Goal: Task Accomplishment & Management: Manage account settings

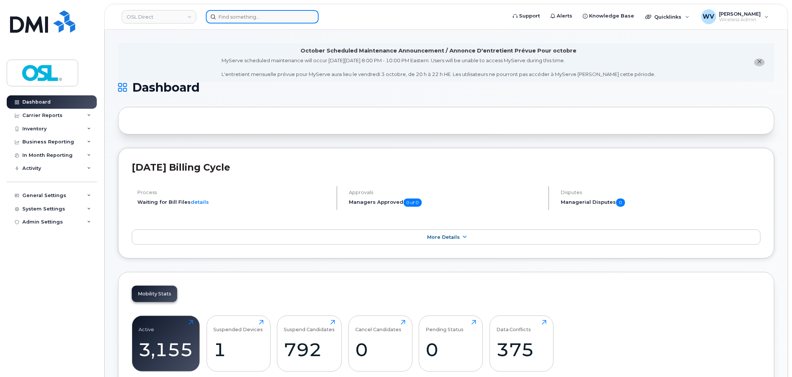
click at [304, 16] on input at bounding box center [262, 16] width 113 height 13
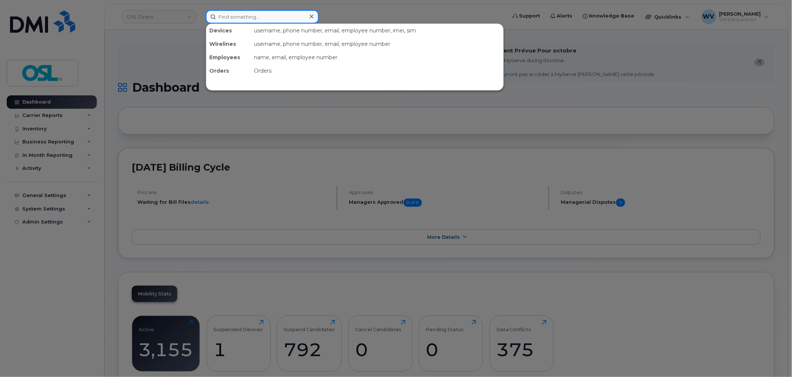
paste input "4163469164"
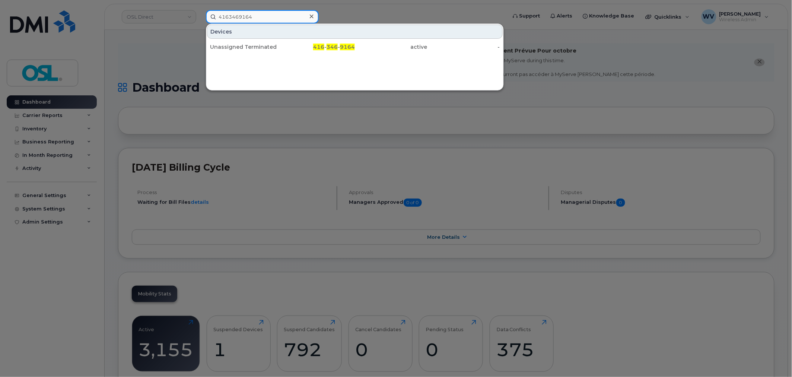
type input "4163469164"
drag, startPoint x: 254, startPoint y: 44, endPoint x: 341, endPoint y: 2, distance: 96.6
click at [254, 44] on div "Unassigned Terminated" at bounding box center [246, 46] width 73 height 7
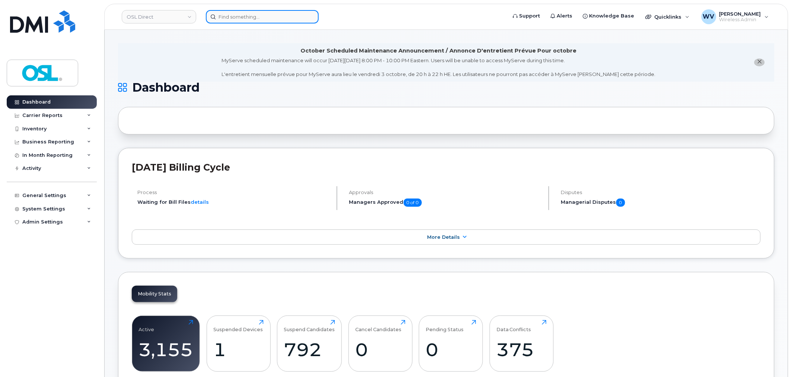
click at [277, 15] on input at bounding box center [262, 16] width 113 height 13
paste input "4164367501"
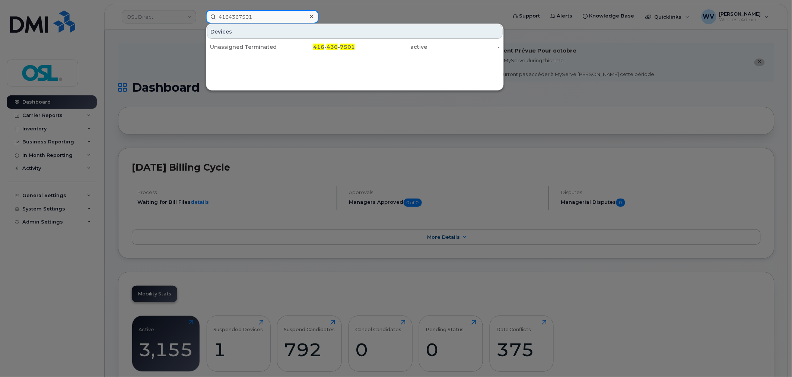
type input "4164367501"
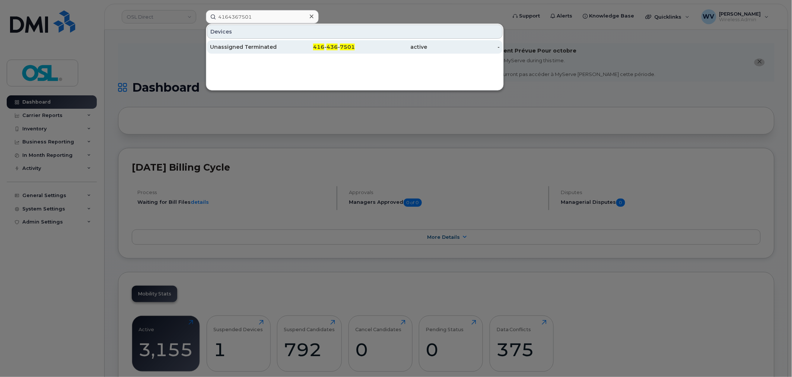
drag, startPoint x: 267, startPoint y: 41, endPoint x: 281, endPoint y: 50, distance: 17.0
click at [264, 45] on div "Unassigned Terminated" at bounding box center [246, 46] width 73 height 7
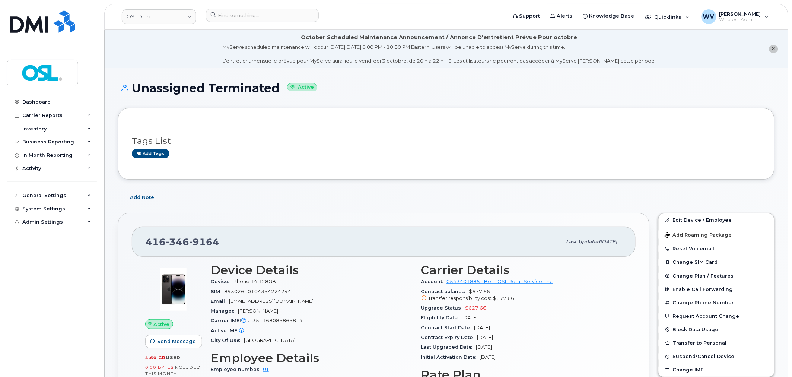
click at [184, 255] on div "416 346 9164 Last updated Sep 08, 2025" at bounding box center [384, 242] width 504 height 30
click at [181, 246] on span "346" at bounding box center [177, 241] width 23 height 11
copy span "416 346 9164"
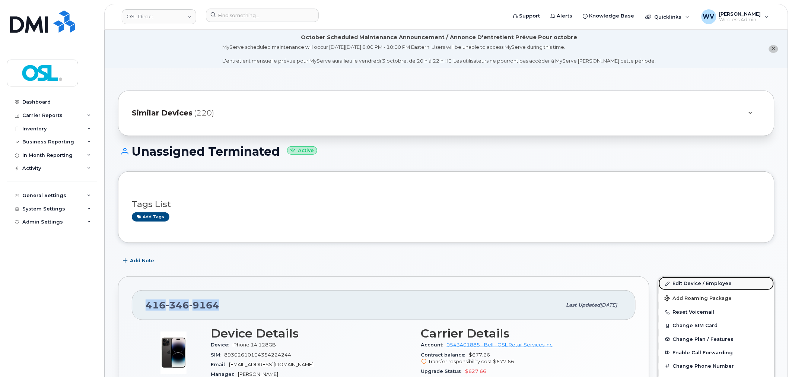
click at [729, 279] on link "Edit Device / Employee" at bounding box center [716, 283] width 115 height 13
click at [716, 287] on link "Edit Device / Employee" at bounding box center [716, 283] width 115 height 13
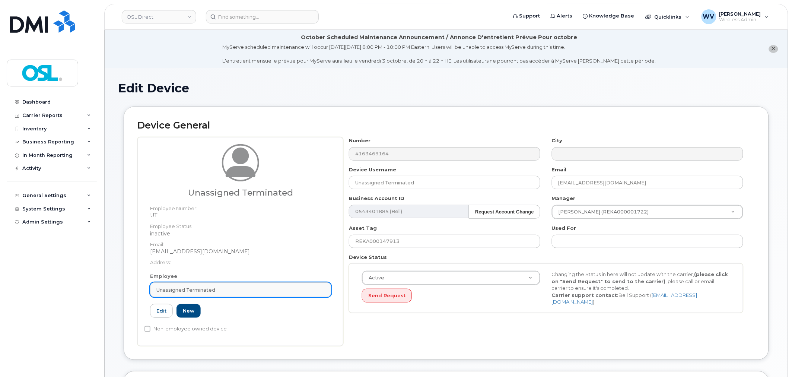
click at [225, 288] on div "Unassigned Terminated" at bounding box center [240, 289] width 169 height 7
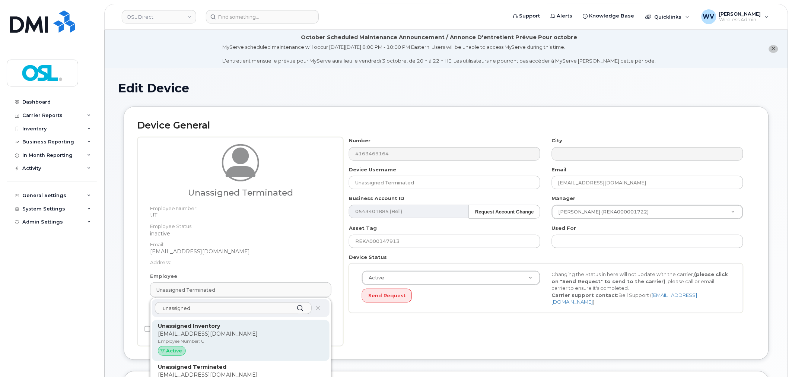
type input "unassigned"
click at [228, 332] on p "[EMAIL_ADDRESS][DOMAIN_NAME]" at bounding box center [241, 334] width 166 height 8
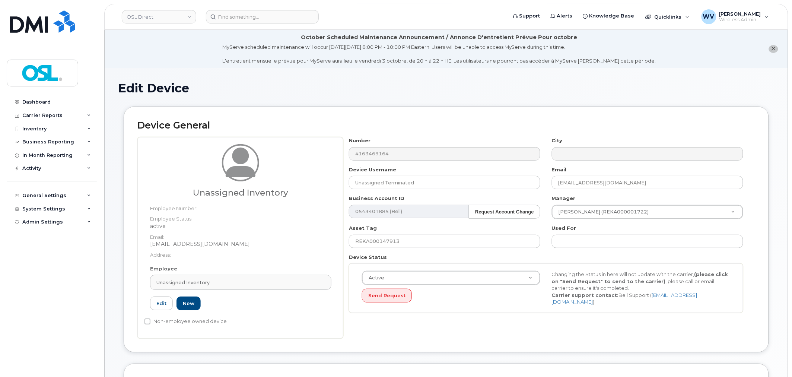
type input "UI"
type input "Unassigned Inventory"
type input "[EMAIL_ADDRESS][DOMAIN_NAME]"
type input "4724252"
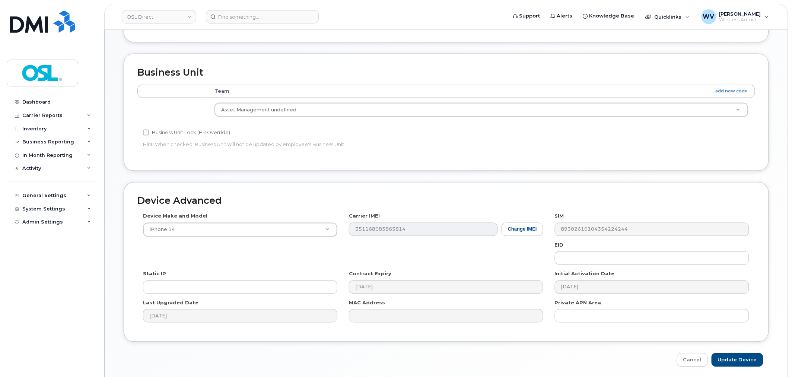
scroll to position [337, 0]
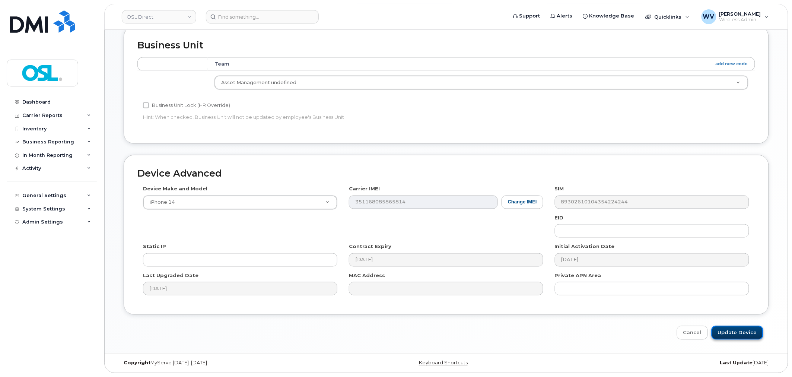
click at [730, 332] on input "Update Device" at bounding box center [737, 333] width 52 height 14
type input "Saving..."
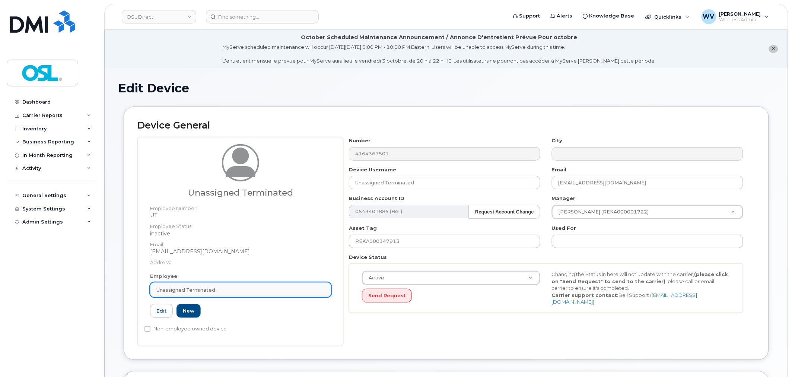
click at [258, 291] on div "Unassigned Terminated" at bounding box center [240, 289] width 169 height 7
paste input "unassigned"
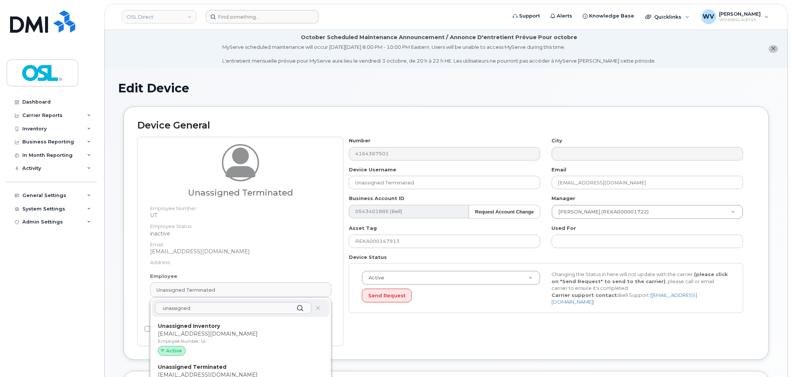
type input "unassigned"
click at [243, 322] on p "Unassigned Inventory" at bounding box center [241, 326] width 166 height 8
type input "UI"
type input "Unassigned Inventory"
type input "support@osldirect.com"
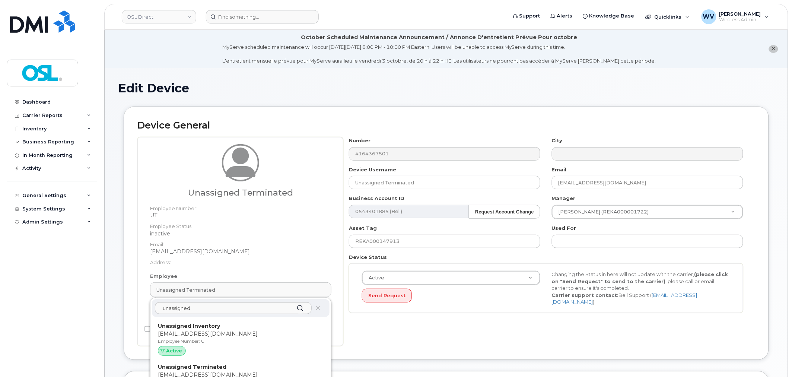
type input "4724252"
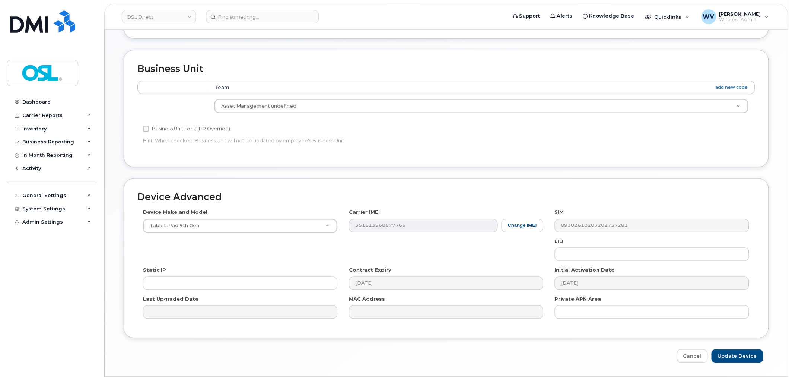
scroll to position [337, 0]
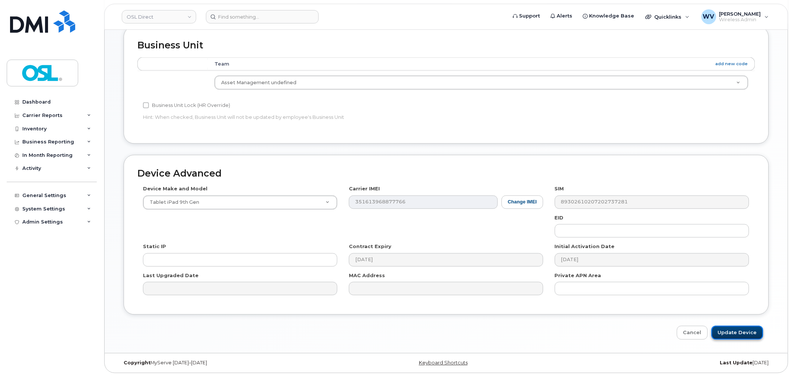
click at [728, 329] on input "Update Device" at bounding box center [737, 333] width 52 height 14
type input "Saving..."
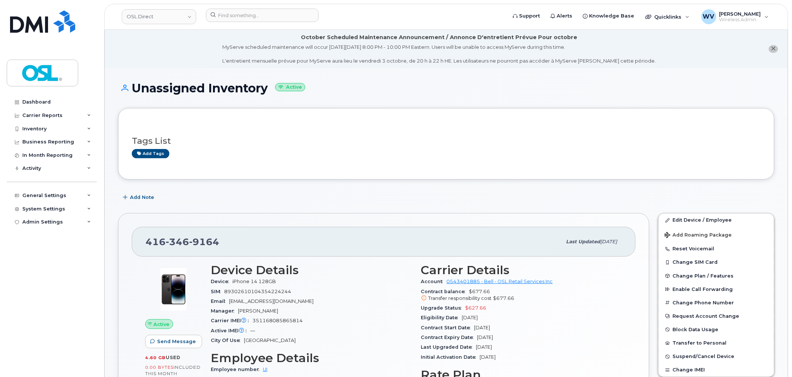
click at [181, 244] on span "346" at bounding box center [177, 241] width 23 height 11
copy span "[PHONE_NUMBER]"
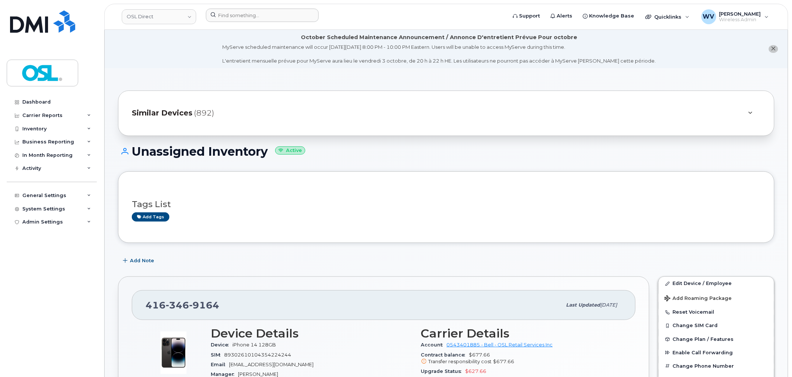
click at [248, 24] on header "OSL Direct Support Alerts Knowledge Base Quicklinks Suspend / Cancel Device Cha…" at bounding box center [446, 17] width 684 height 26
click at [248, 21] on input at bounding box center [262, 15] width 113 height 13
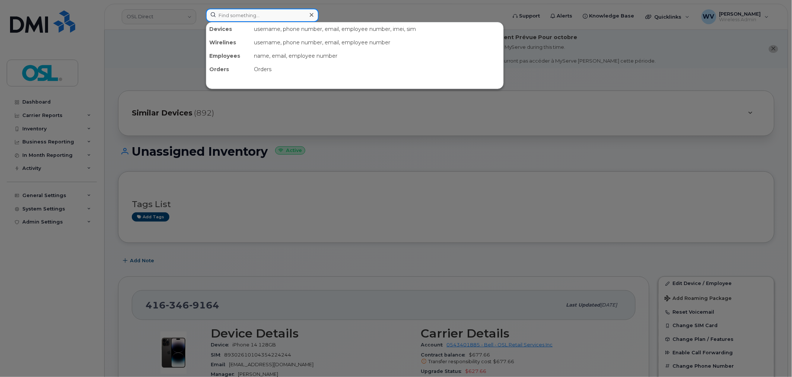
paste input "4167355637"
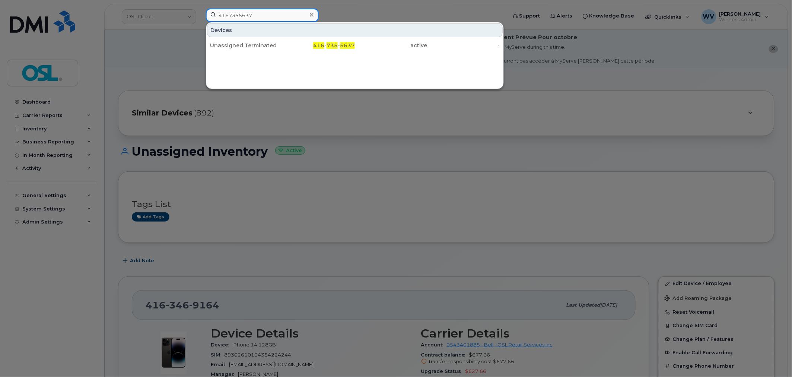
type input "4167355637"
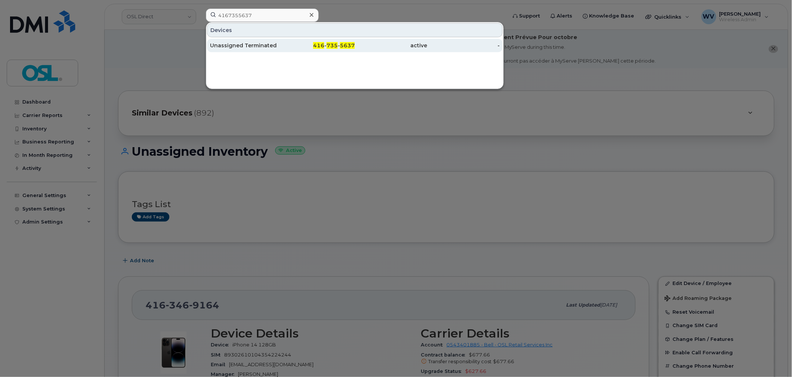
drag, startPoint x: 254, startPoint y: 45, endPoint x: 268, endPoint y: 44, distance: 14.6
click at [254, 45] on div "Unassigned Terminated" at bounding box center [246, 45] width 73 height 7
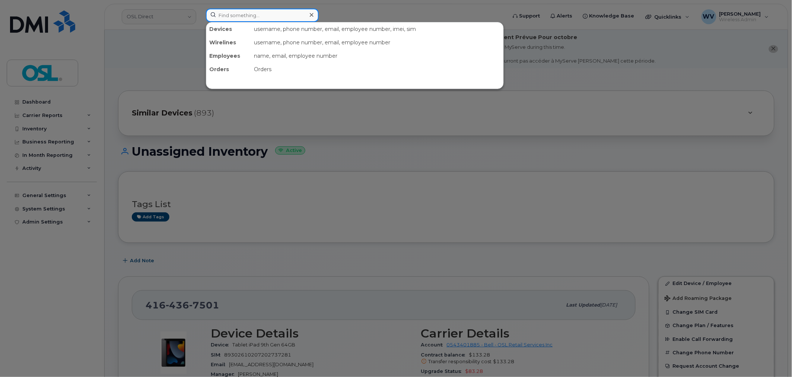
click at [244, 10] on input at bounding box center [262, 15] width 113 height 13
paste input "5063815837"
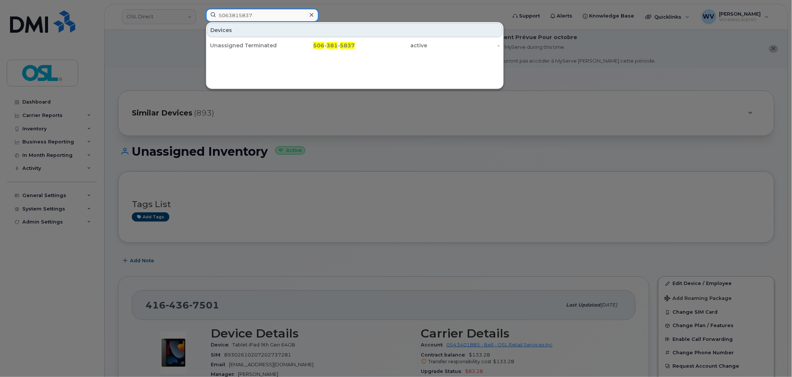
type input "5063815837"
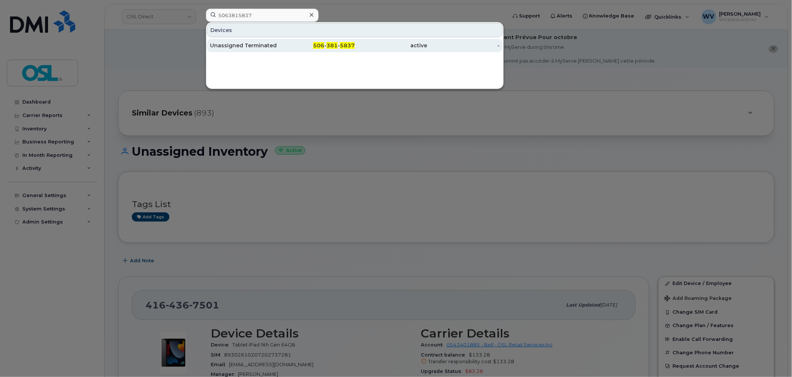
click at [250, 42] on div "Unassigned Terminated" at bounding box center [246, 45] width 73 height 13
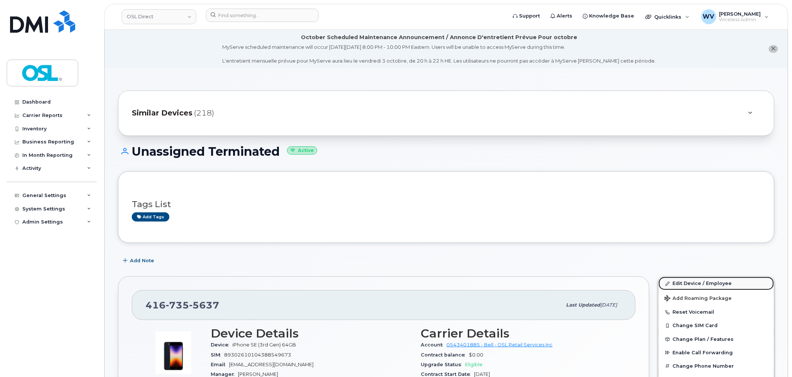
click at [697, 280] on link "Edit Device / Employee" at bounding box center [716, 283] width 115 height 13
drag, startPoint x: 701, startPoint y: 287, endPoint x: 598, endPoint y: 17, distance: 288.3
click at [701, 287] on link "Edit Device / Employee" at bounding box center [716, 283] width 115 height 13
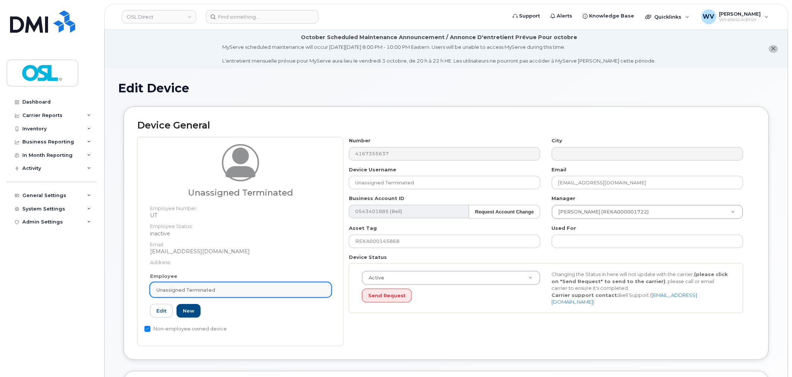
click at [281, 290] on div "Unassigned Terminated" at bounding box center [240, 289] width 169 height 7
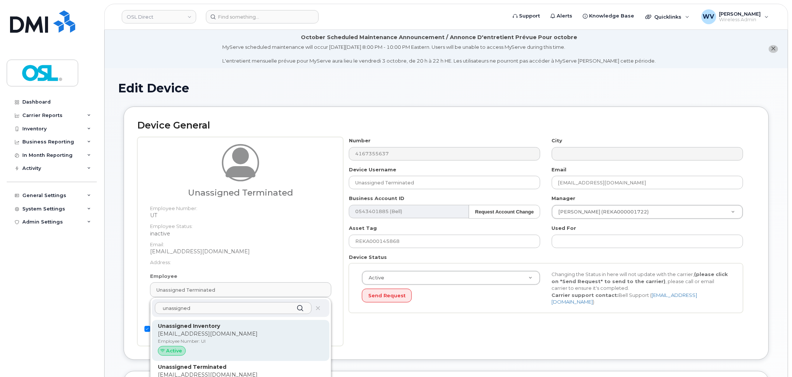
type input "unassigned"
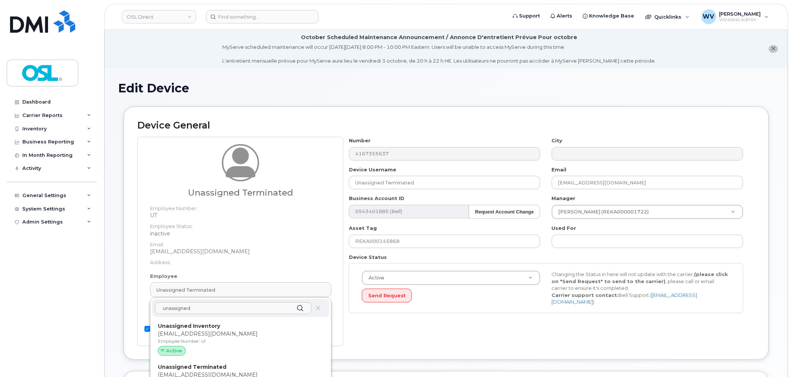
drag, startPoint x: 284, startPoint y: 328, endPoint x: 430, endPoint y: 32, distance: 329.6
click at [285, 329] on p "Unassigned Inventory" at bounding box center [241, 326] width 166 height 8
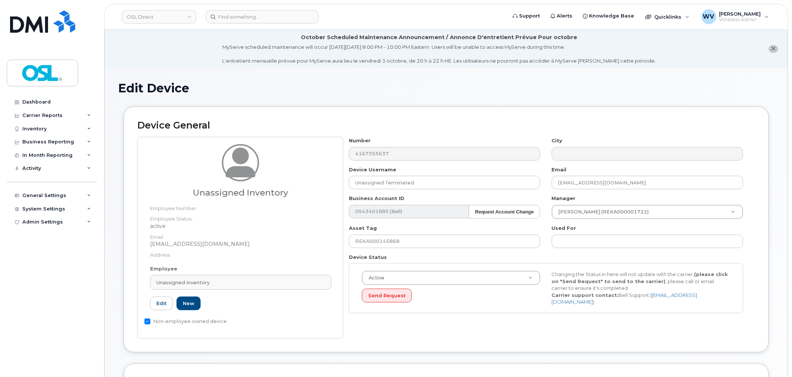
type input "Unassigned Inventory"
type input "[EMAIL_ADDRESS][DOMAIN_NAME]"
type input "UI"
type input "4724252"
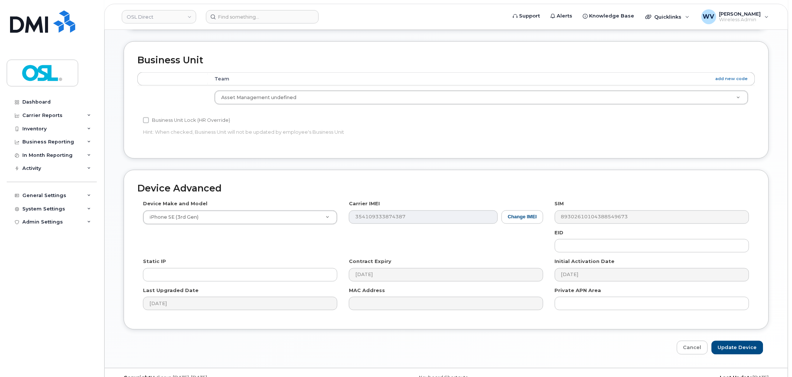
scroll to position [337, 0]
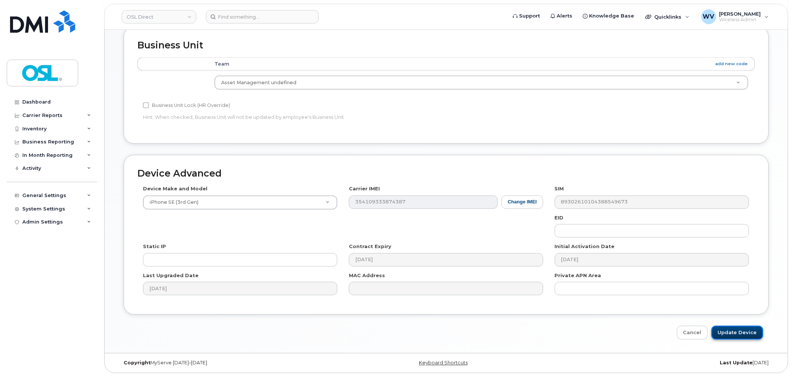
click at [756, 335] on input "Update Device" at bounding box center [737, 333] width 52 height 14
type input "Saving..."
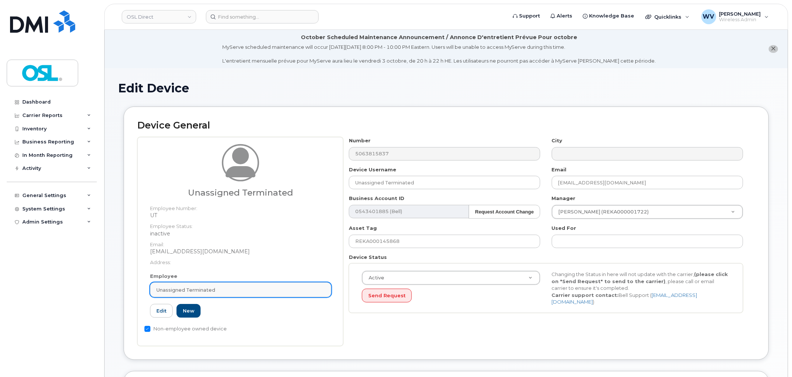
click at [248, 287] on div "Unassigned Terminated" at bounding box center [240, 289] width 169 height 7
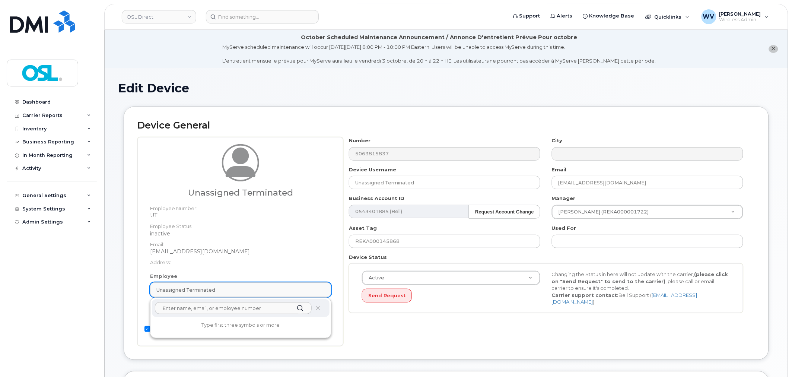
paste input "unassigned"
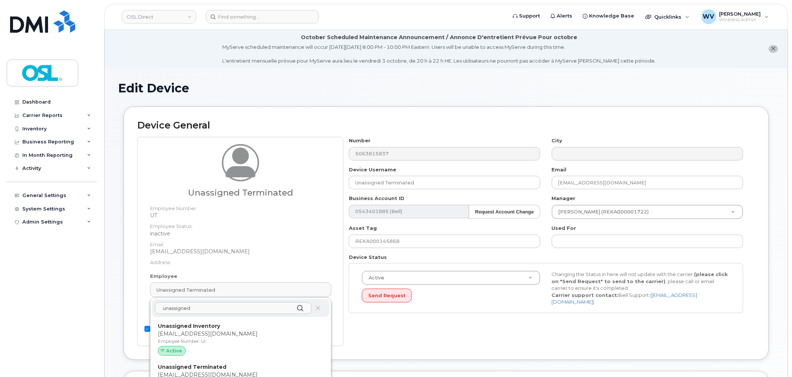
type input "unassigned"
click at [229, 326] on p "Unassigned Inventory" at bounding box center [241, 326] width 166 height 8
type input "UI"
type input "Unassigned Inventory"
type input "[EMAIL_ADDRESS][DOMAIN_NAME]"
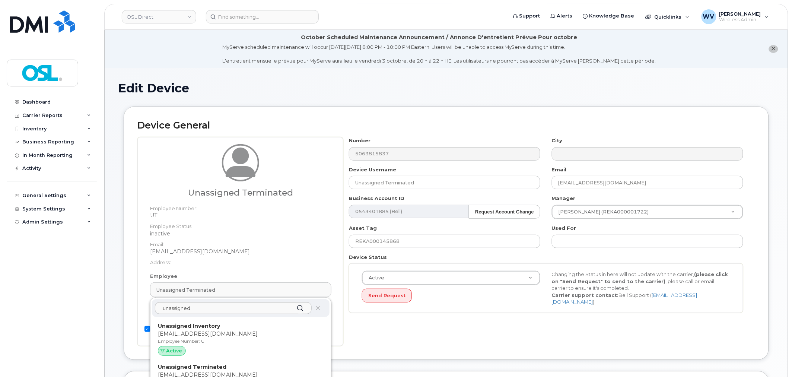
type input "4724252"
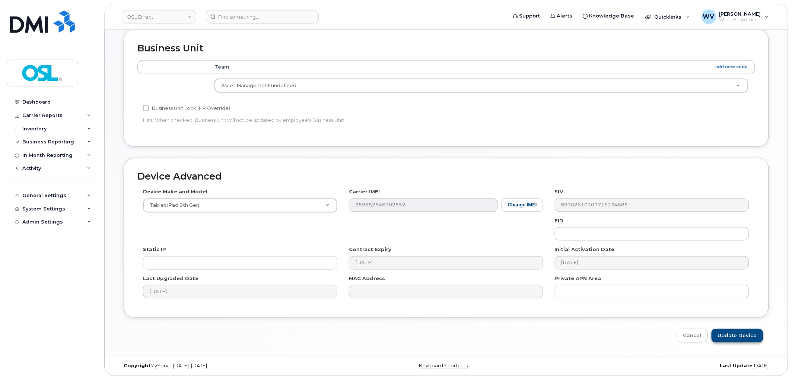
scroll to position [337, 0]
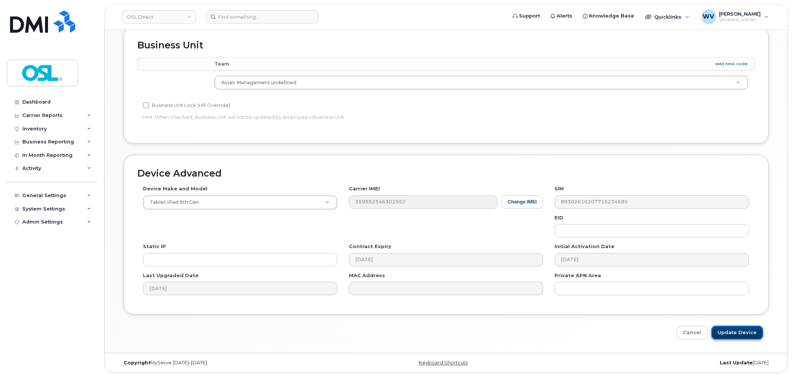
click at [740, 328] on input "Update Device" at bounding box center [737, 333] width 52 height 14
type input "Saving..."
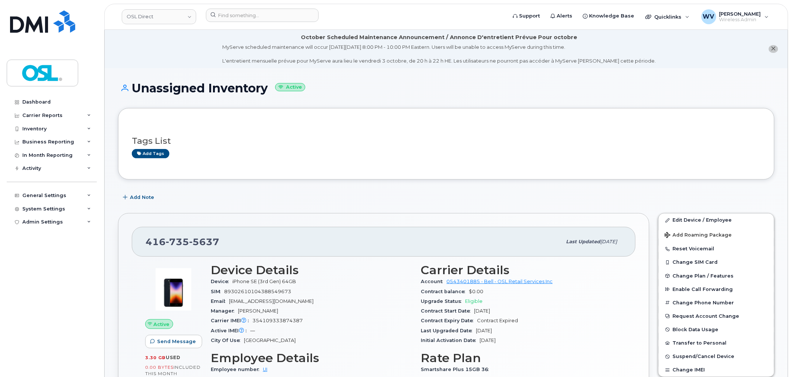
click at [173, 243] on span "735" at bounding box center [177, 241] width 23 height 11
copy span "[PHONE_NUMBER]"
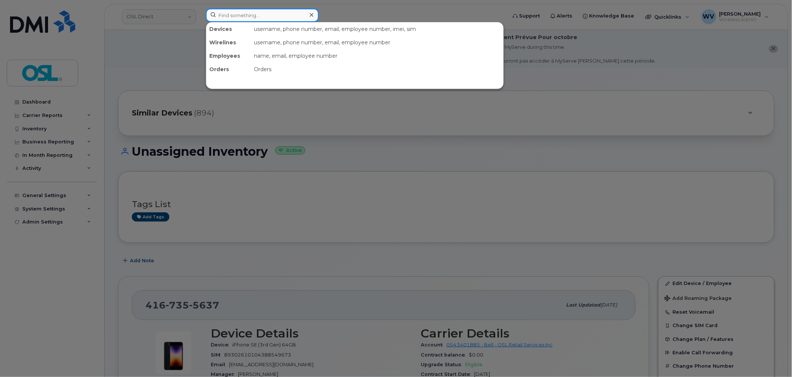
click at [244, 12] on input at bounding box center [262, 15] width 113 height 13
paste input "4169708633"
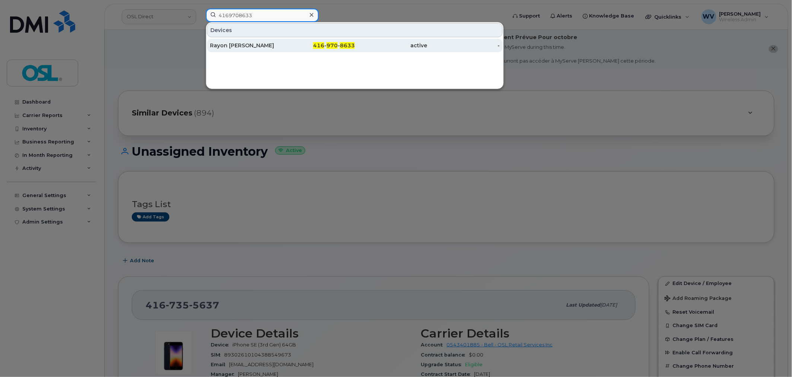
type input "4169708633"
click at [252, 50] on div "Rayon [PERSON_NAME]" at bounding box center [246, 45] width 73 height 13
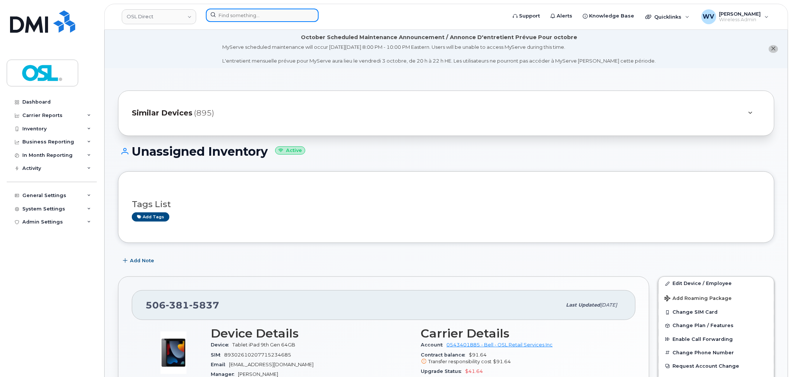
click at [252, 13] on input at bounding box center [262, 15] width 113 height 13
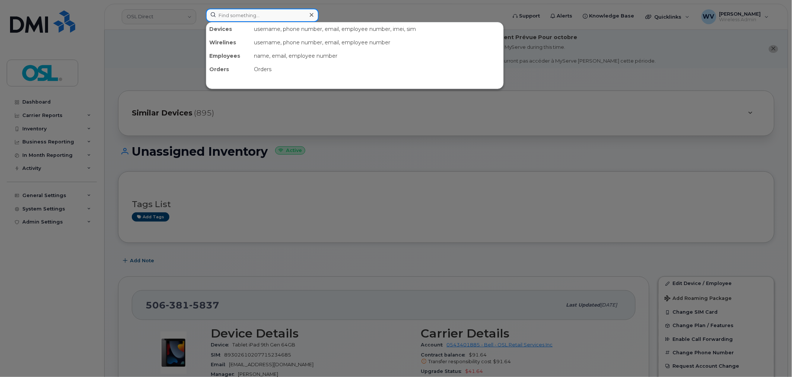
paste input "6472212273"
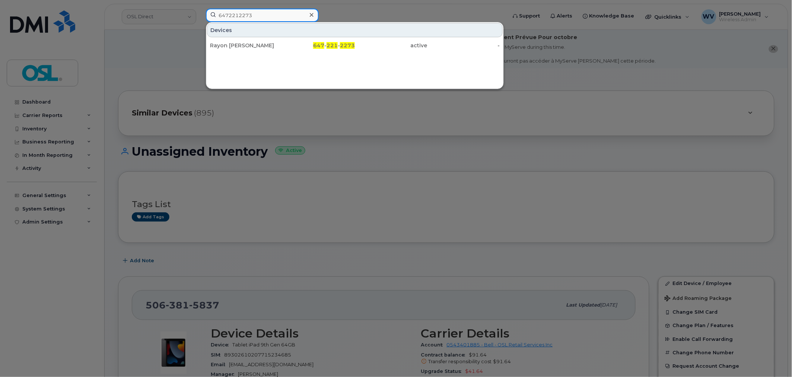
type input "6472212273"
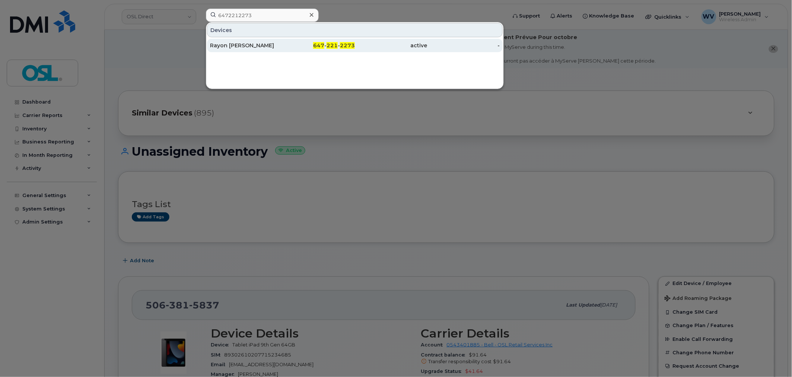
click at [259, 43] on div "Rayon [PERSON_NAME]" at bounding box center [246, 45] width 73 height 7
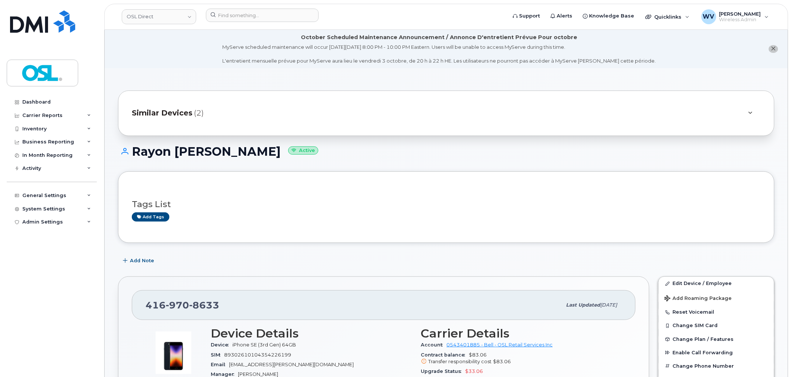
click at [200, 303] on span "8633" at bounding box center [204, 304] width 30 height 11
copy span "416 970 8633"
click at [687, 278] on link "Edit Device / Employee" at bounding box center [716, 283] width 115 height 13
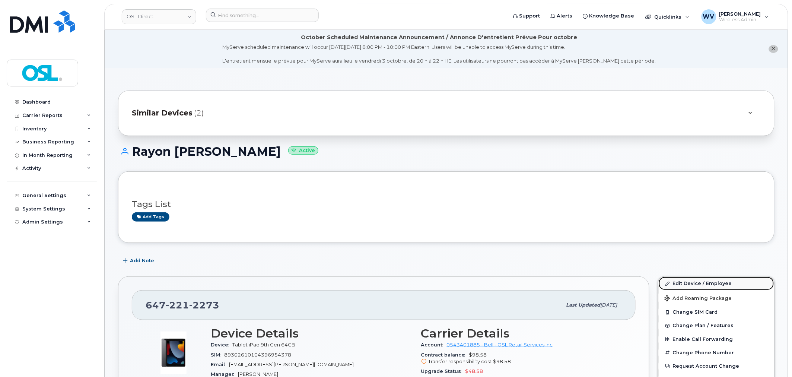
click at [695, 281] on link "Edit Device / Employee" at bounding box center [716, 283] width 115 height 13
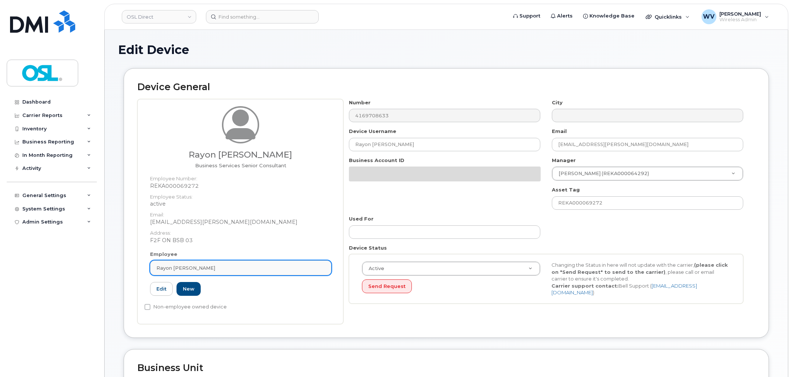
click at [243, 264] on div "Rayon [PERSON_NAME]" at bounding box center [240, 267] width 169 height 7
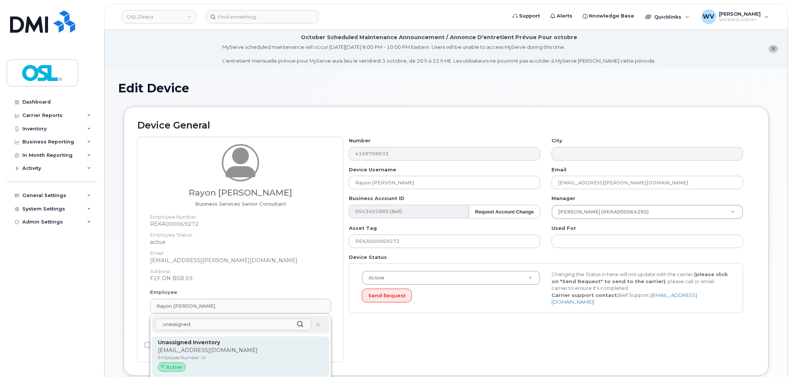
type input "unassigned"
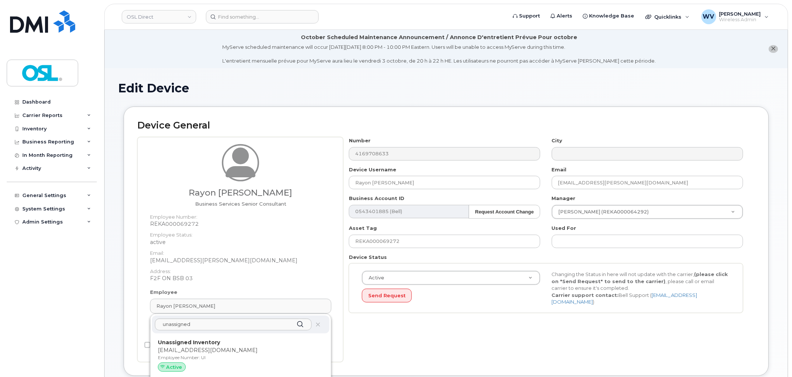
drag, startPoint x: 223, startPoint y: 342, endPoint x: 421, endPoint y: 34, distance: 366.4
click at [224, 342] on p "Unassigned Inventory" at bounding box center [241, 342] width 166 height 8
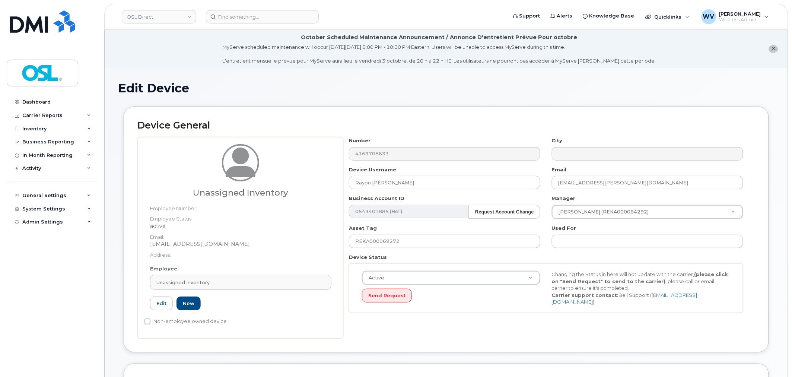
type input "UI"
type input "Unassigned Inventory"
type input "[EMAIL_ADDRESS][DOMAIN_NAME]"
type input "4724252"
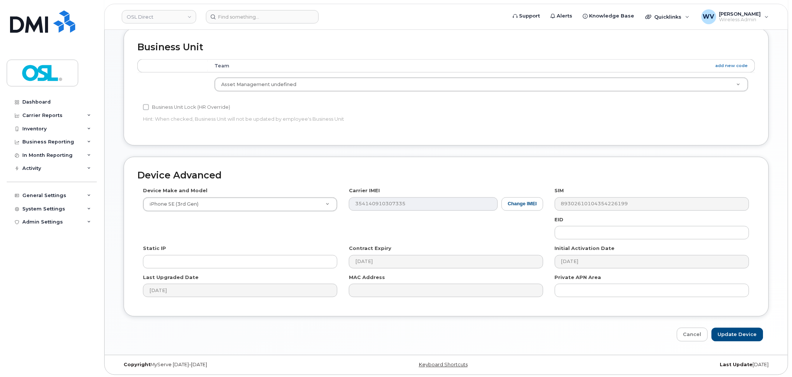
scroll to position [337, 0]
click at [745, 329] on input "Update Device" at bounding box center [737, 333] width 52 height 14
type input "Saving..."
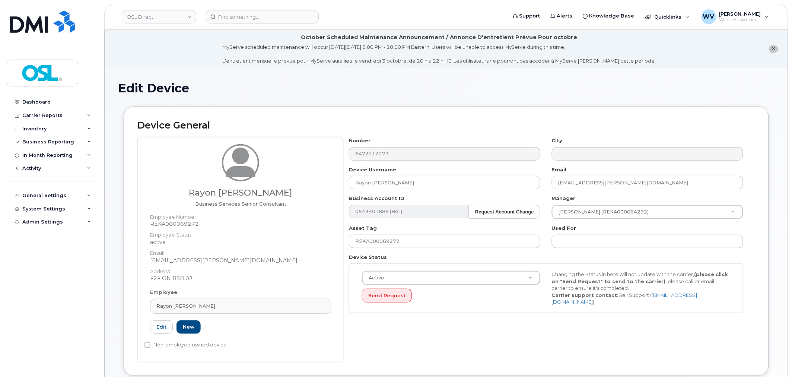
click at [213, 315] on div "Employee Rayon Coley Type first three symbols or more REKA000069272 Edit New" at bounding box center [240, 315] width 192 height 52
click at [213, 314] on div "Employee Rayon Coley Type first three symbols or more REKA000069272 Edit New" at bounding box center [240, 315] width 192 height 52
click at [215, 308] on div "Rayon Coley" at bounding box center [240, 305] width 169 height 7
paste input "unassigned"
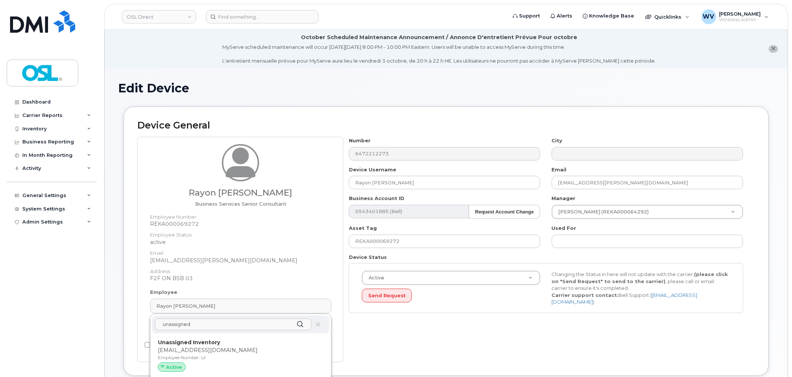
type input "unassigned"
click at [227, 350] on p "[EMAIL_ADDRESS][DOMAIN_NAME]" at bounding box center [241, 350] width 166 height 8
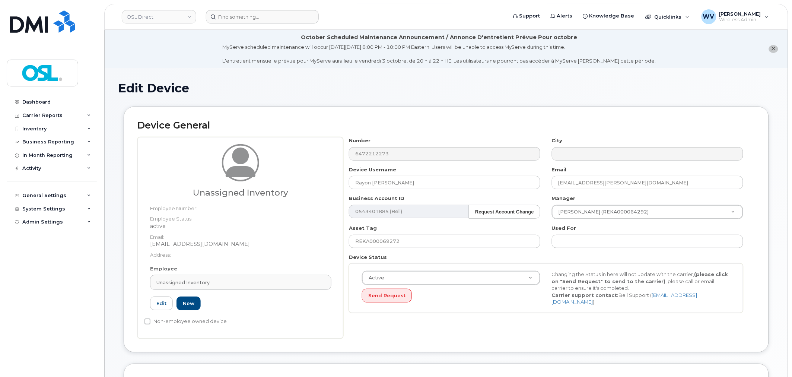
type input "UI"
type input "Unassigned Inventory"
type input "[EMAIL_ADDRESS][DOMAIN_NAME]"
type input "4724252"
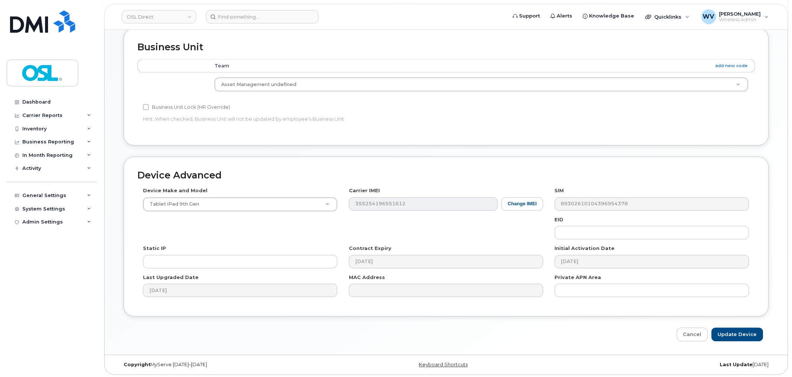
scroll to position [337, 0]
click at [753, 335] on input "Update Device" at bounding box center [737, 333] width 52 height 14
type input "Saving..."
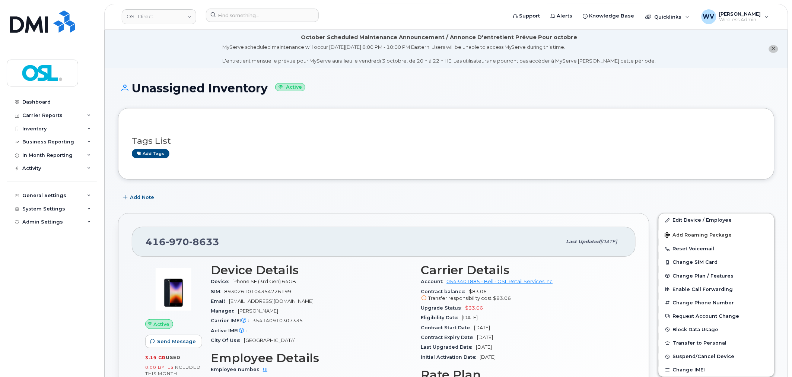
click at [194, 246] on span "8633" at bounding box center [204, 241] width 30 height 11
copy span "416 970 8633"
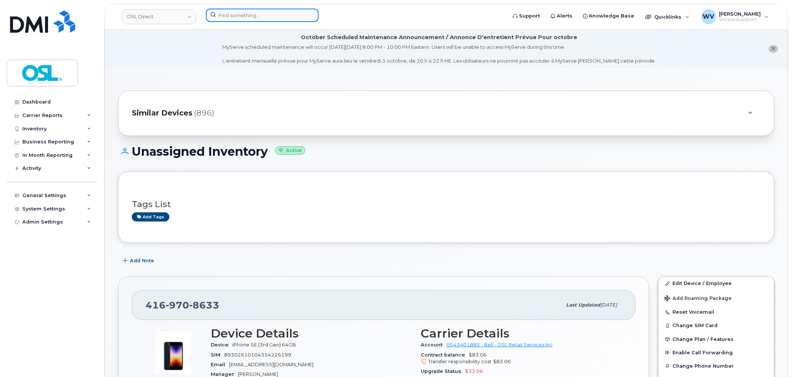
click at [256, 16] on input at bounding box center [262, 15] width 113 height 13
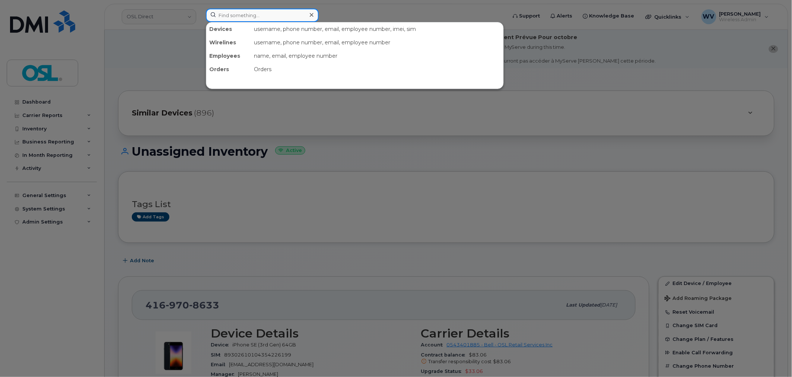
paste input "6138599018"
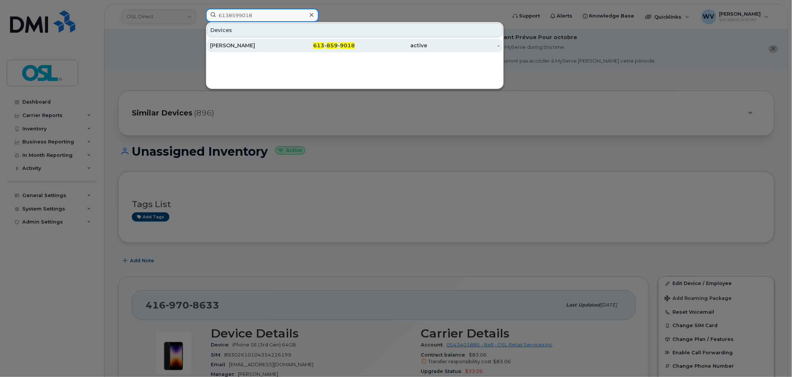
type input "6138599018"
click at [267, 44] on div "[PERSON_NAME]" at bounding box center [246, 45] width 73 height 7
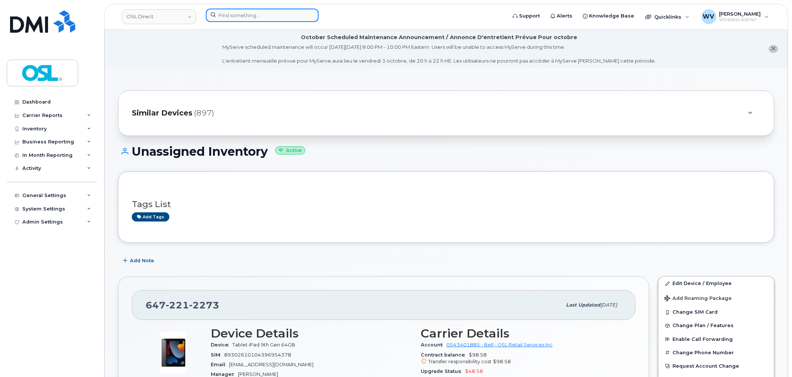
click at [248, 21] on input at bounding box center [262, 15] width 113 height 13
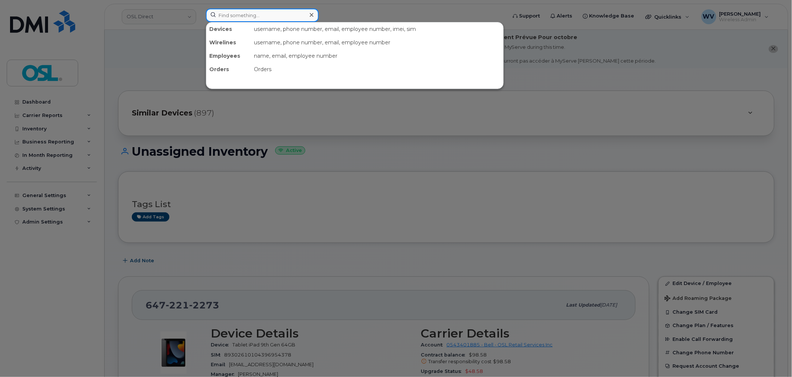
paste input "4169481407"
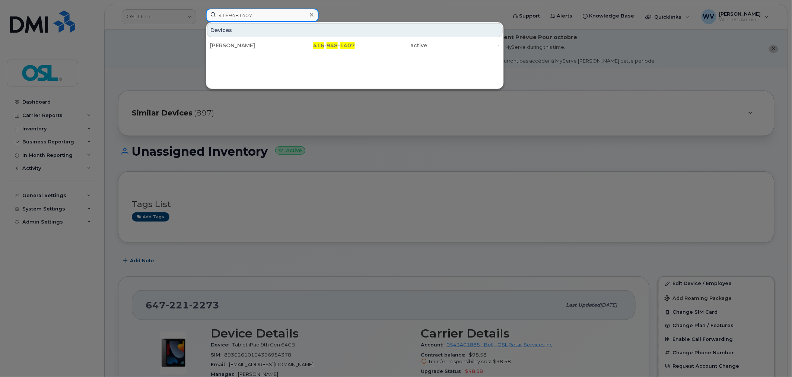
type input "4169481407"
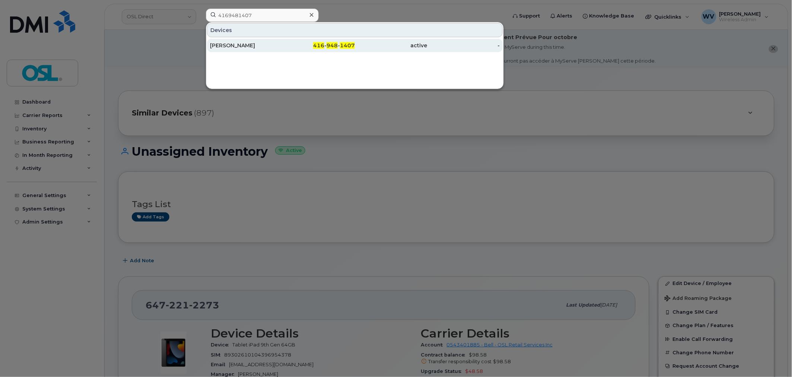
click at [256, 45] on div "[PERSON_NAME]" at bounding box center [246, 45] width 73 height 7
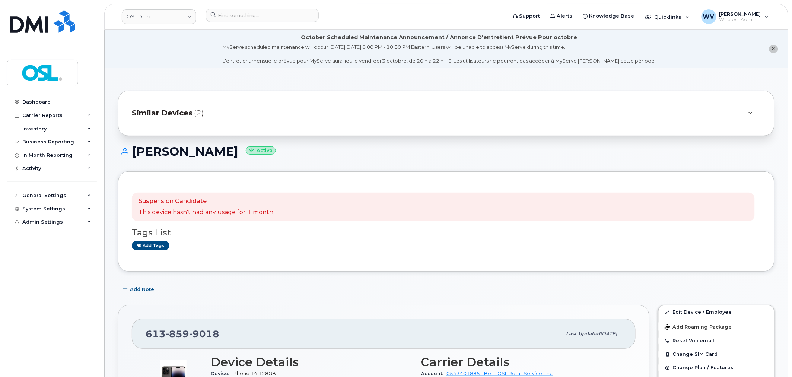
click at [171, 336] on span "859" at bounding box center [177, 333] width 23 height 11
copy span "[PHONE_NUMBER]"
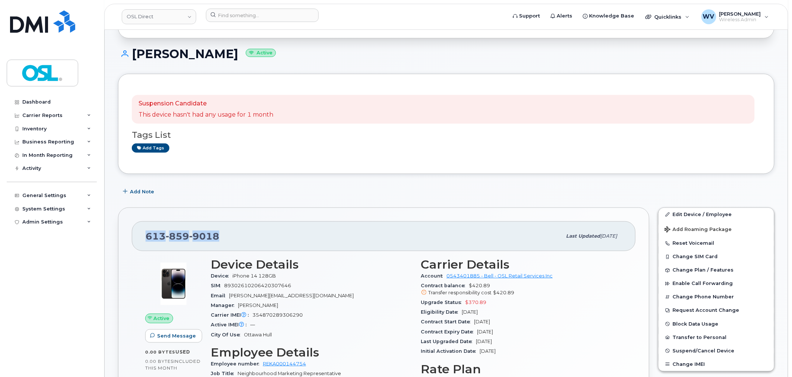
scroll to position [83, 0]
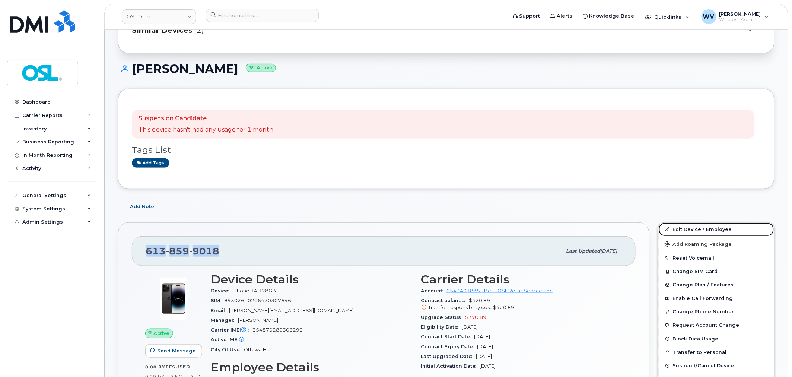
drag, startPoint x: 672, startPoint y: 228, endPoint x: 602, endPoint y: 106, distance: 140.1
click at [672, 228] on link "Edit Device / Employee" at bounding box center [716, 229] width 115 height 13
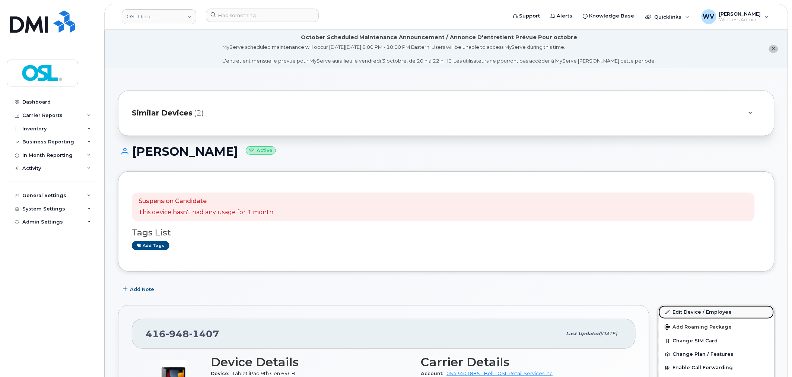
click at [699, 310] on link "Edit Device / Employee" at bounding box center [716, 311] width 115 height 13
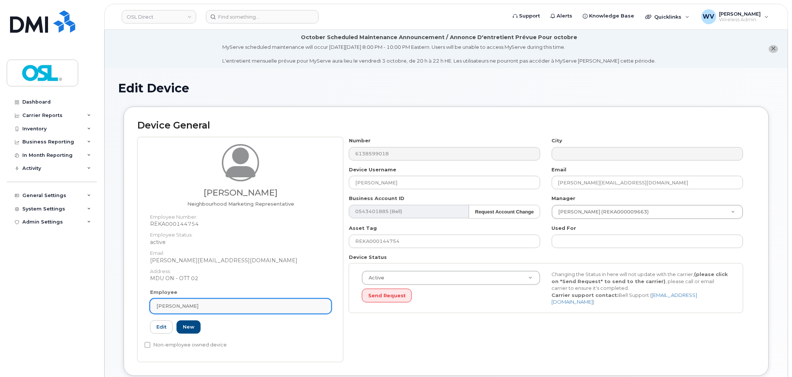
click at [263, 300] on link "[PERSON_NAME]" at bounding box center [240, 306] width 181 height 15
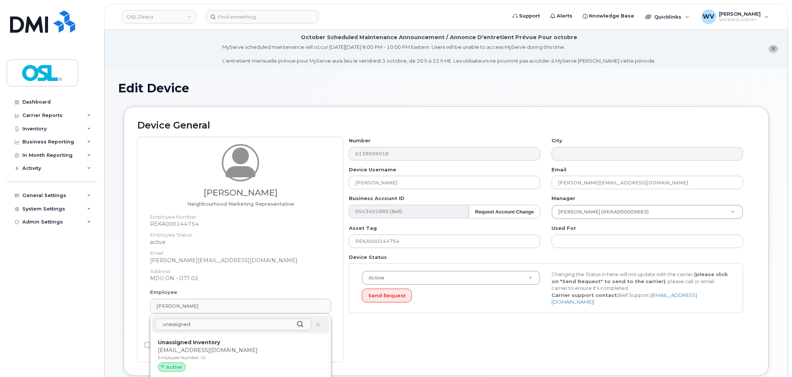
type input "unassigned"
click at [262, 334] on div "unassigned Unassigned Inventory [EMAIL_ADDRESS][DOMAIN_NAME] Employee Number: U…" at bounding box center [240, 367] width 181 height 107
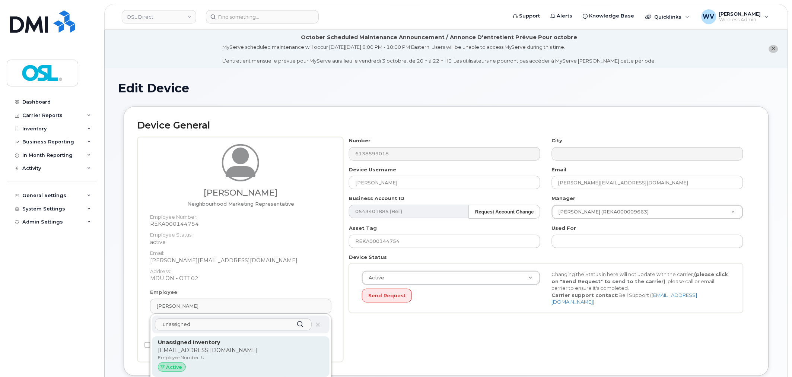
click at [258, 340] on p "Unassigned Inventory" at bounding box center [241, 342] width 166 height 8
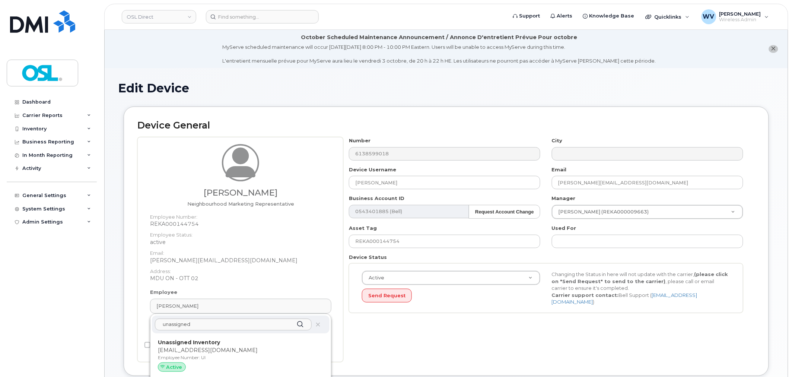
type input "UI"
type input "Unassigned Inventory"
type input "[EMAIL_ADDRESS][DOMAIN_NAME]"
type input "4724252"
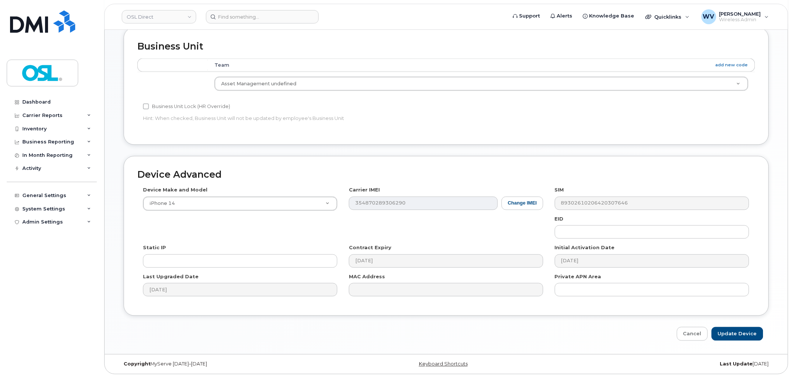
scroll to position [337, 0]
drag, startPoint x: 753, startPoint y: 329, endPoint x: 640, endPoint y: 125, distance: 232.9
click at [753, 329] on input "Update Device" at bounding box center [737, 333] width 52 height 14
type input "Saving..."
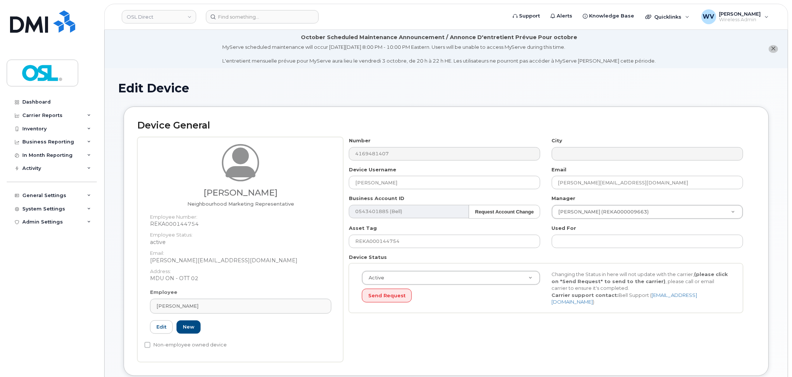
click at [249, 315] on div "Employee Nadia El-Khatbane Type first three symbols or more REKA000144754 Edit …" at bounding box center [240, 315] width 192 height 52
click at [247, 309] on div "[PERSON_NAME]" at bounding box center [240, 305] width 169 height 7
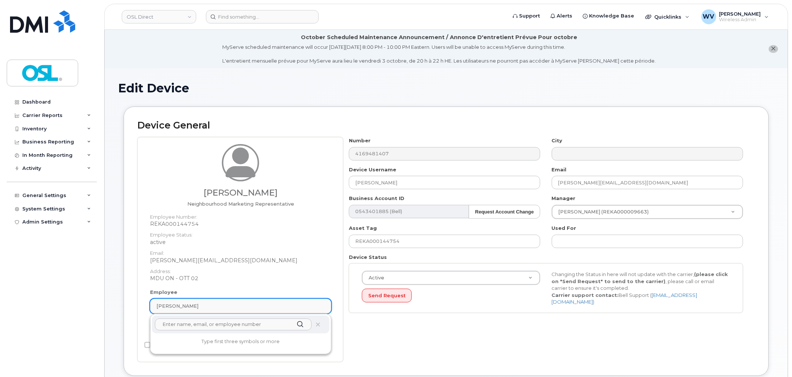
paste input "unassigned"
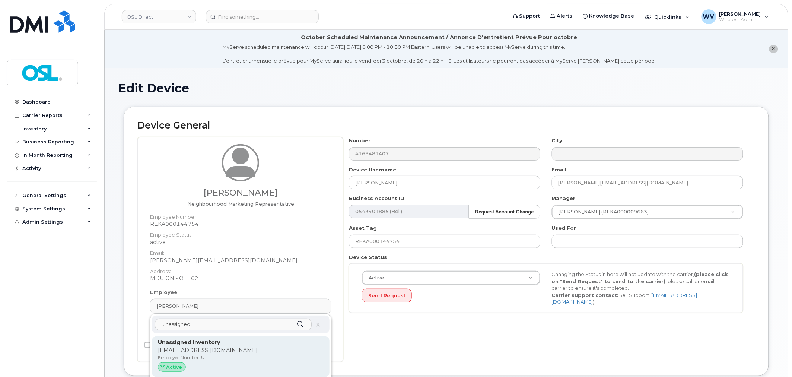
type input "unassigned"
click at [245, 349] on p "[EMAIL_ADDRESS][DOMAIN_NAME]" at bounding box center [241, 350] width 166 height 8
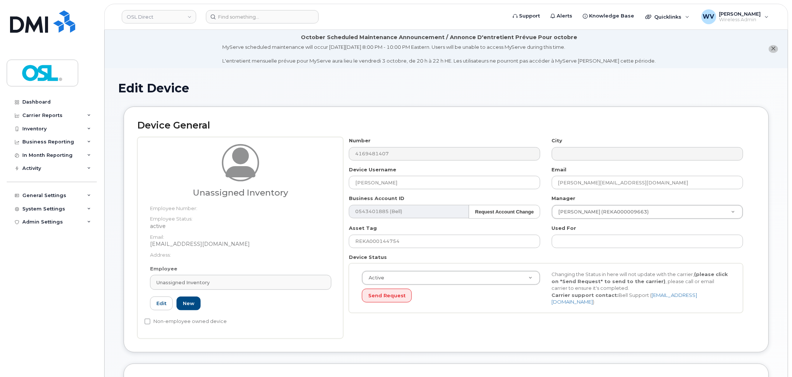
type input "UI"
type input "Unassigned Inventory"
type input "[EMAIL_ADDRESS][DOMAIN_NAME]"
type input "4724252"
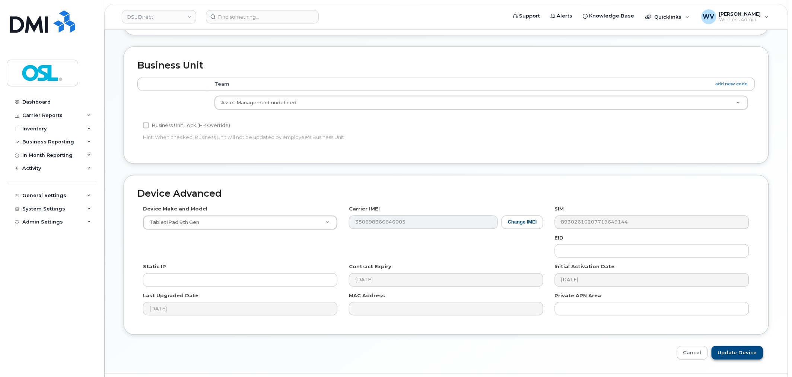
scroll to position [337, 0]
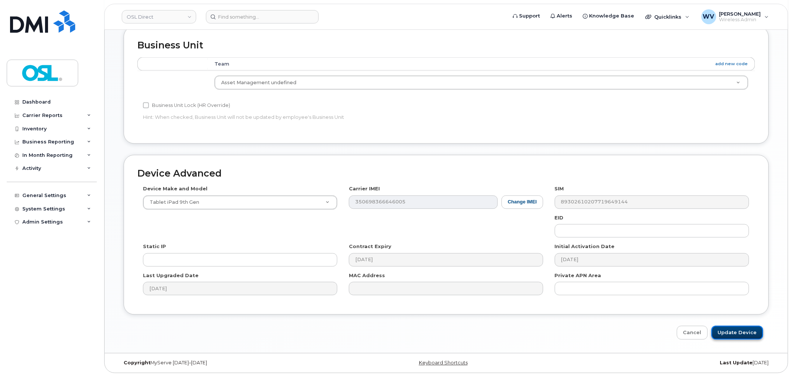
click at [737, 335] on input "Update Device" at bounding box center [737, 333] width 52 height 14
type input "Saving..."
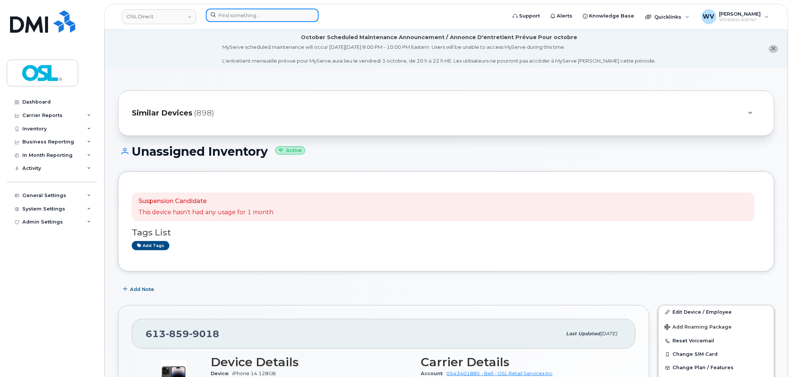
click at [257, 16] on input at bounding box center [262, 15] width 113 height 13
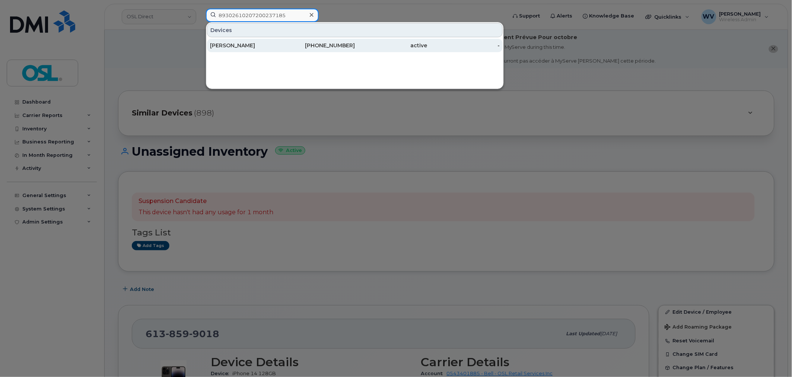
type input "89302610207200237185"
click at [269, 39] on div "[PERSON_NAME]" at bounding box center [246, 45] width 73 height 13
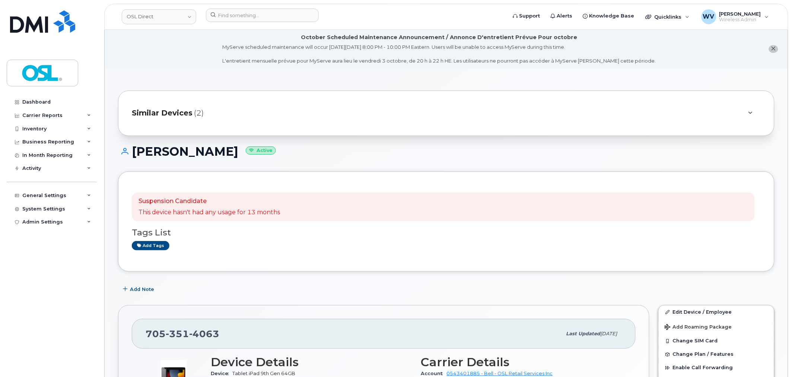
click at [190, 148] on h1 "[PERSON_NAME] Active" at bounding box center [446, 151] width 656 height 13
click at [191, 148] on h1 "[PERSON_NAME] Active" at bounding box center [446, 151] width 656 height 13
click at [166, 150] on h1 "[PERSON_NAME] Active" at bounding box center [446, 151] width 656 height 13
click at [163, 150] on h1 "[PERSON_NAME] Active" at bounding box center [446, 151] width 656 height 13
copy h1 "[PERSON_NAME]"
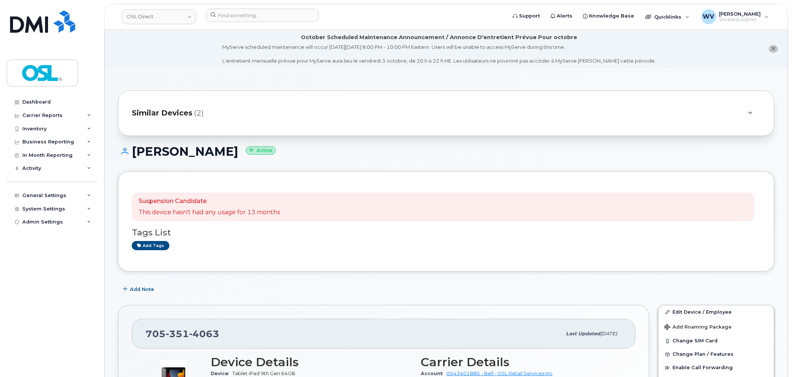
click at [243, 26] on header "OSL Direct Support Alerts Knowledge Base Quicklinks Suspend / Cancel Device Cha…" at bounding box center [446, 17] width 684 height 26
click at [243, 23] on div at bounding box center [354, 17] width 308 height 16
click at [233, 12] on input at bounding box center [262, 15] width 113 height 13
paste input "[PERSON_NAME]"
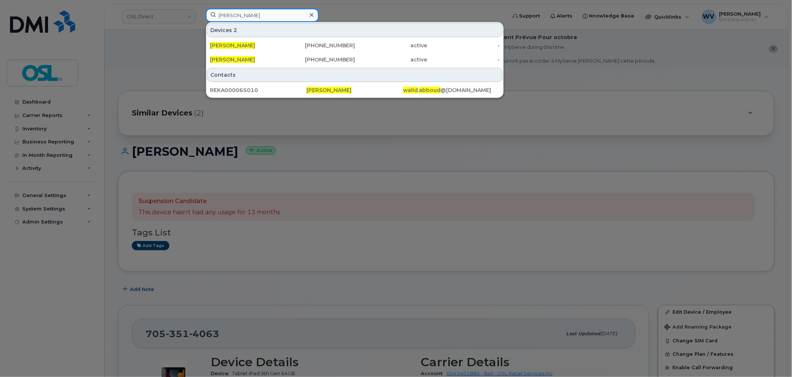
type input "[PERSON_NAME]"
click at [256, 44] on div "[PERSON_NAME]" at bounding box center [246, 45] width 73 height 7
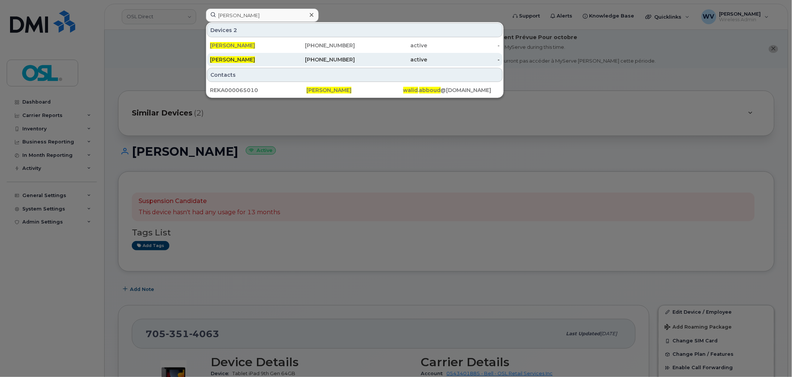
click at [263, 62] on div "[PERSON_NAME]" at bounding box center [246, 59] width 73 height 7
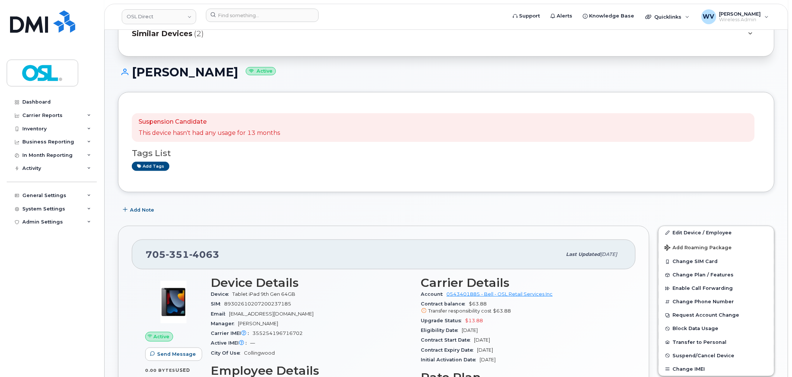
scroll to position [83, 0]
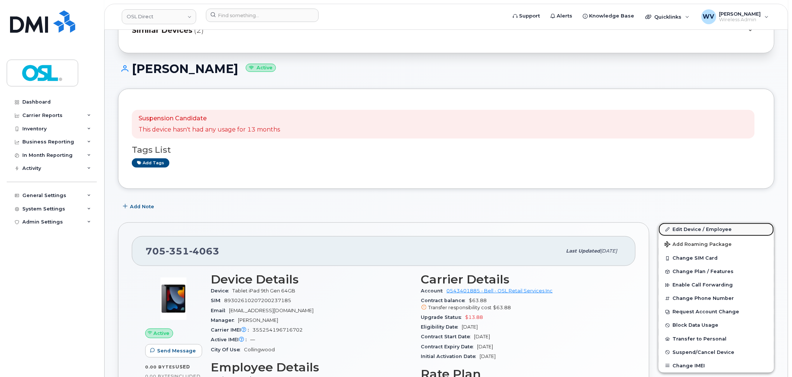
click at [692, 231] on link "Edit Device / Employee" at bounding box center [716, 229] width 115 height 13
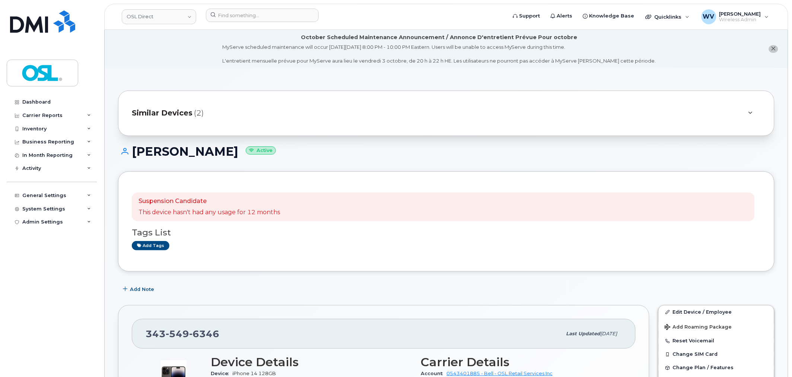
click at [197, 159] on div "Walid Abboud Active" at bounding box center [446, 158] width 656 height 26
click at [193, 156] on h1 "Walid Abboud Active" at bounding box center [446, 151] width 656 height 13
click at [192, 155] on h1 "Walid Abboud Active" at bounding box center [446, 151] width 656 height 13
click at [150, 151] on h1 "Walid Abboud Active" at bounding box center [446, 151] width 656 height 13
copy h1 "[PERSON_NAME]"
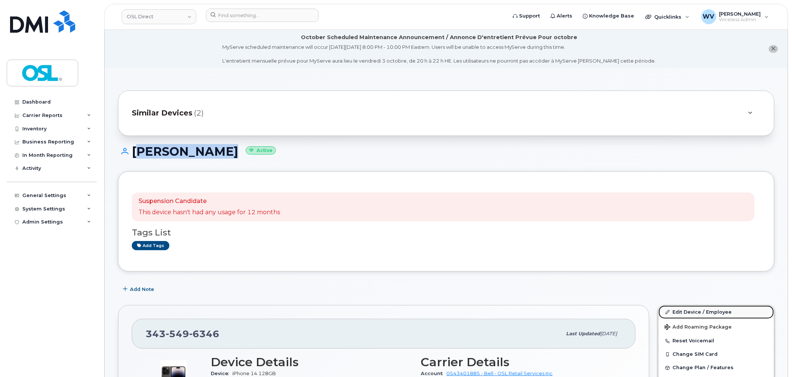
click at [716, 317] on link "Edit Device / Employee" at bounding box center [716, 311] width 115 height 13
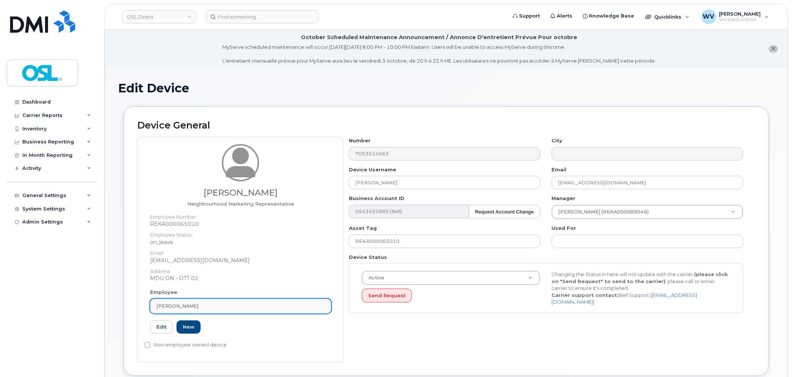
click at [217, 304] on div "[PERSON_NAME]" at bounding box center [240, 305] width 169 height 7
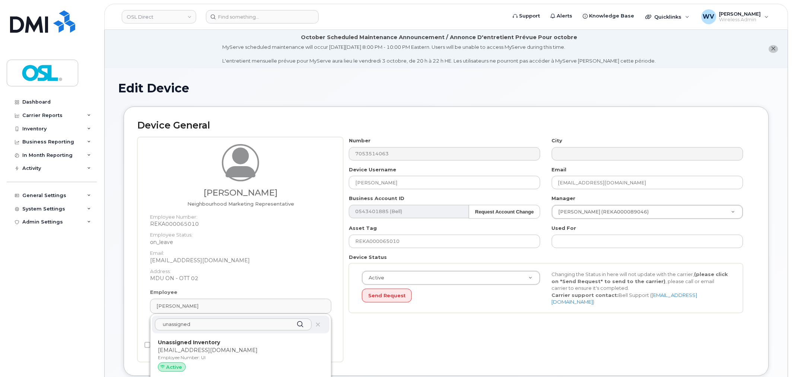
type input "unassigned"
click at [220, 342] on p "Unassigned Inventory" at bounding box center [241, 342] width 166 height 8
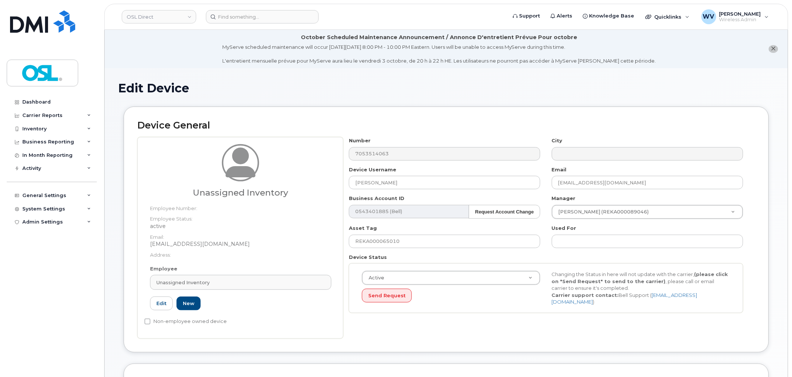
type input "UI"
type input "Unassigned Inventory"
type input "[EMAIL_ADDRESS][DOMAIN_NAME]"
type input "4724252"
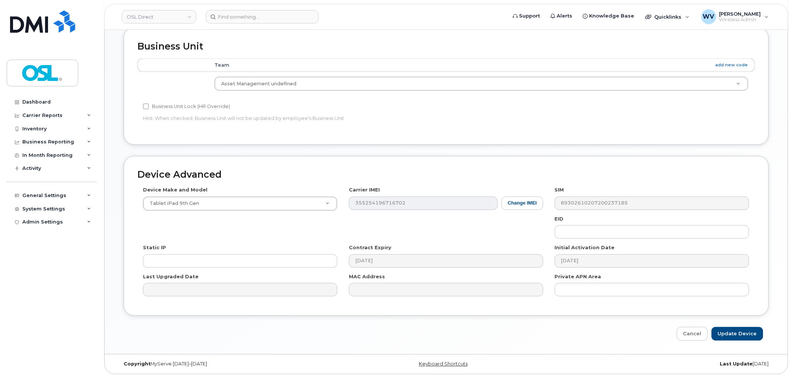
scroll to position [337, 0]
click at [739, 323] on div "Device Advanced Device Make and Model Tablet iPad 9th Gen Android TCL 502 Watch…" at bounding box center [446, 247] width 656 height 185
click at [740, 332] on input "Update Device" at bounding box center [737, 333] width 52 height 14
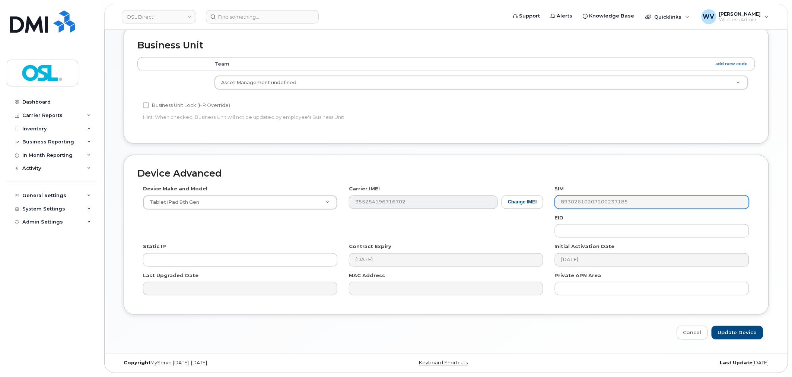
type input "Saving..."
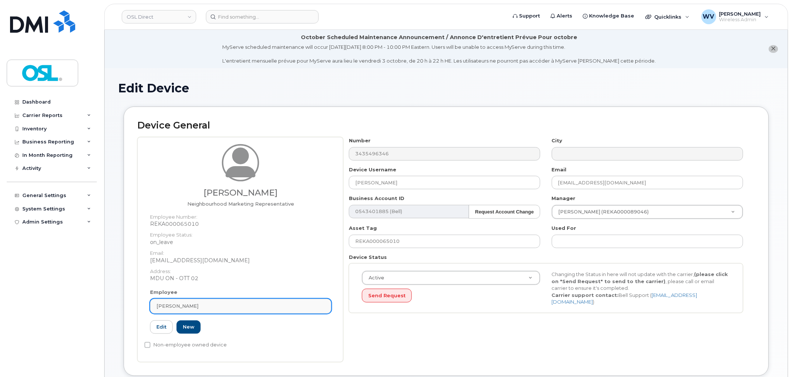
click at [264, 307] on div "[PERSON_NAME]" at bounding box center [240, 305] width 169 height 7
paste input "unassigned"
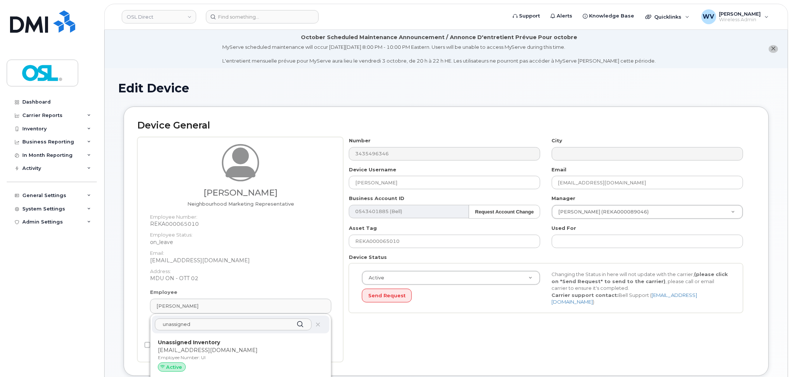
type input "unassigned"
click at [251, 344] on p "Unassigned Inventory" at bounding box center [241, 342] width 166 height 8
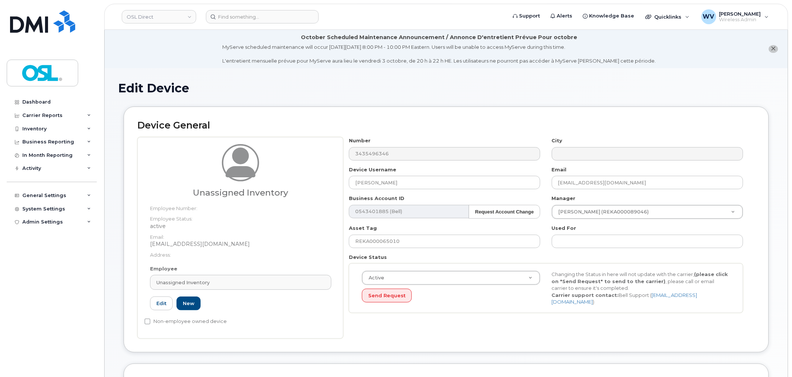
type input "UI"
type input "Unassigned Inventory"
type input "[EMAIL_ADDRESS][DOMAIN_NAME]"
type input "4724252"
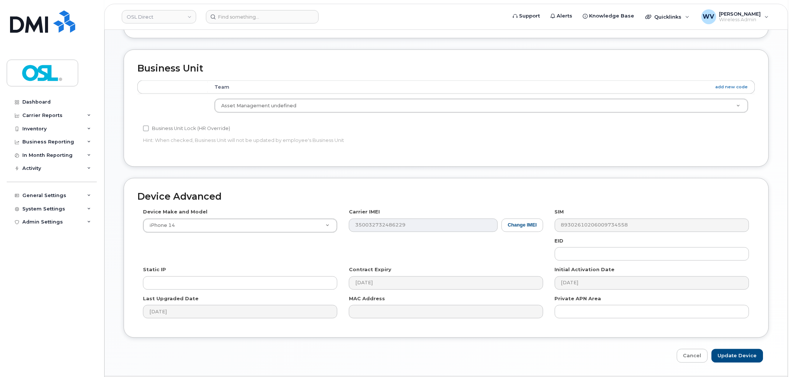
scroll to position [337, 0]
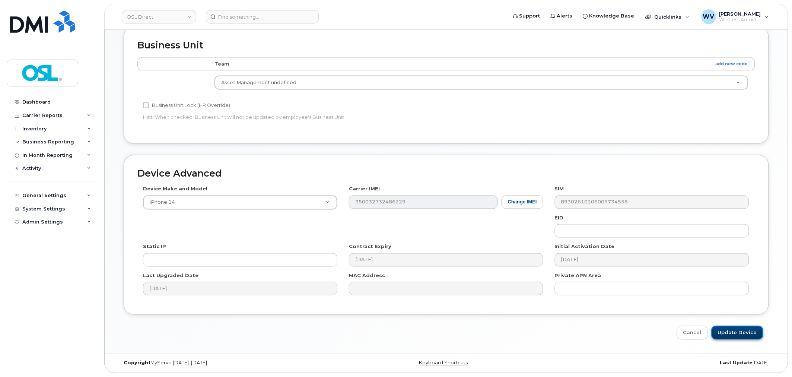
click at [747, 332] on input "Update Device" at bounding box center [737, 333] width 52 height 14
type input "Saving..."
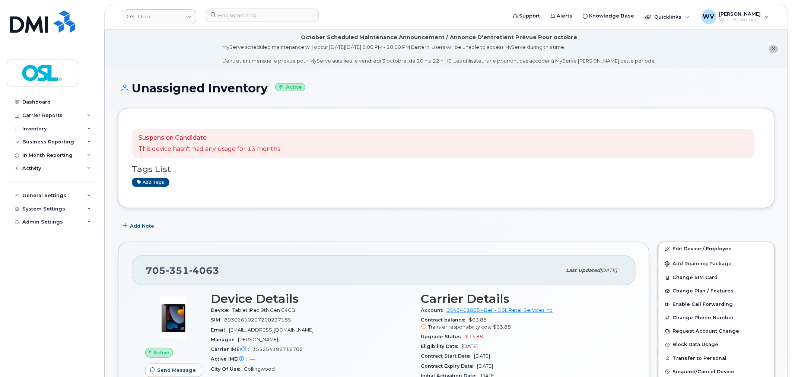
click at [200, 266] on span "4063" at bounding box center [204, 270] width 30 height 11
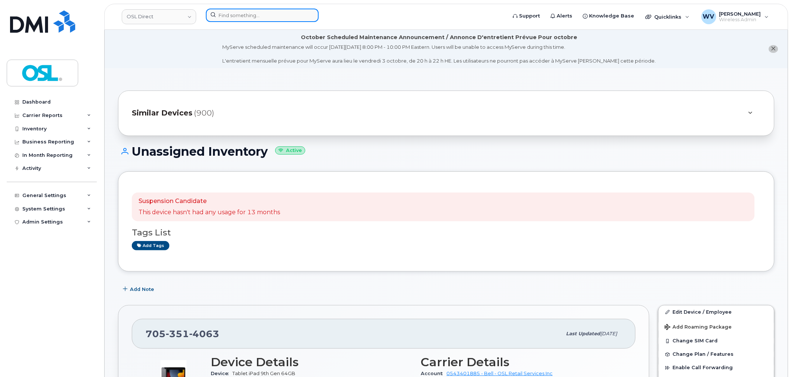
click at [289, 15] on input at bounding box center [262, 15] width 113 height 13
paste input "4384392615"
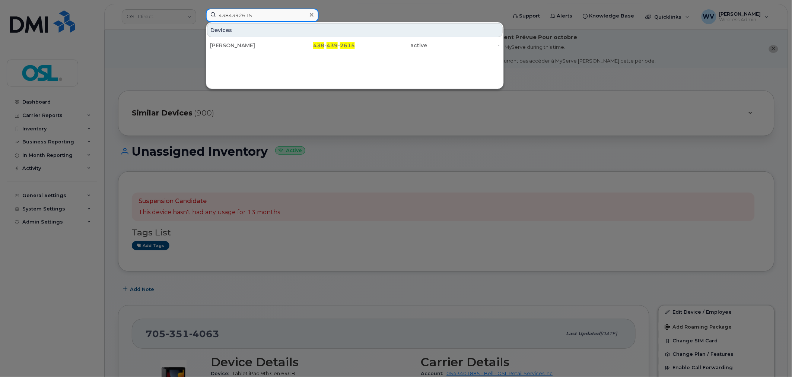
type input "4384392615"
drag, startPoint x: 278, startPoint y: 45, endPoint x: 300, endPoint y: 22, distance: 32.4
click at [278, 45] on div "[PERSON_NAME]" at bounding box center [246, 45] width 73 height 7
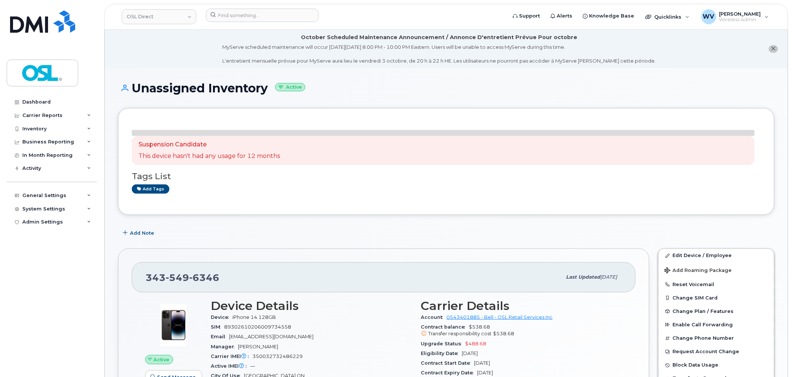
click at [184, 280] on span "549" at bounding box center [177, 277] width 23 height 11
copy span "[PHONE_NUMBER]"
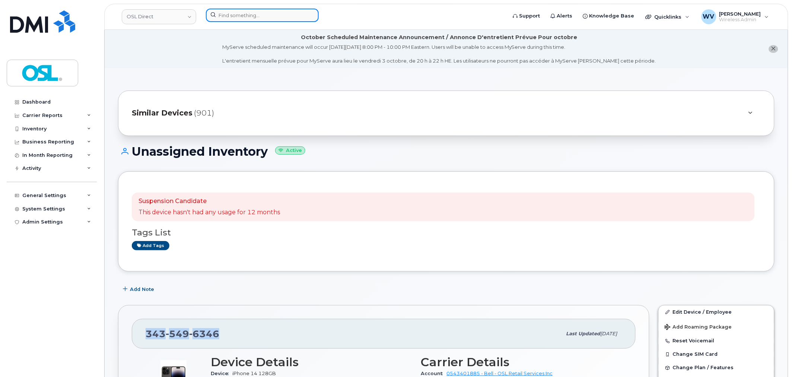
click at [249, 16] on input at bounding box center [262, 15] width 113 height 13
paste input "4164353760"
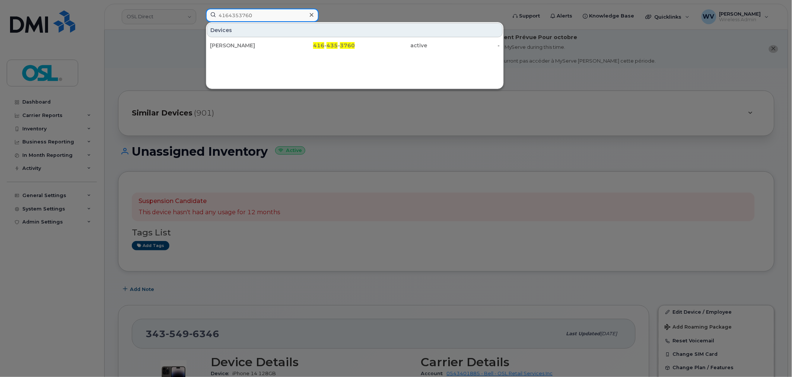
type input "4164353760"
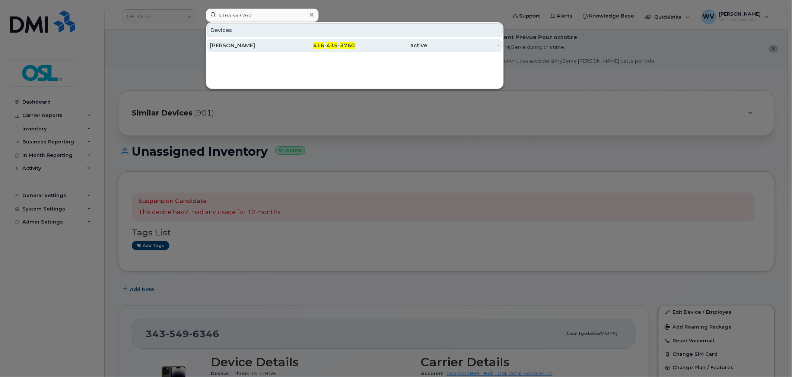
drag, startPoint x: 264, startPoint y: 42, endPoint x: 266, endPoint y: 45, distance: 4.0
click at [264, 42] on div "[PERSON_NAME]" at bounding box center [246, 45] width 73 height 13
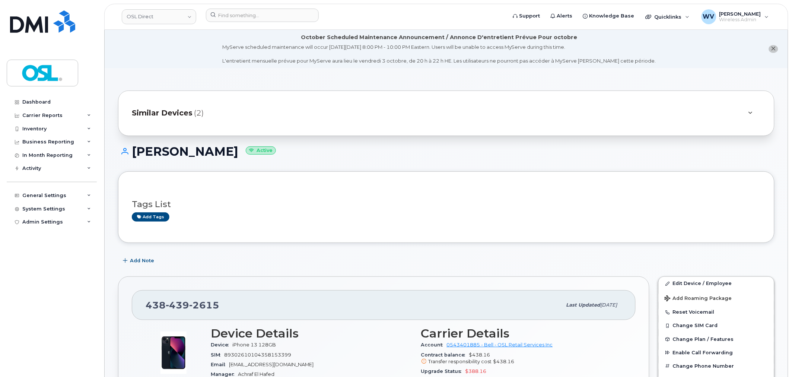
click at [200, 303] on span "2615" at bounding box center [204, 304] width 30 height 11
copy span "438 439 2615"
drag, startPoint x: 733, startPoint y: 276, endPoint x: 731, endPoint y: 280, distance: 3.8
click at [733, 276] on div "Edit Device / Employee Add Roaming Package Reset Voicemail Change SIM Card Chan…" at bounding box center [716, 358] width 116 height 164
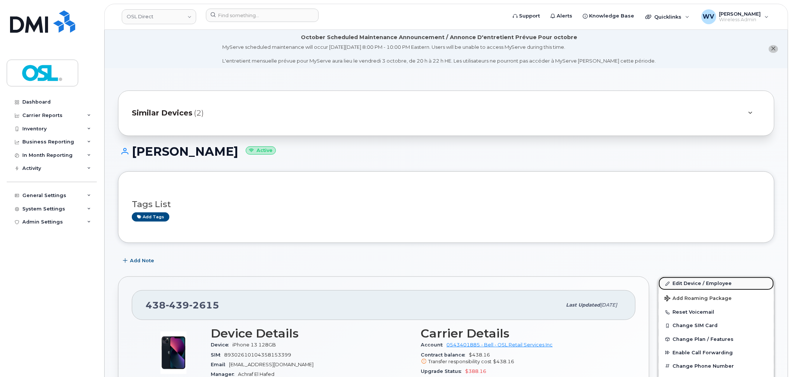
click at [730, 280] on link "Edit Device / Employee" at bounding box center [716, 283] width 115 height 13
drag, startPoint x: 728, startPoint y: 280, endPoint x: 667, endPoint y: 242, distance: 71.3
click at [728, 280] on link "Edit Device / Employee" at bounding box center [716, 283] width 115 height 13
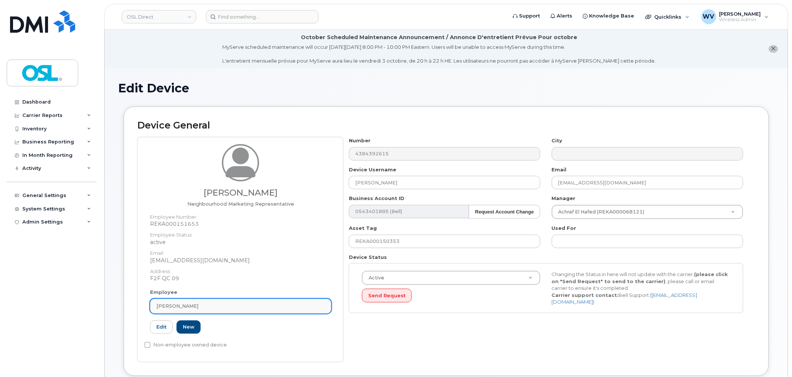
click at [210, 311] on link "[PERSON_NAME]" at bounding box center [240, 306] width 181 height 15
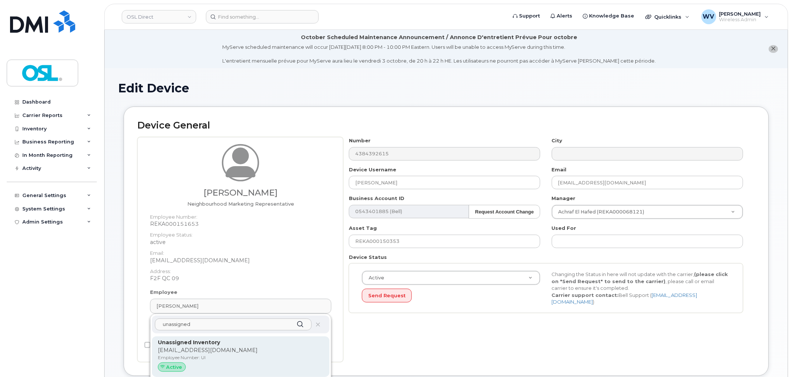
type input "unassigned"
click at [223, 352] on p "[EMAIL_ADDRESS][DOMAIN_NAME]" at bounding box center [241, 350] width 166 height 8
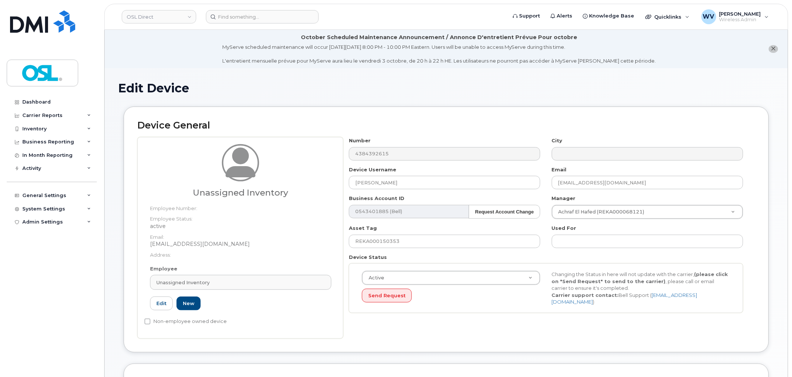
type input "UI"
type input "Unassigned Inventory"
type input "[EMAIL_ADDRESS][DOMAIN_NAME]"
type input "4724252"
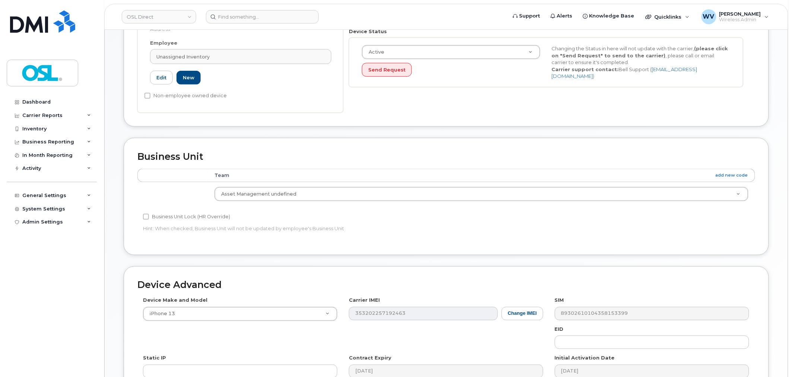
scroll to position [337, 0]
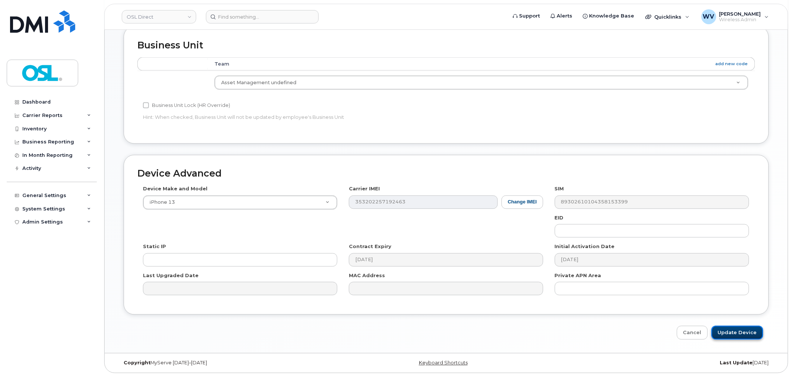
click at [739, 336] on input "Update Device" at bounding box center [737, 333] width 52 height 14
type input "Saving..."
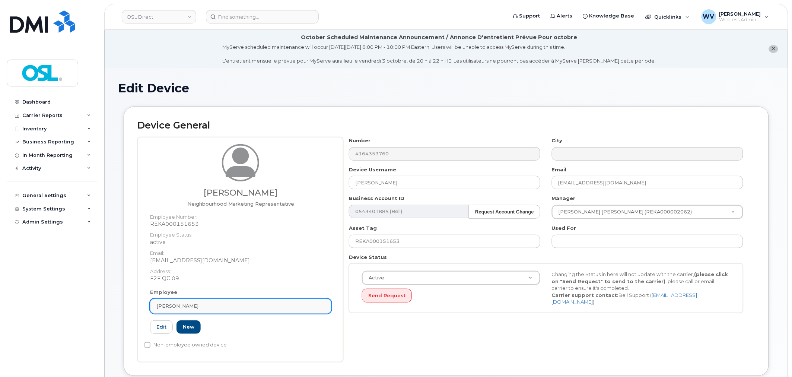
drag, startPoint x: 261, startPoint y: 296, endPoint x: 258, endPoint y: 303, distance: 7.7
click at [261, 296] on div "Employee Abdelkadir Djerioue Type first three symbols or more REKA000151653 Edi…" at bounding box center [240, 315] width 192 height 52
click at [258, 303] on div "Abdelkadir Djerioue" at bounding box center [240, 305] width 169 height 7
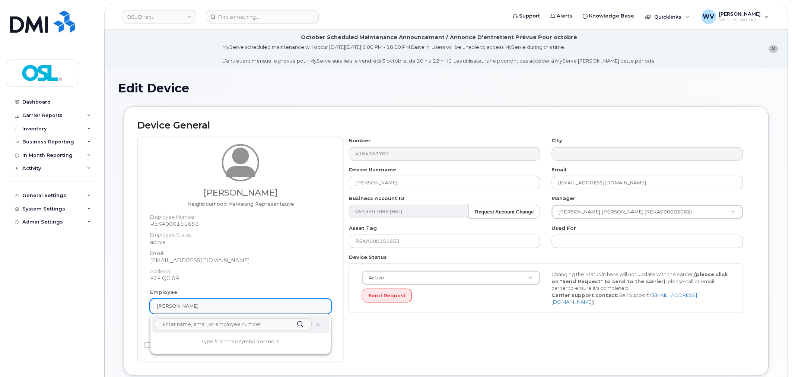
paste input "unassigned"
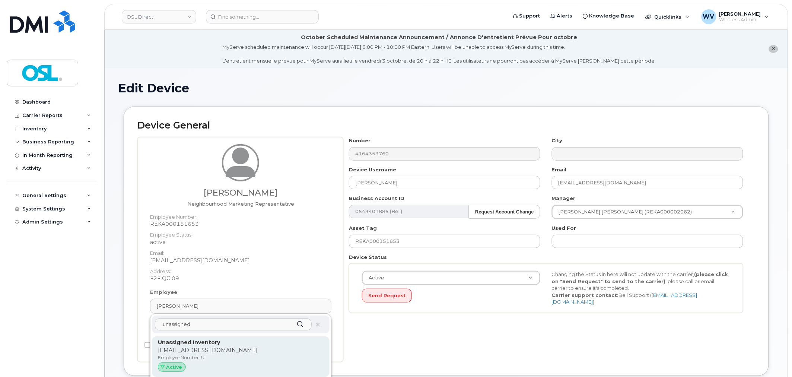
type input "unassigned"
click at [264, 336] on div "Unassigned Inventory support@osldirect.com Employee Number: UI Active" at bounding box center [241, 356] width 178 height 41
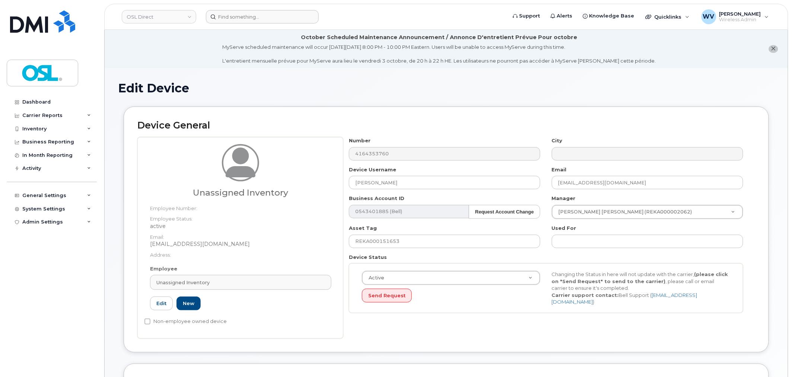
type input "UI"
type input "Unassigned Inventory"
type input "[EMAIL_ADDRESS][DOMAIN_NAME]"
type input "4724252"
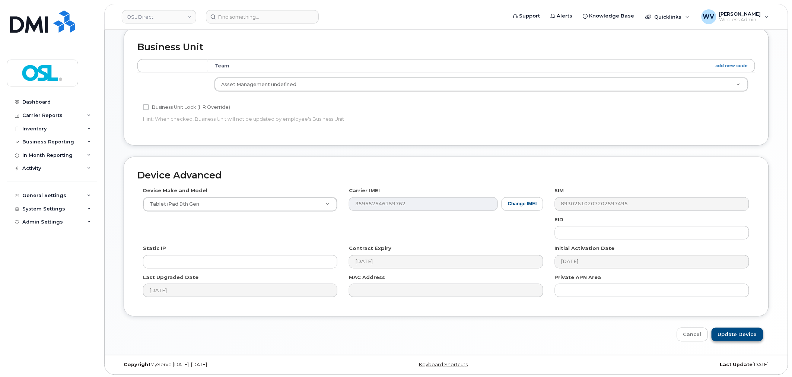
scroll to position [337, 0]
click at [741, 332] on input "Update Device" at bounding box center [737, 333] width 52 height 14
type input "Saving..."
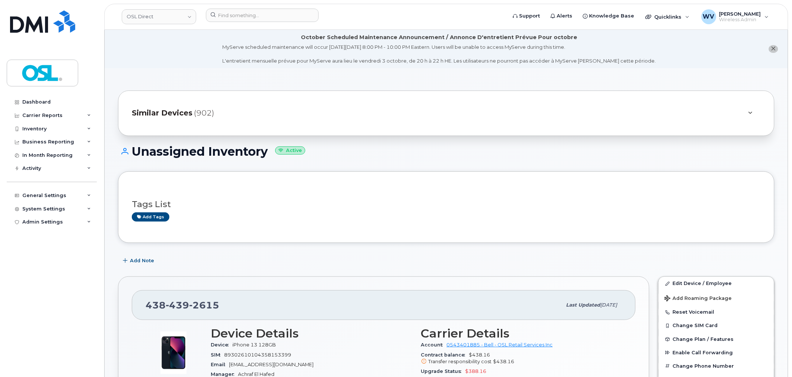
click at [202, 308] on span "2615" at bounding box center [204, 304] width 30 height 11
copy span "[PHONE_NUMBER]"
click at [245, 14] on input at bounding box center [262, 15] width 113 height 13
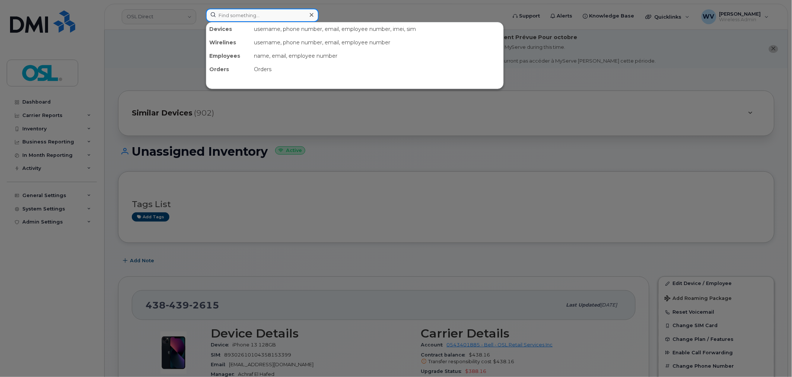
paste input "4383349675"
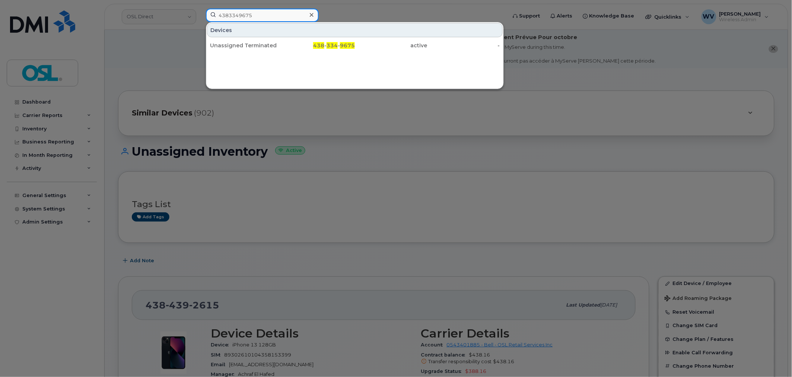
type input "4383349675"
drag, startPoint x: 250, startPoint y: 38, endPoint x: 289, endPoint y: 2, distance: 53.2
click at [254, 41] on div "Unassigned Terminated" at bounding box center [246, 45] width 73 height 13
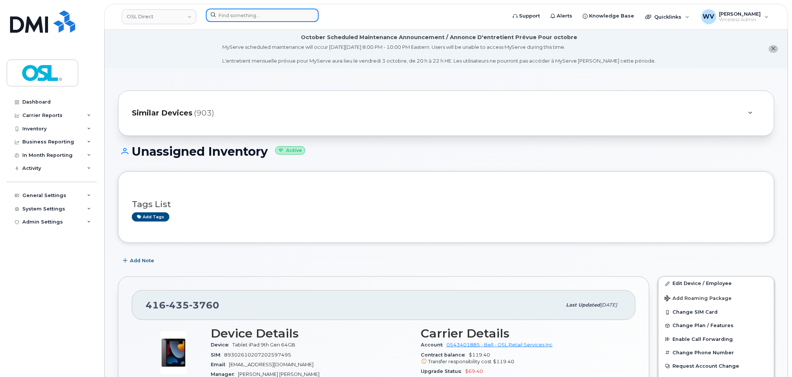
click at [259, 14] on input at bounding box center [262, 15] width 113 height 13
paste input "4165248610"
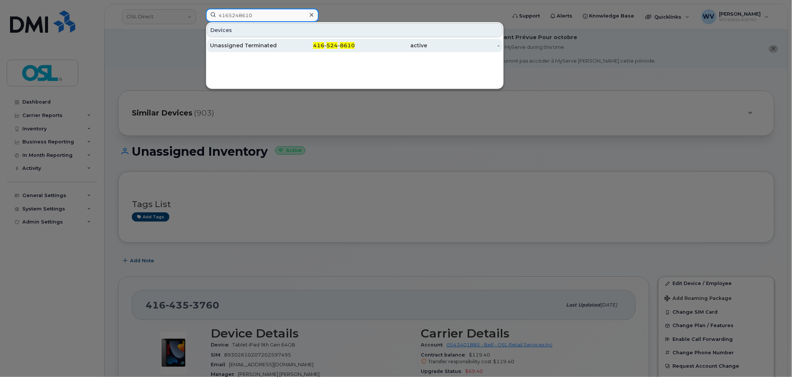
type input "4165248610"
click at [254, 47] on div "Unassigned Terminated" at bounding box center [246, 45] width 73 height 7
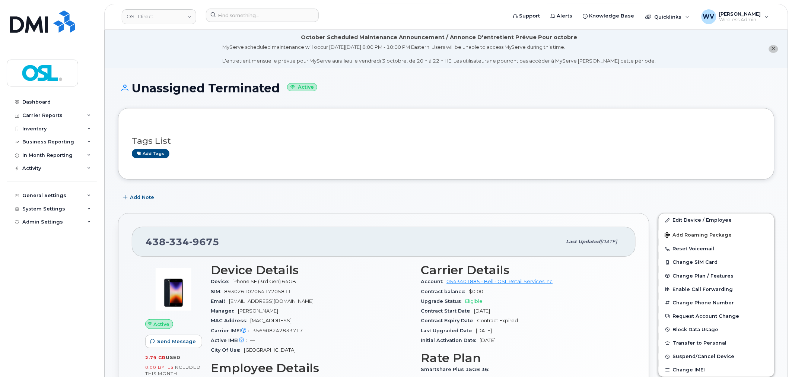
click at [204, 245] on span "9675" at bounding box center [204, 241] width 30 height 11
copy span "438 334 9675"
click at [717, 223] on link "Edit Device / Employee" at bounding box center [716, 219] width 115 height 13
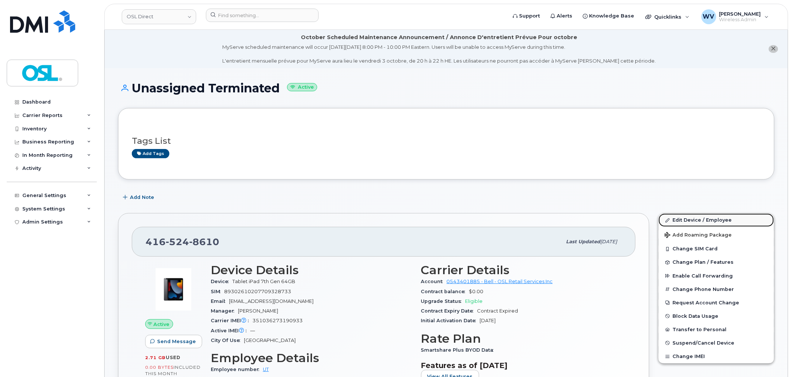
click at [704, 219] on link "Edit Device / Employee" at bounding box center [716, 219] width 115 height 13
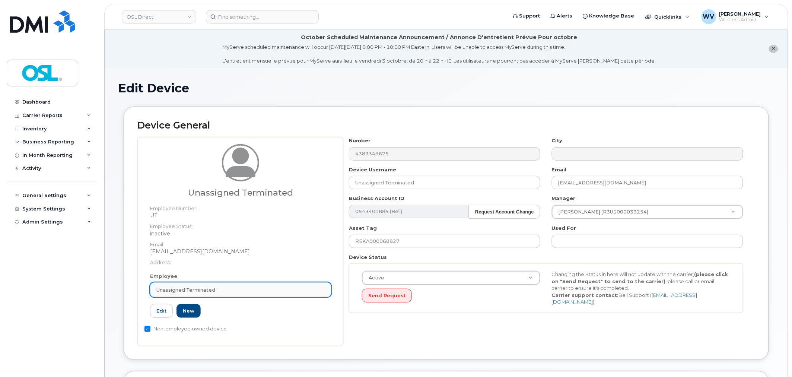
click at [226, 295] on link "Unassigned Terminated" at bounding box center [240, 289] width 181 height 15
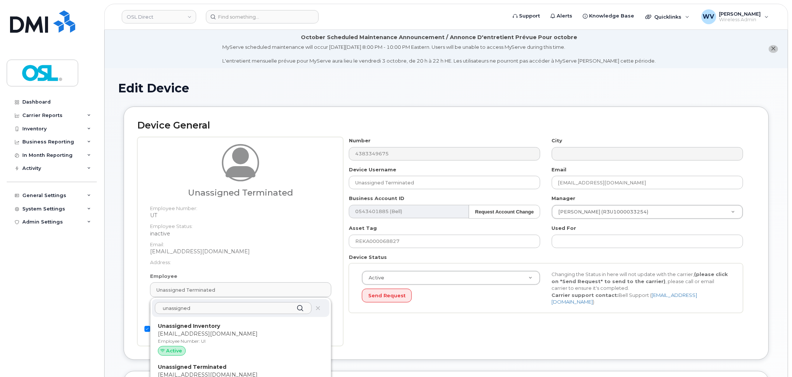
type input "unassigned"
click at [261, 325] on p "Unassigned Inventory" at bounding box center [241, 326] width 166 height 8
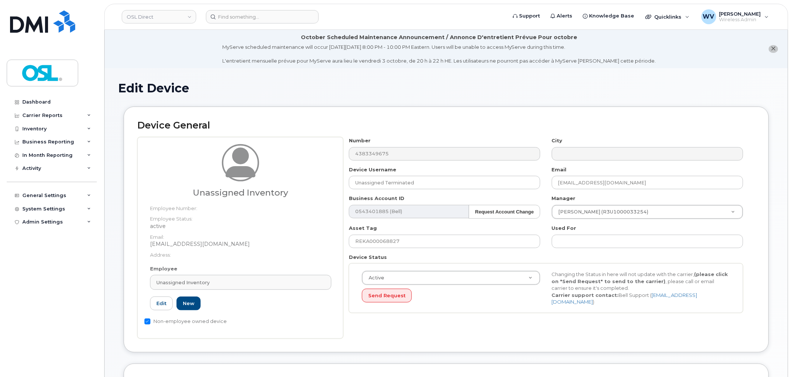
type input "UI"
type input "Unassigned Inventory"
type input "support@osldirect.com"
type input "4724252"
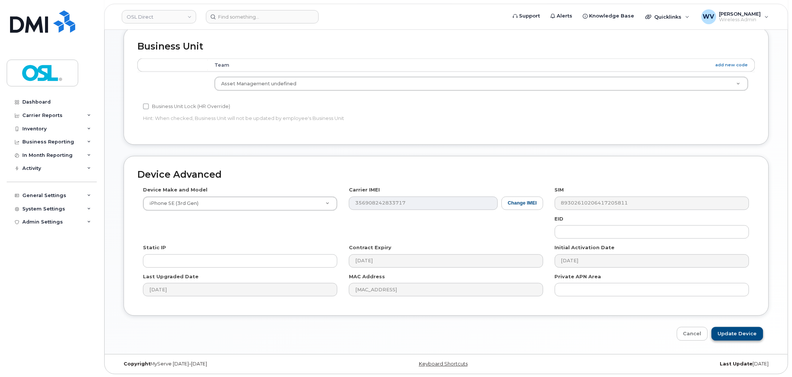
scroll to position [337, 0]
click at [740, 335] on input "Update Device" at bounding box center [737, 333] width 52 height 14
type input "Saving..."
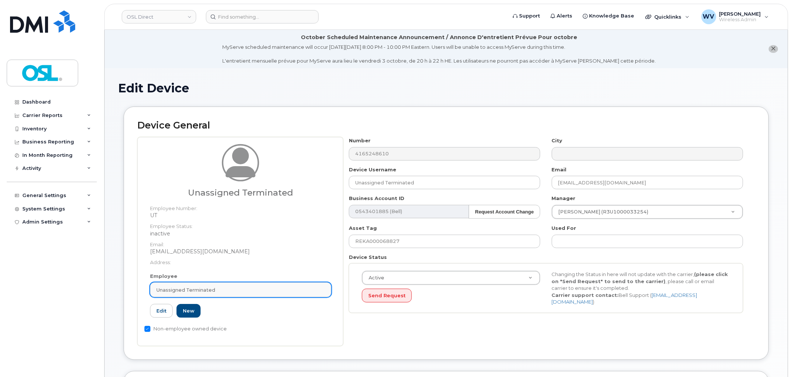
click at [242, 282] on link "Unassigned Terminated" at bounding box center [240, 289] width 181 height 15
paste input "unassigned"
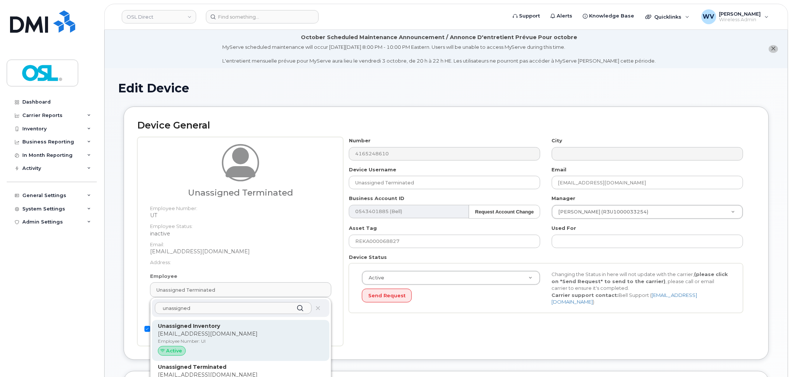
type input "unassigned"
click at [239, 331] on p "[EMAIL_ADDRESS][DOMAIN_NAME]" at bounding box center [241, 334] width 166 height 8
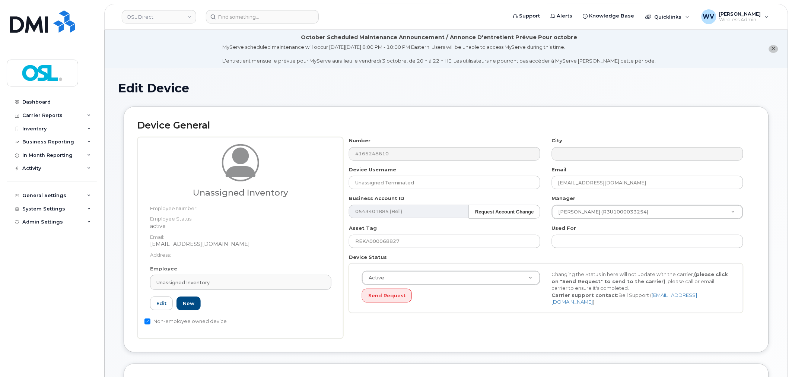
type input "UI"
type input "Unassigned Inventory"
type input "[EMAIL_ADDRESS][DOMAIN_NAME]"
type input "4724252"
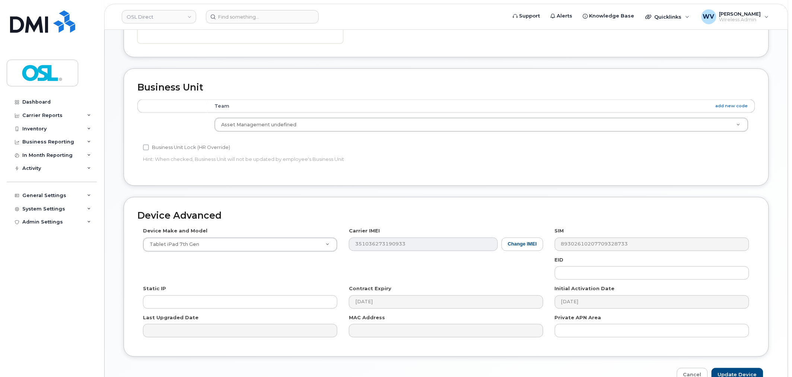
scroll to position [337, 0]
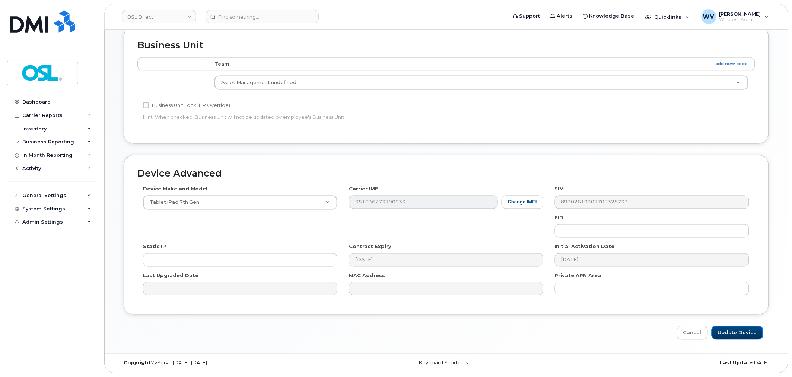
drag, startPoint x: 739, startPoint y: 327, endPoint x: 731, endPoint y: 314, distance: 15.4
click at [739, 327] on input "Update Device" at bounding box center [737, 333] width 52 height 14
type input "Saving..."
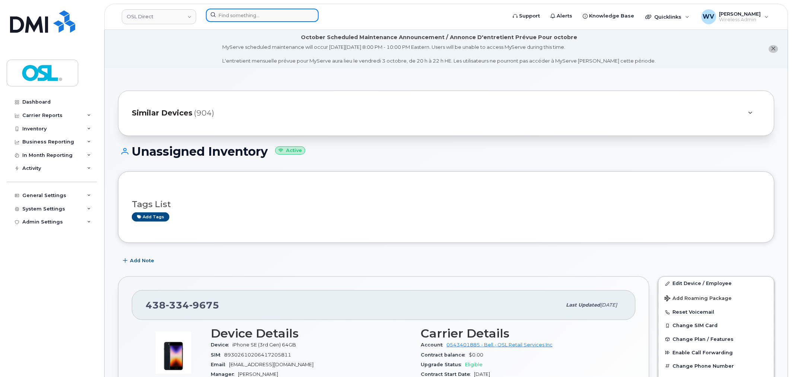
click at [251, 16] on input at bounding box center [262, 15] width 113 height 13
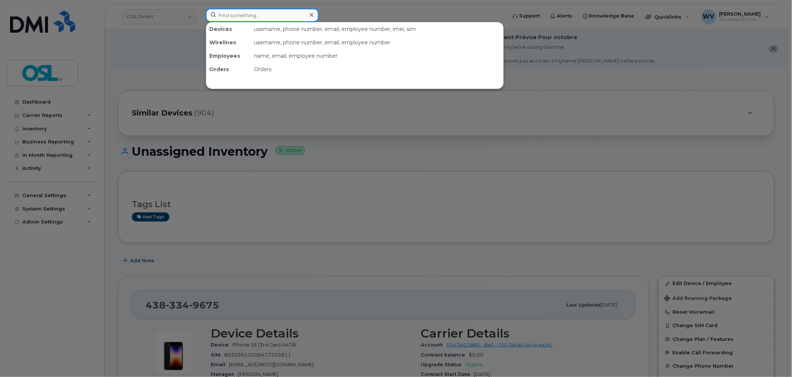
paste input "5142374796"
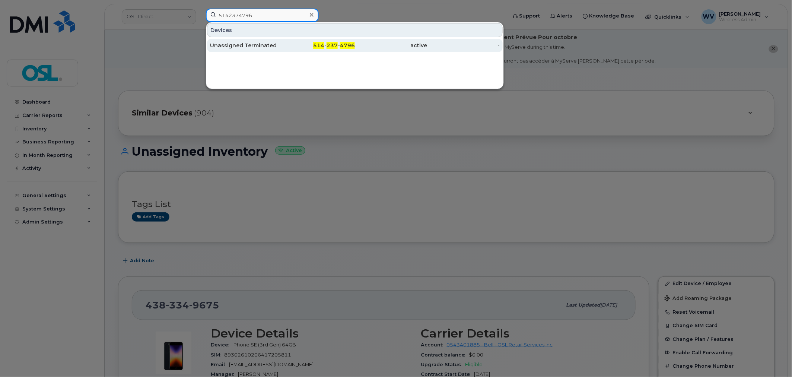
type input "5142374796"
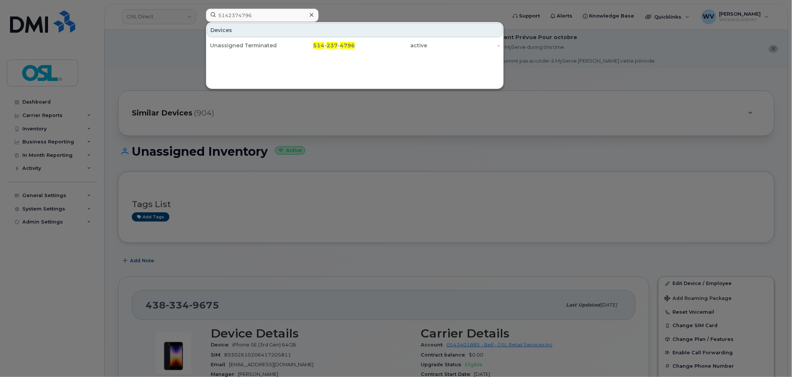
drag, startPoint x: 267, startPoint y: 42, endPoint x: 290, endPoint y: 1, distance: 47.1
click at [267, 42] on div "Unassigned Terminated" at bounding box center [246, 45] width 73 height 13
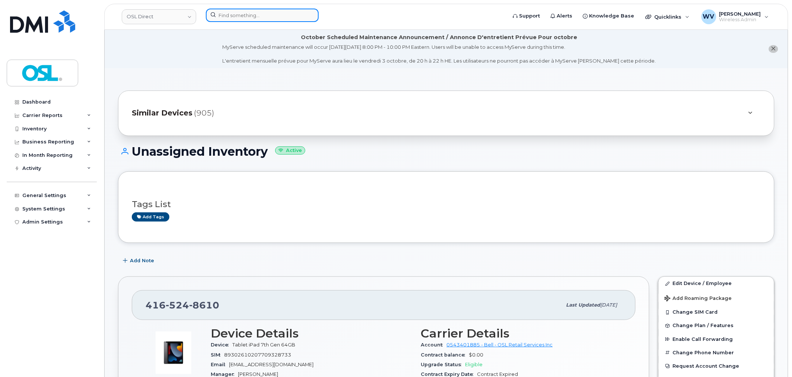
click at [273, 10] on input at bounding box center [262, 15] width 113 height 13
paste input "6473959716"
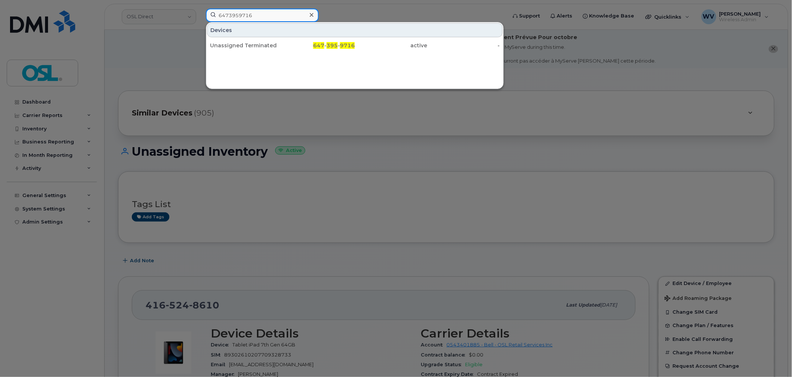
type input "6473959716"
click at [261, 54] on div "Devices Unassigned Terminated 647 - 395 - 9716 active -" at bounding box center [355, 55] width 298 height 67
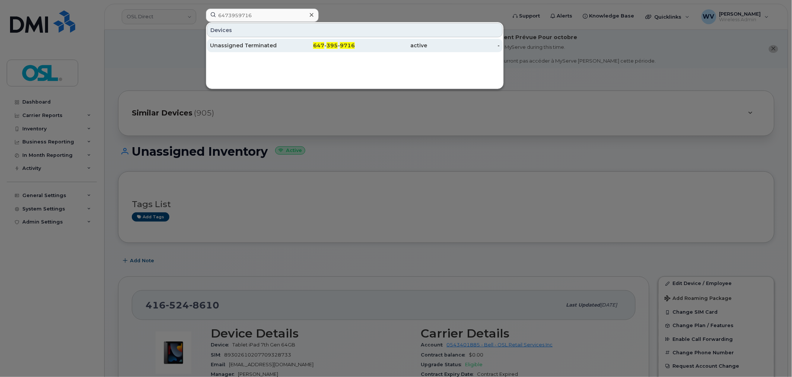
click at [260, 49] on div "Unassigned Terminated" at bounding box center [246, 45] width 73 height 7
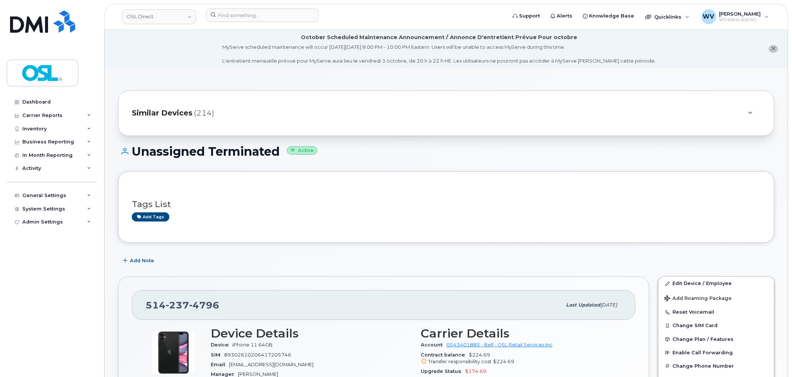
click at [210, 309] on span "4796" at bounding box center [204, 304] width 30 height 11
copy span "[PHONE_NUMBER]"
drag, startPoint x: 706, startPoint y: 280, endPoint x: 506, endPoint y: 2, distance: 343.2
click at [706, 280] on link "Edit Device / Employee" at bounding box center [716, 283] width 115 height 13
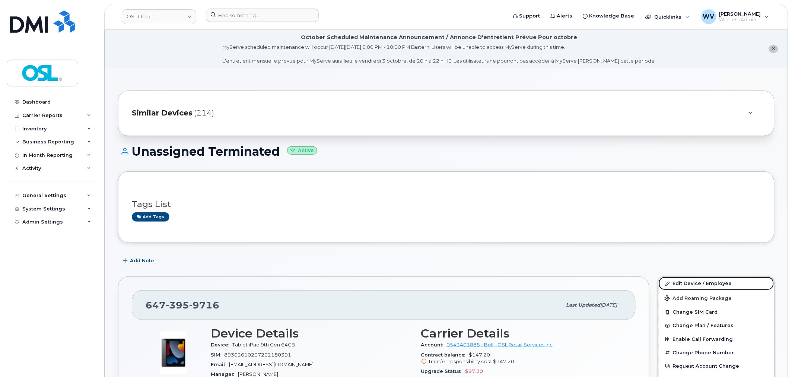
drag, startPoint x: 712, startPoint y: 284, endPoint x: 505, endPoint y: 19, distance: 336.6
click at [712, 284] on link "Edit Device / Employee" at bounding box center [716, 283] width 115 height 13
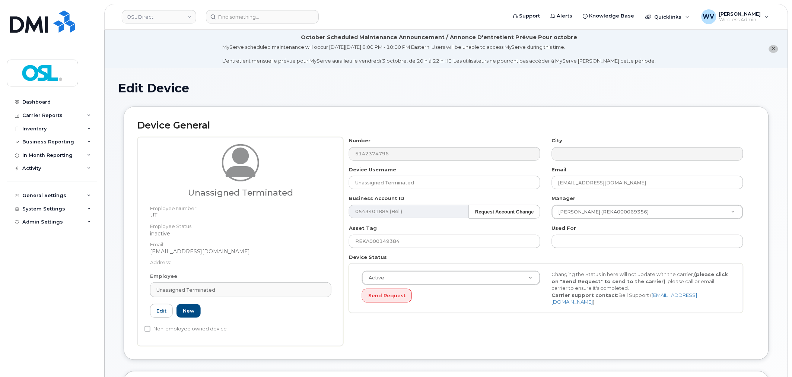
click at [244, 298] on div "Employee Unassigned Terminated Type first three symbols or more UT Edit New" at bounding box center [240, 299] width 192 height 52
click at [244, 293] on link "Unassigned Terminated" at bounding box center [240, 289] width 181 height 15
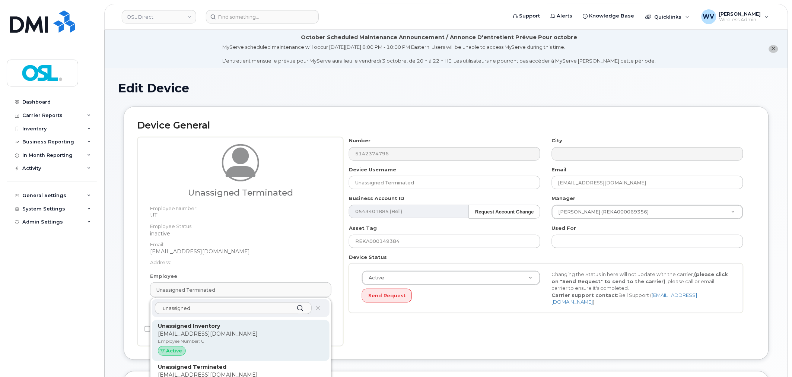
type input "unassigned"
click at [245, 339] on p "Employee Number: UI" at bounding box center [241, 341] width 166 height 7
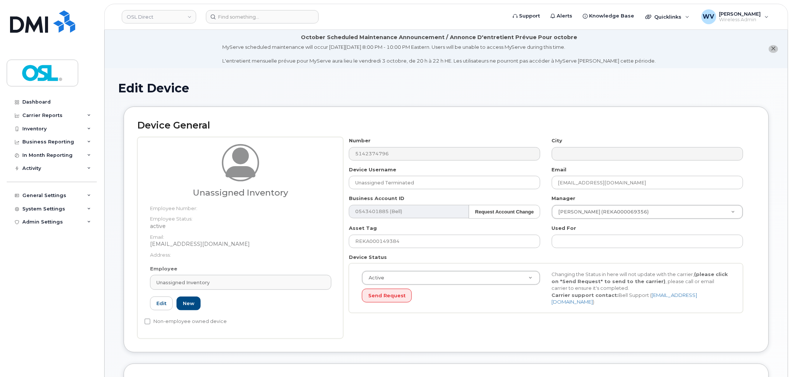
type input "UI"
type input "Unassigned Inventory"
type input "[EMAIL_ADDRESS][DOMAIN_NAME]"
type input "4724252"
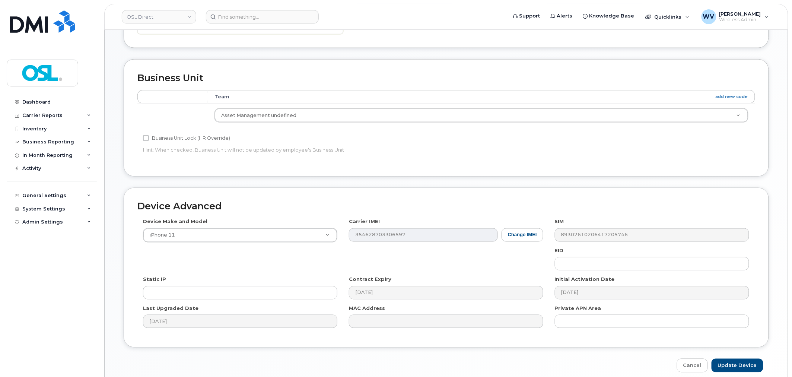
scroll to position [331, 0]
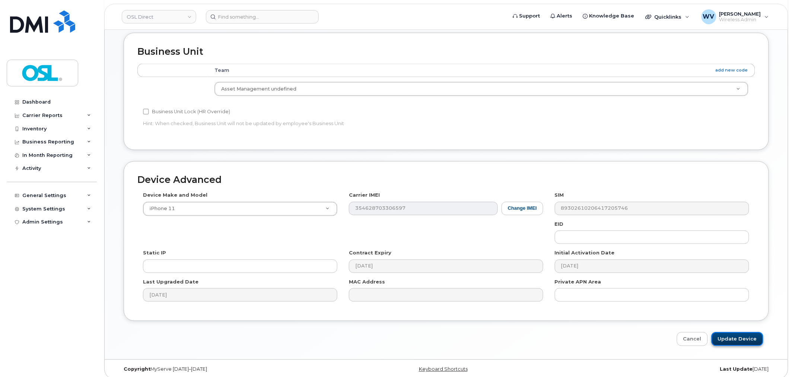
click at [738, 341] on input "Update Device" at bounding box center [737, 339] width 52 height 14
type input "Saving..."
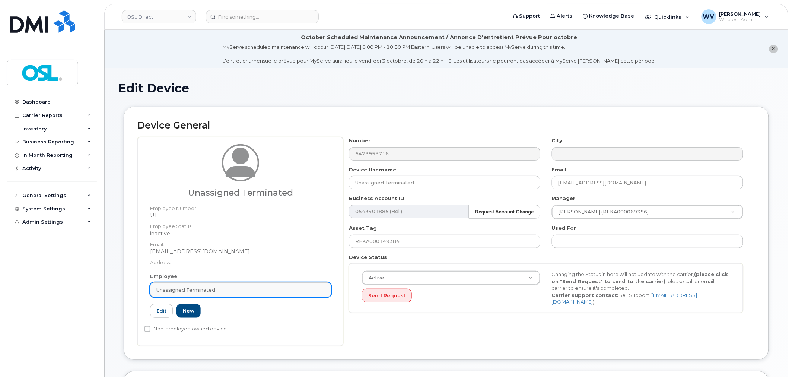
click at [239, 283] on link "Unassigned Terminated" at bounding box center [240, 289] width 181 height 15
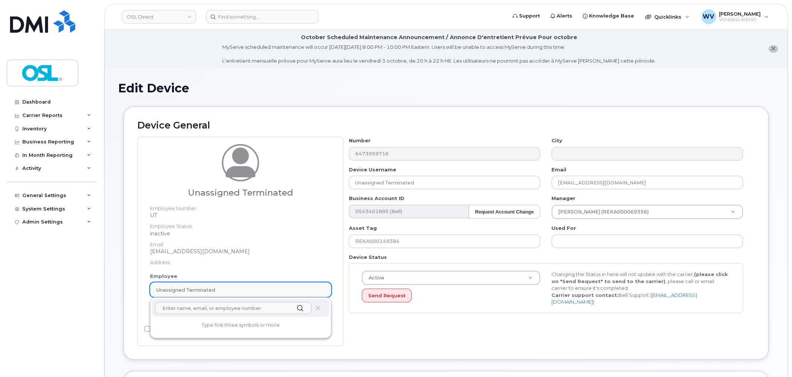
paste input "unassigned"
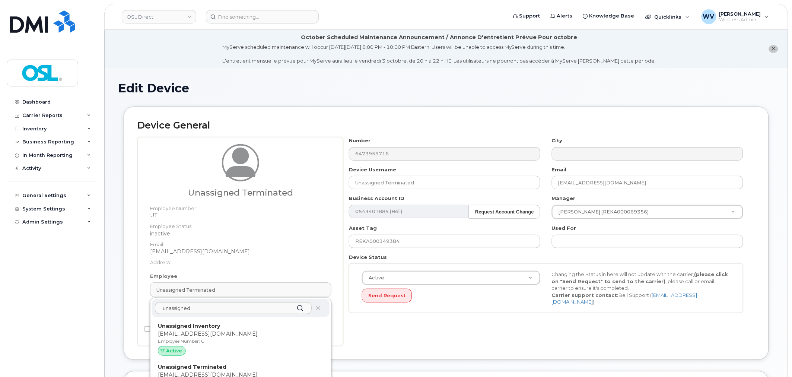
type input "unassigned"
click at [240, 327] on p "Unassigned Inventory" at bounding box center [241, 326] width 166 height 8
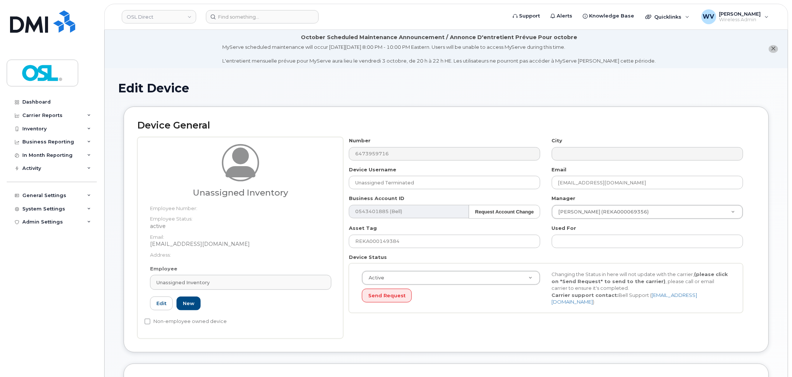
type input "UI"
type input "Unassigned Inventory"
type input "[EMAIL_ADDRESS][DOMAIN_NAME]"
type input "4724252"
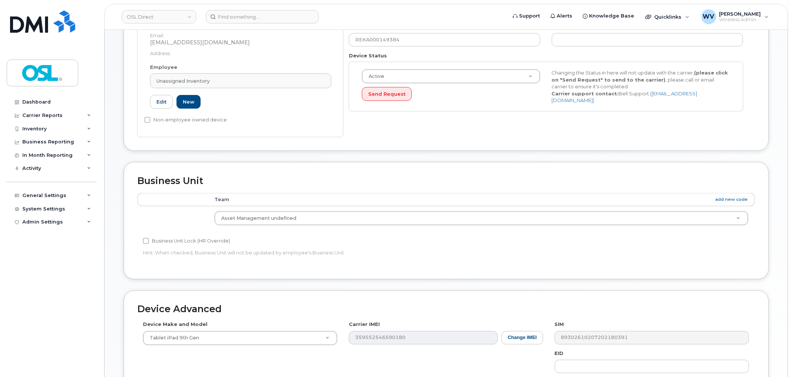
scroll to position [337, 0]
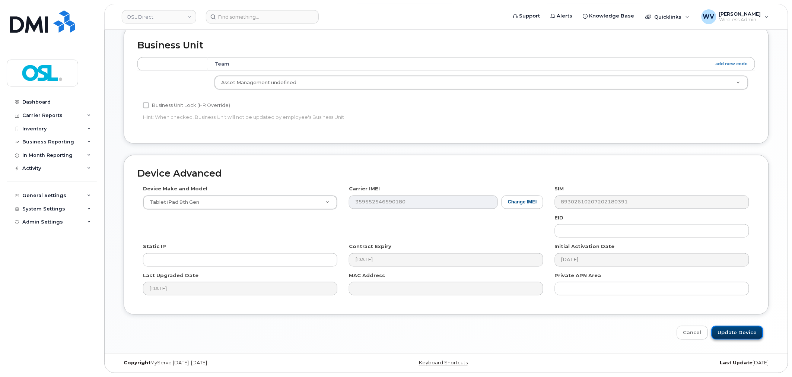
click at [760, 336] on input "Update Device" at bounding box center [737, 333] width 52 height 14
type input "Saving..."
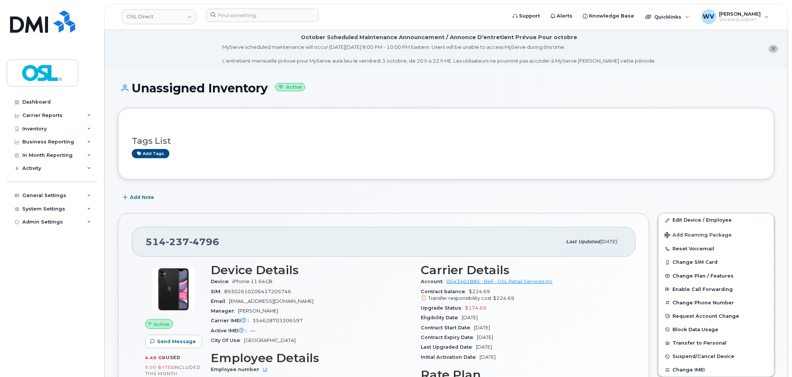
click at [210, 238] on span "4796" at bounding box center [204, 241] width 30 height 11
copy span "[PHONE_NUMBER]"
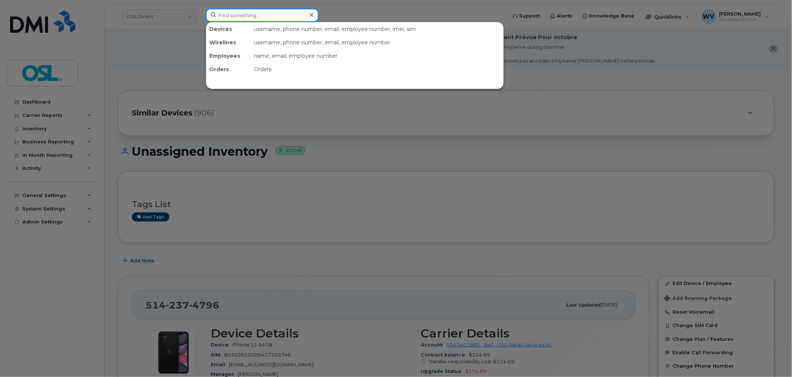
click at [265, 20] on input at bounding box center [262, 15] width 113 height 13
paste input "4383349650"
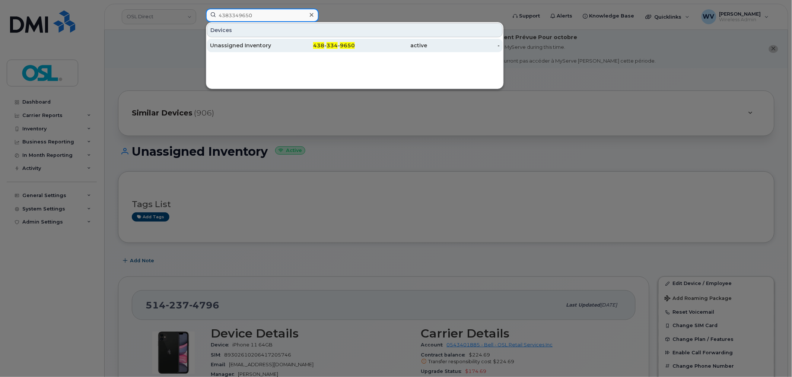
type input "4383349650"
click at [263, 49] on div "Unassigned Inventory" at bounding box center [246, 45] width 73 height 7
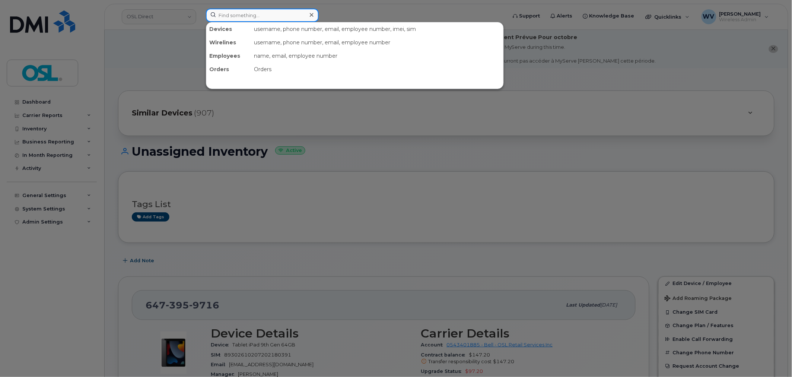
click at [291, 13] on input at bounding box center [262, 15] width 113 height 13
paste input "4162543635"
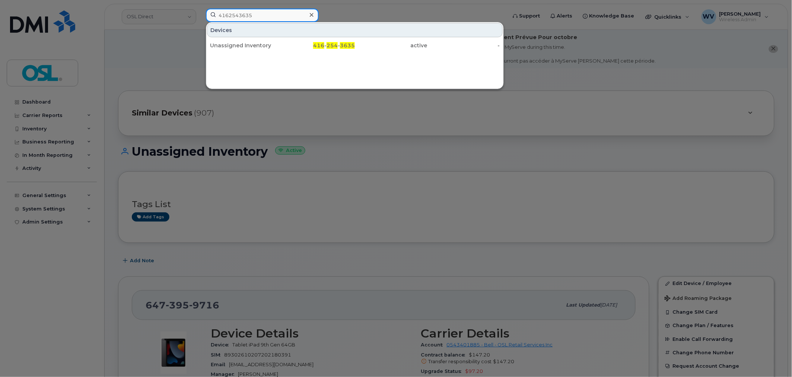
type input "4162543635"
drag, startPoint x: 277, startPoint y: 40, endPoint x: 289, endPoint y: 32, distance: 13.8
click at [277, 40] on div "Unassigned Inventory" at bounding box center [246, 45] width 73 height 13
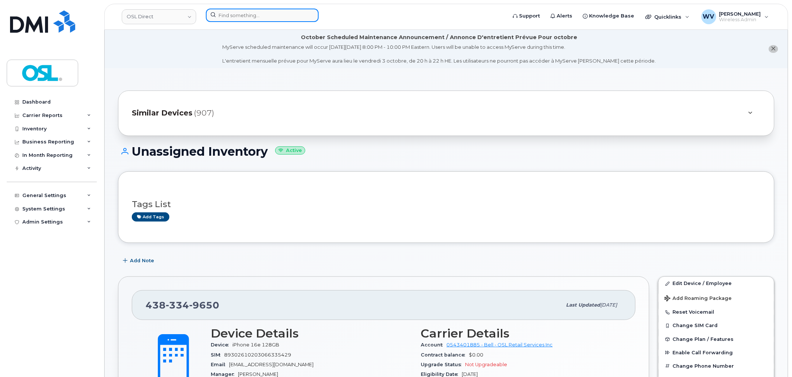
click at [248, 15] on input at bounding box center [262, 15] width 113 height 13
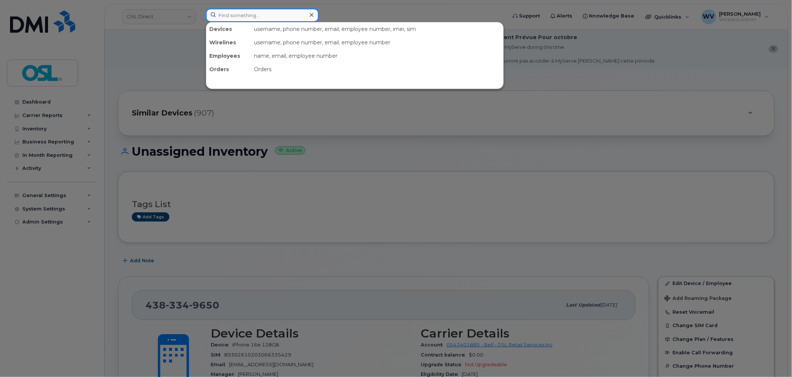
paste input "4165283867"
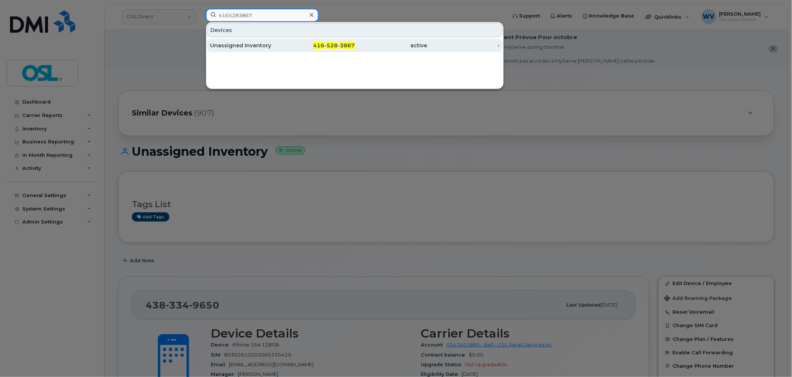
type input "4165283867"
click at [263, 50] on div "Unassigned Inventory" at bounding box center [246, 45] width 73 height 13
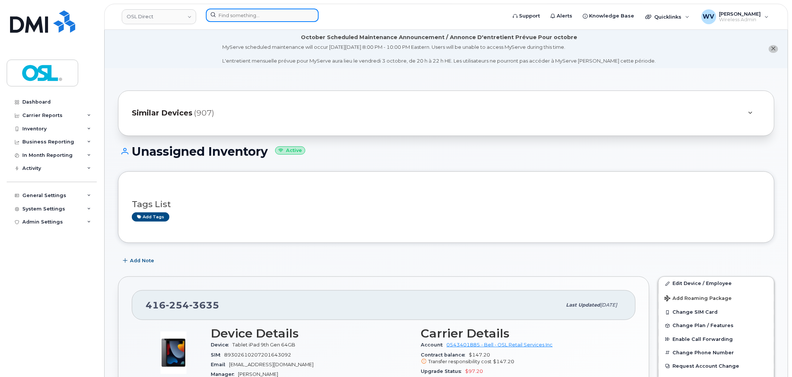
click at [259, 16] on input at bounding box center [262, 15] width 113 height 13
paste input "647234279"
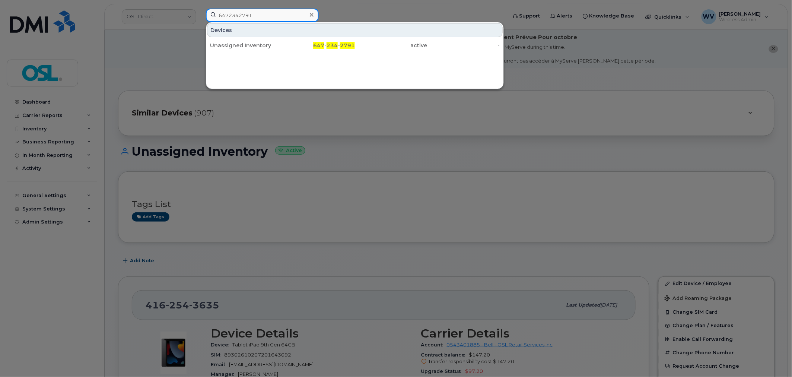
type input "6472342791"
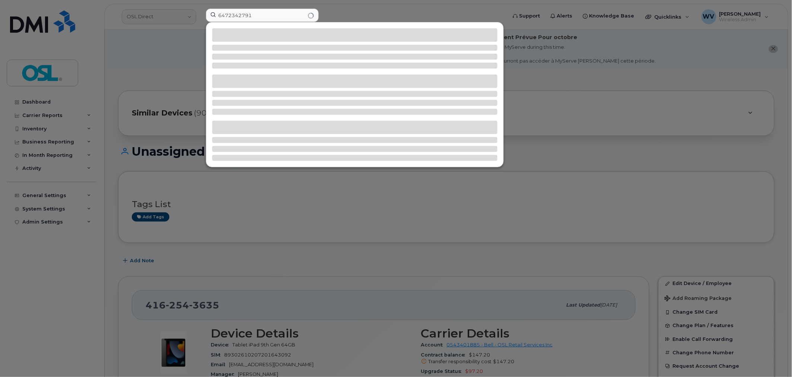
click at [269, 48] on div at bounding box center [354, 48] width 285 height 6
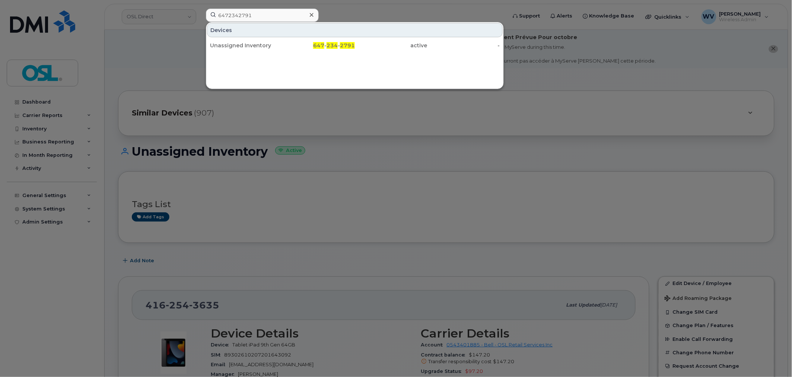
click at [269, 48] on div "Unassigned Inventory" at bounding box center [246, 45] width 73 height 7
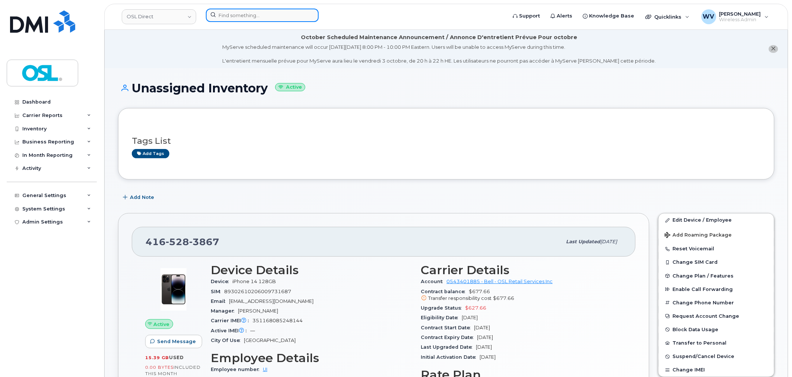
click at [261, 21] on input at bounding box center [262, 15] width 113 height 13
paste input "4165283867"
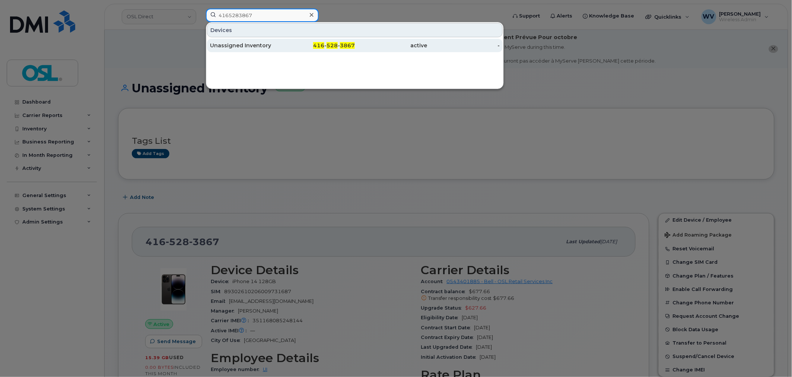
type input "4165283867"
click at [270, 50] on div "Unassigned Inventory" at bounding box center [246, 45] width 73 height 13
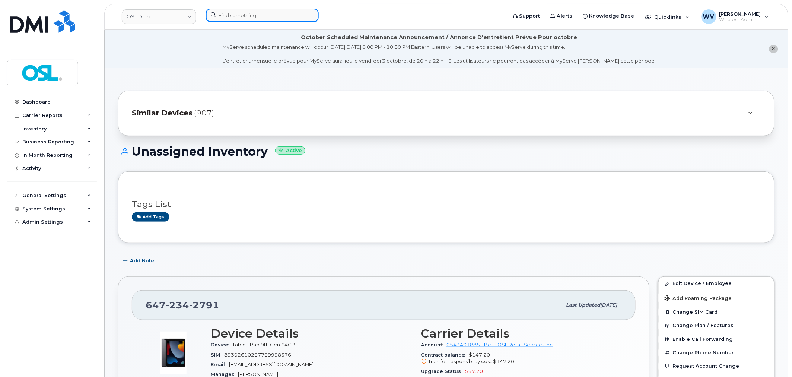
click at [294, 14] on input at bounding box center [262, 15] width 113 height 13
paste input "5142109606"
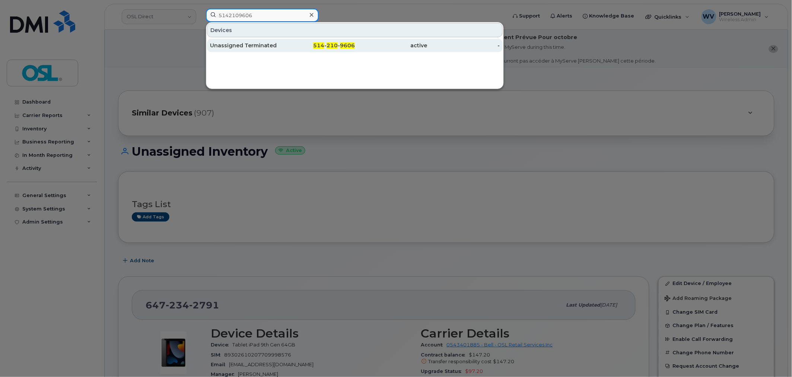
type input "5142109606"
click at [272, 42] on div "Unassigned Terminated" at bounding box center [246, 45] width 73 height 7
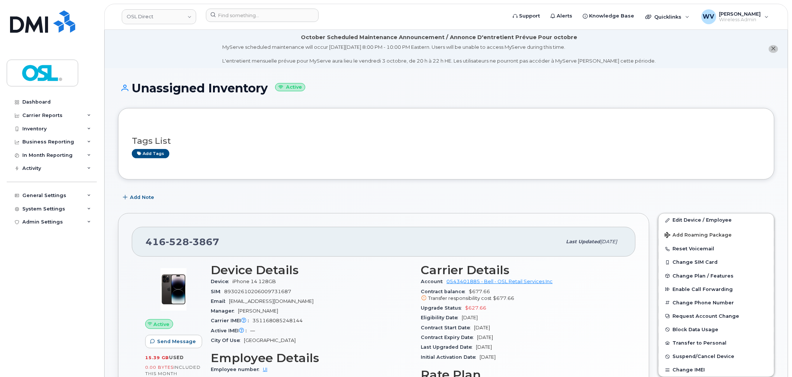
click at [215, 240] on span "3867" at bounding box center [204, 241] width 30 height 11
copy span "[PHONE_NUMBER]"
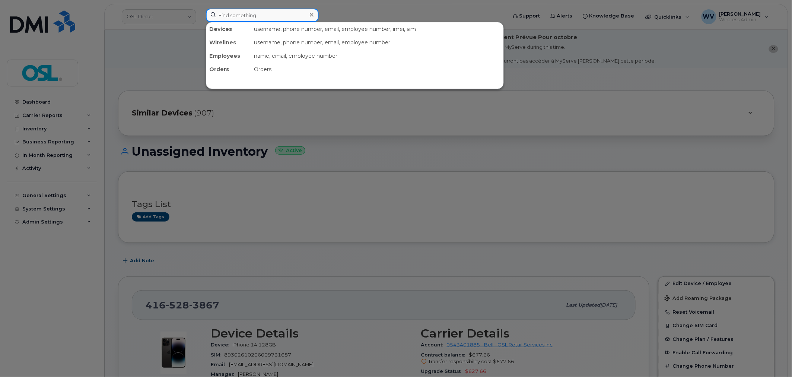
click at [295, 14] on input at bounding box center [262, 15] width 113 height 13
paste input "5147134177"
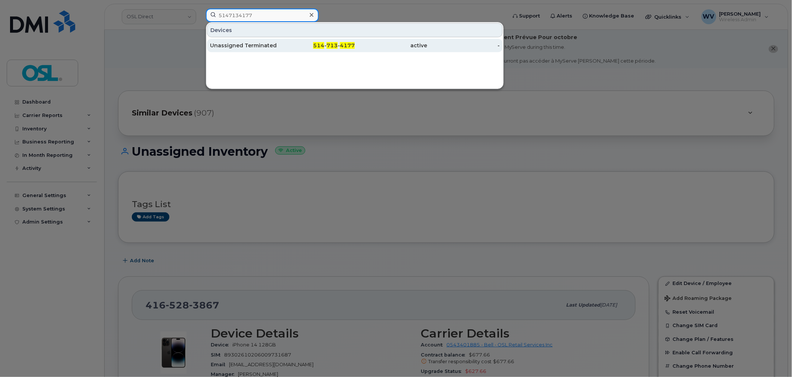
type input "5147134177"
click at [263, 47] on div "Unassigned Terminated" at bounding box center [246, 45] width 73 height 7
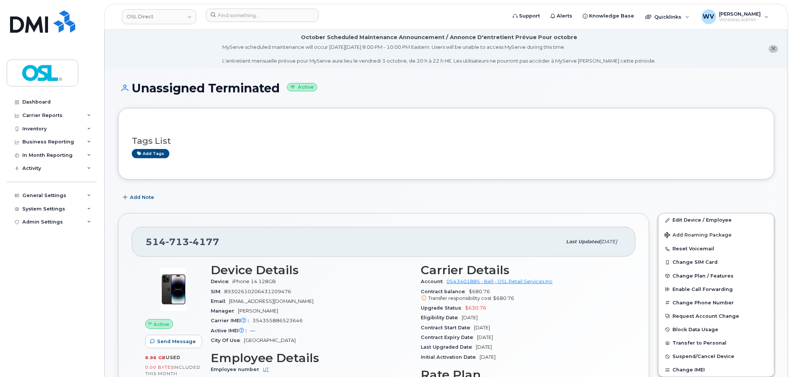
click at [181, 240] on span "713" at bounding box center [177, 241] width 23 height 11
copy span "514 713 4177"
click at [681, 217] on link "Edit Device / Employee" at bounding box center [716, 219] width 115 height 13
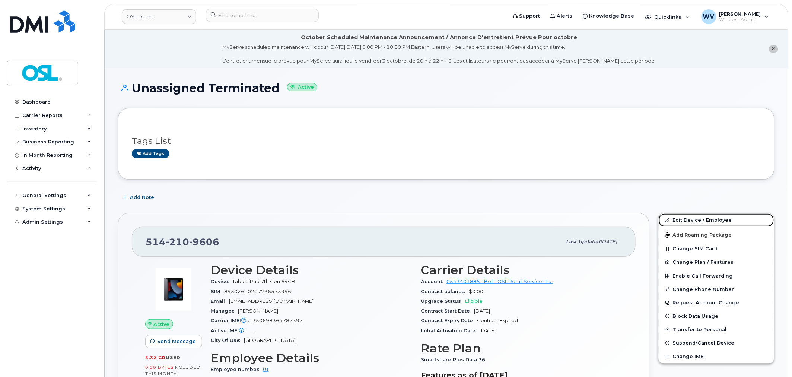
click at [705, 214] on link "Edit Device / Employee" at bounding box center [716, 219] width 115 height 13
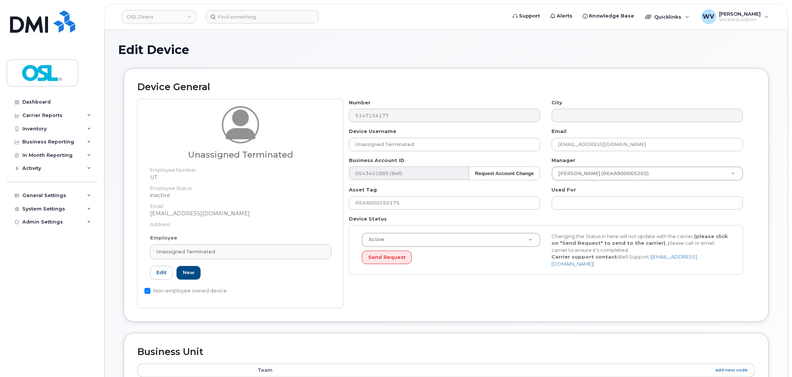
click at [243, 106] on div "Unassigned Terminated Employee Number: UT Employee Status: inactive Email: [EMA…" at bounding box center [240, 106] width 192 height 0
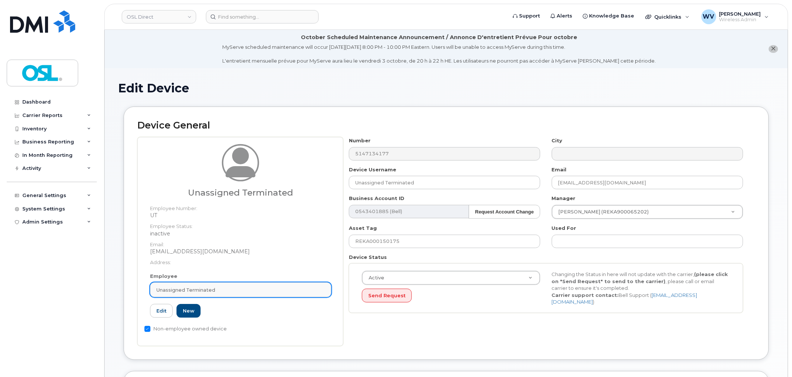
click at [258, 289] on div "Unassigned Terminated" at bounding box center [240, 289] width 169 height 7
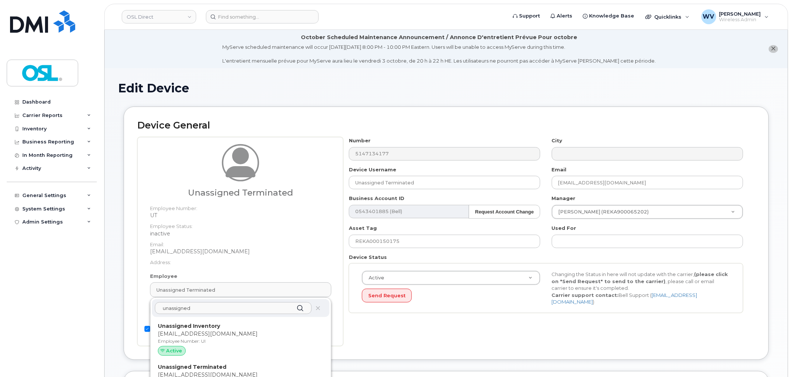
type input "unassigned"
click at [248, 328] on p "Unassigned Inventory" at bounding box center [241, 326] width 166 height 8
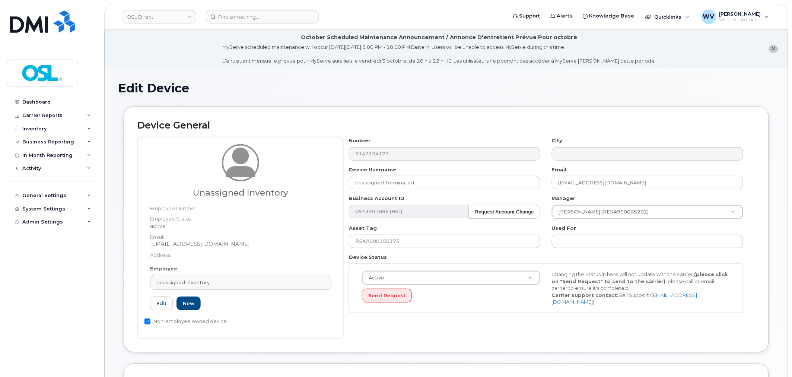
type input "UI"
type input "Unassigned Inventory"
type input "[EMAIL_ADDRESS][DOMAIN_NAME]"
type input "4724252"
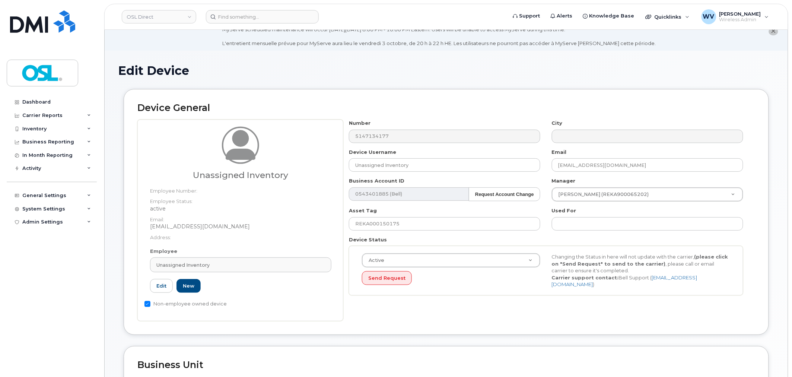
scroll to position [337, 0]
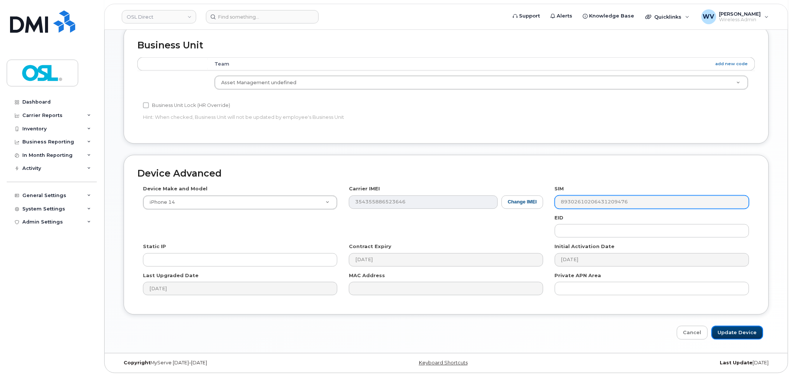
drag, startPoint x: 731, startPoint y: 337, endPoint x: 611, endPoint y: 204, distance: 178.7
click at [731, 337] on input "Update Device" at bounding box center [737, 333] width 52 height 14
type input "Saving..."
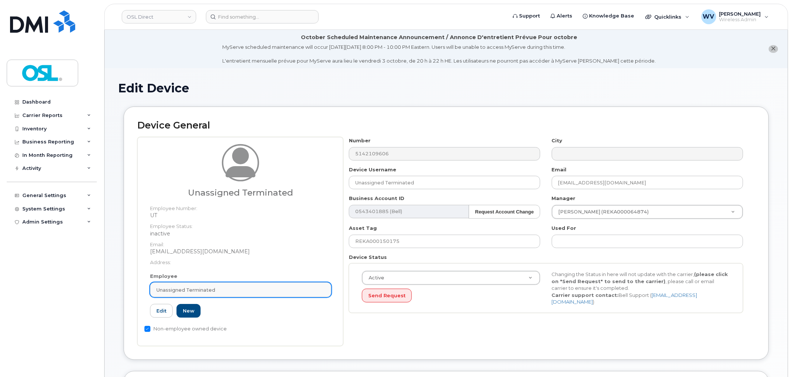
click at [269, 293] on div "Unassigned Terminated" at bounding box center [240, 289] width 169 height 7
paste input "unassigned"
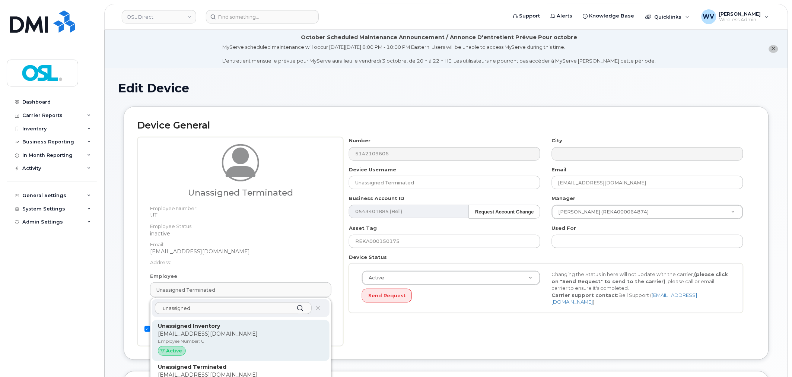
type input "unassigned"
click at [244, 321] on div "Unassigned Inventory [EMAIL_ADDRESS][DOMAIN_NAME] Employee Number: UI Active" at bounding box center [241, 340] width 178 height 41
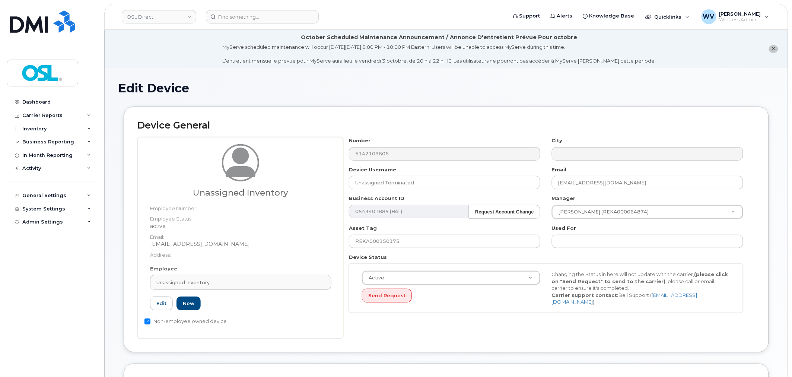
type input "UI"
type input "Unassigned Inventory"
type input "[EMAIL_ADDRESS][DOMAIN_NAME]"
type input "4724252"
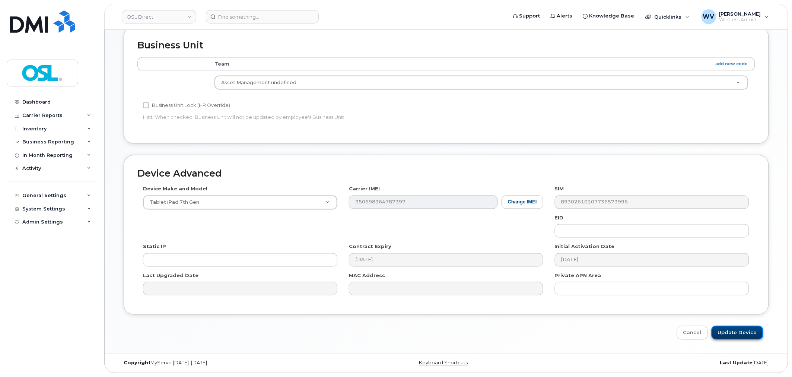
click at [729, 330] on input "Update Device" at bounding box center [737, 333] width 52 height 14
type input "Saving..."
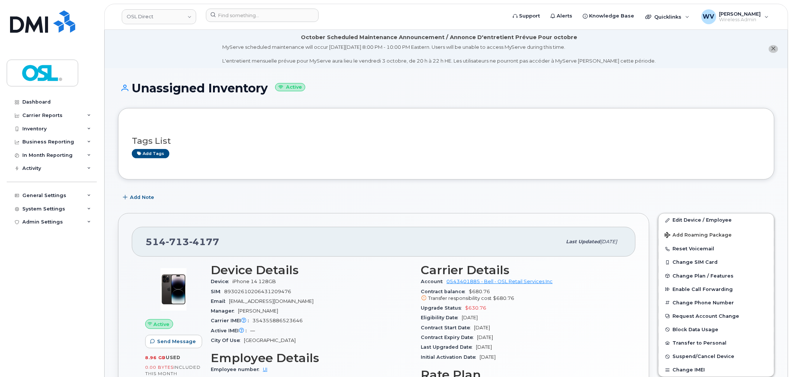
click at [202, 246] on span "4177" at bounding box center [204, 241] width 30 height 11
copy span "514 713 4177"
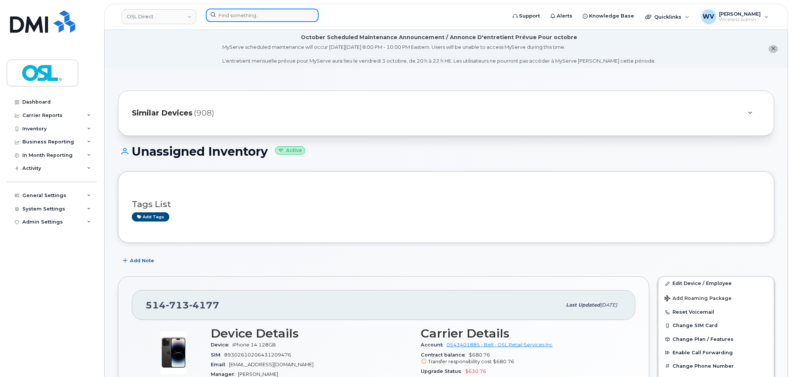
click at [237, 13] on input at bounding box center [262, 15] width 113 height 13
paste input "3673211264"
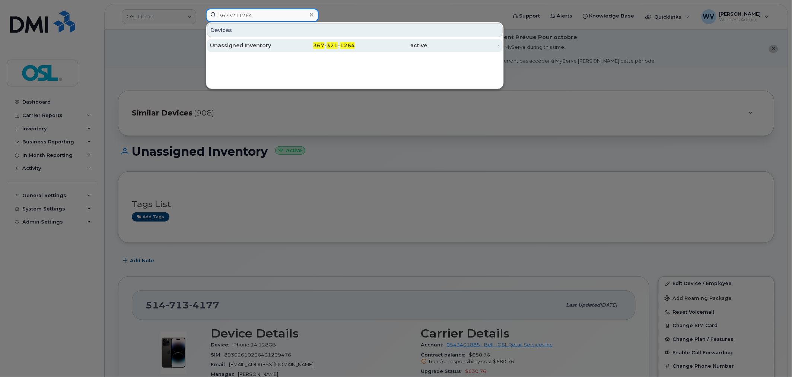
type input "3673211264"
click at [246, 47] on div "Unassigned Inventory" at bounding box center [246, 45] width 73 height 7
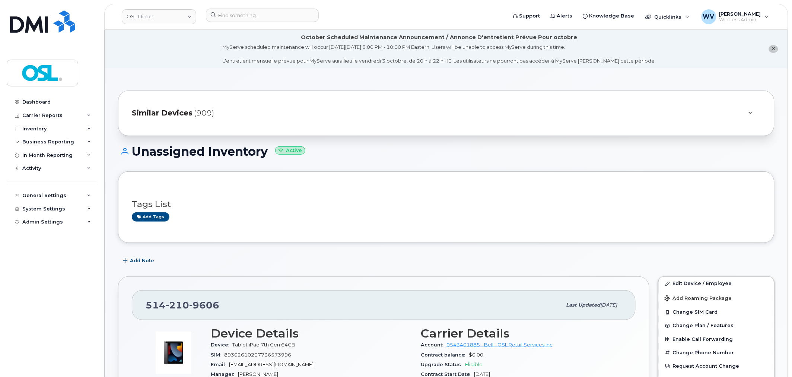
click at [243, 8] on header "OSL Direct Support Alerts Knowledge Base Quicklinks Suspend / Cancel Device Cha…" at bounding box center [446, 17] width 684 height 26
click at [243, 12] on input at bounding box center [262, 15] width 113 height 13
paste input "6472228279"
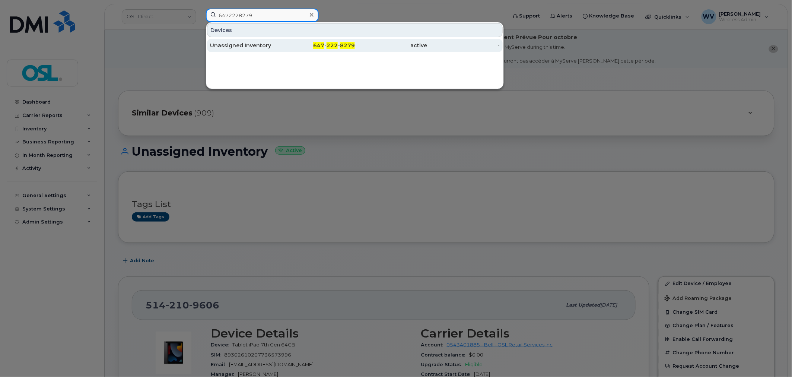
type input "6472228279"
click at [251, 44] on div "Unassigned Inventory" at bounding box center [246, 45] width 73 height 7
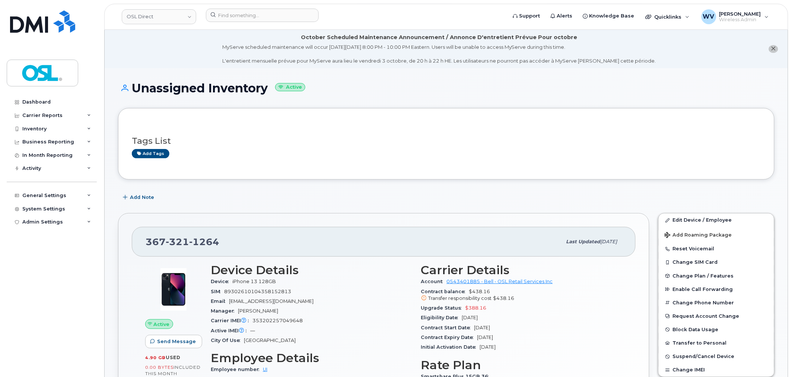
click at [192, 240] on span "1264" at bounding box center [204, 241] width 30 height 11
copy span "367 321 1264"
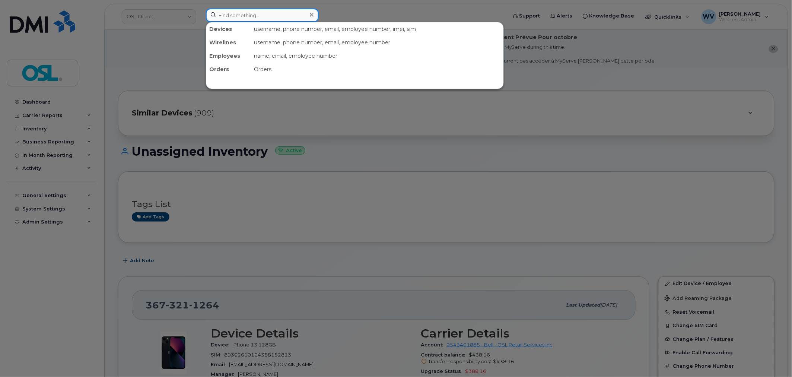
click at [290, 17] on input at bounding box center [262, 15] width 113 height 13
paste input "4189313421"
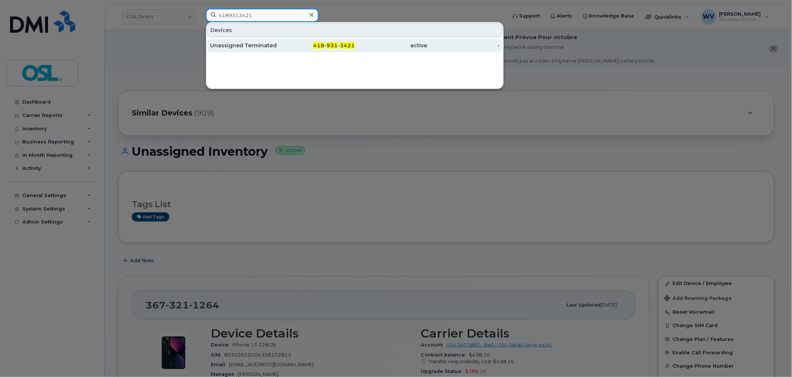
type input "4189313421"
click at [293, 42] on div "418 - 931 - 3421" at bounding box center [319, 45] width 73 height 13
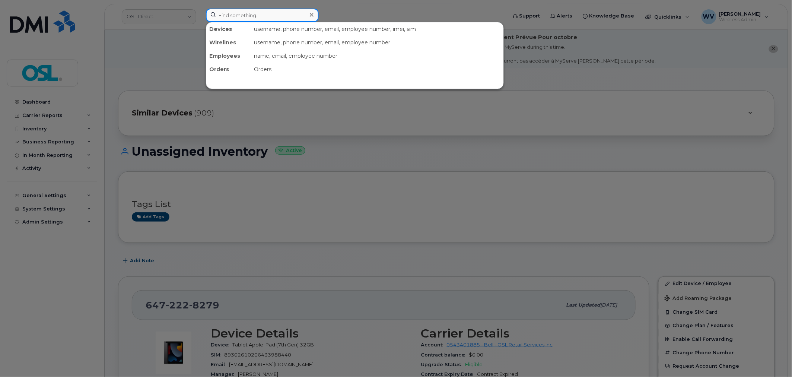
click at [237, 18] on input at bounding box center [262, 15] width 113 height 13
paste input "6472218714"
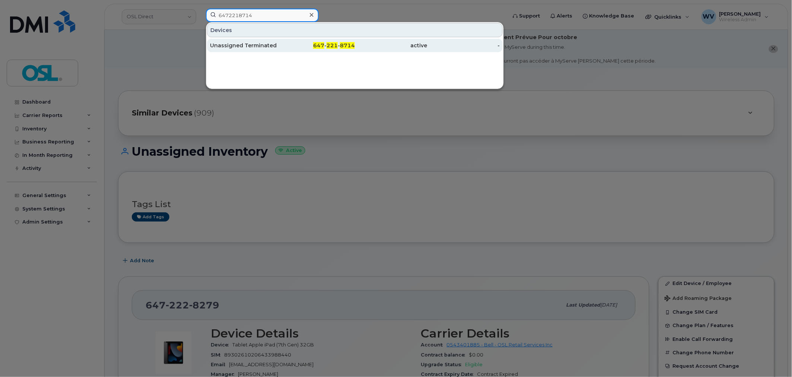
type input "6472218714"
click at [252, 45] on div "Unassigned Terminated" at bounding box center [246, 45] width 73 height 7
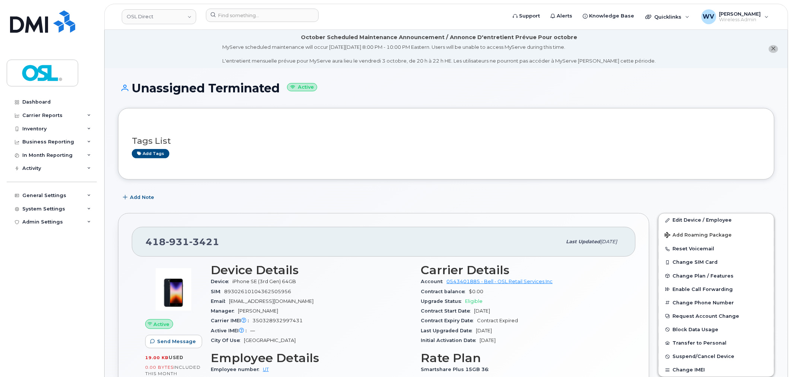
click at [192, 245] on span "3421" at bounding box center [204, 241] width 30 height 11
click at [193, 245] on span "3421" at bounding box center [204, 241] width 30 height 11
copy span "418 931 3421"
click at [673, 218] on link "Edit Device / Employee" at bounding box center [716, 219] width 115 height 13
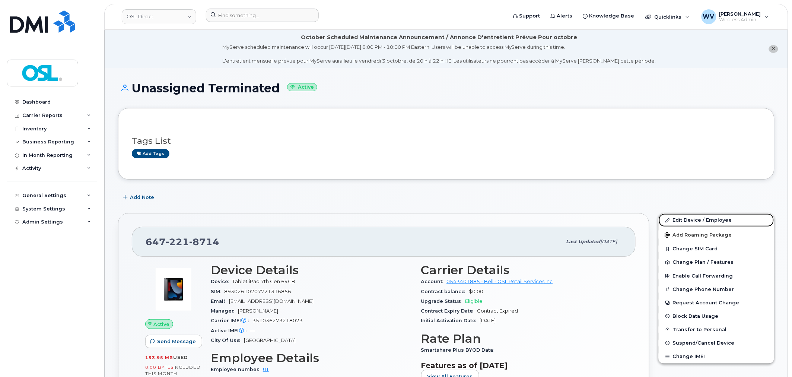
click at [681, 218] on link "Edit Device / Employee" at bounding box center [716, 219] width 115 height 13
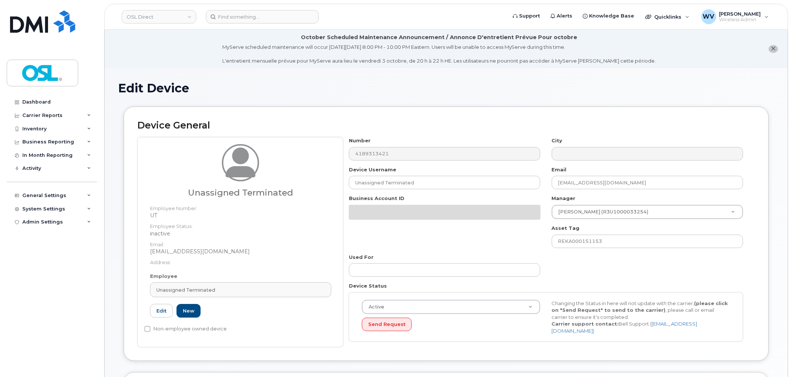
click at [238, 245] on dt "Email:" at bounding box center [240, 242] width 181 height 11
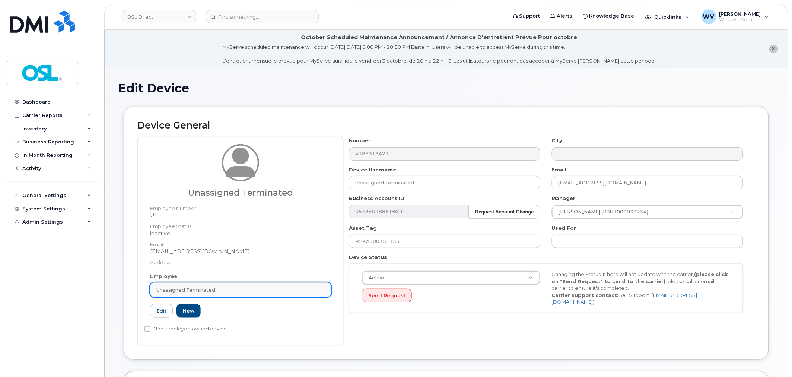
click at [238, 282] on link "Unassigned Terminated" at bounding box center [240, 289] width 181 height 15
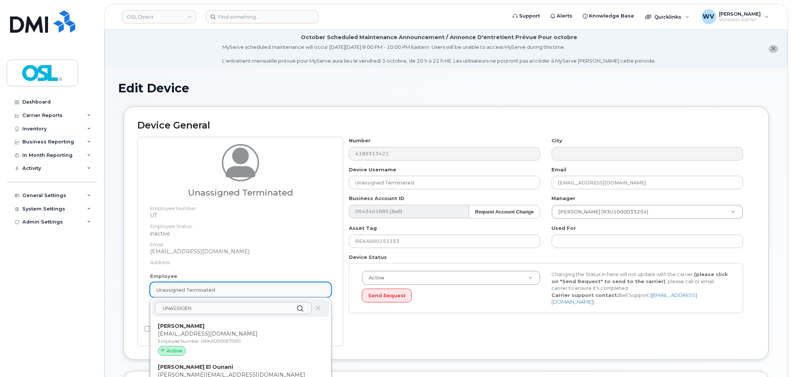
type input "UNASSIGEND"
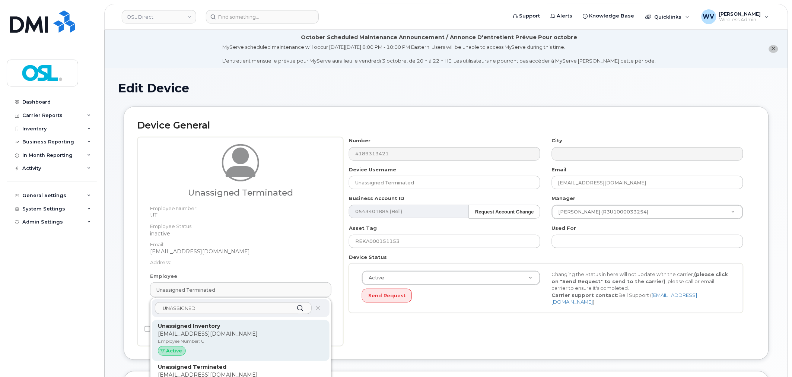
type input "UNASSIGNED"
click at [243, 328] on p "Unassigned Inventory" at bounding box center [241, 326] width 166 height 8
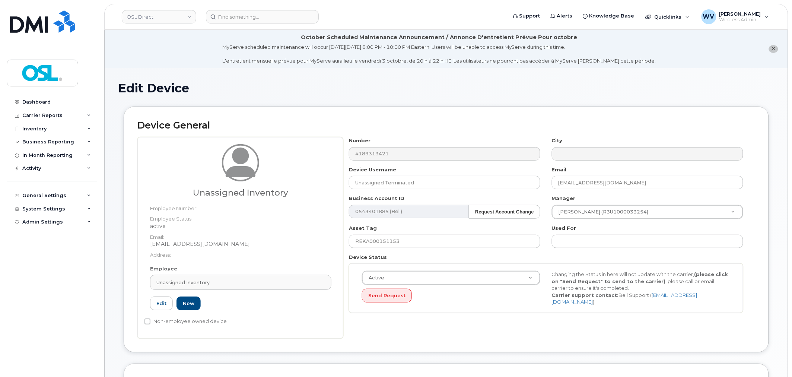
type input "UI"
type input "Unassigned Inventory"
type input "[EMAIL_ADDRESS][DOMAIN_NAME]"
type input "4724252"
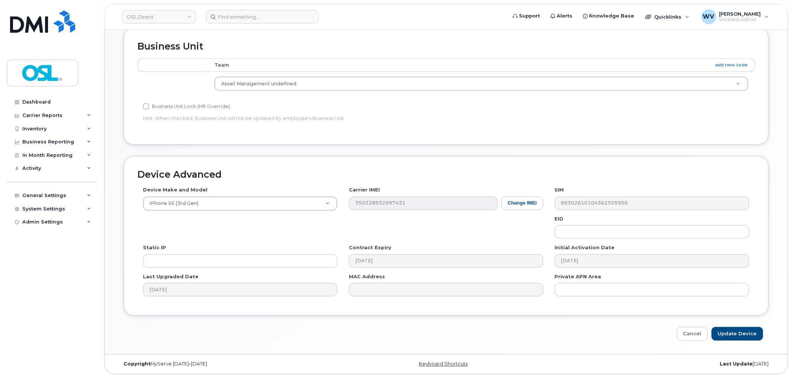
scroll to position [337, 0]
click at [736, 333] on input "Update Device" at bounding box center [737, 333] width 52 height 14
type input "Saving..."
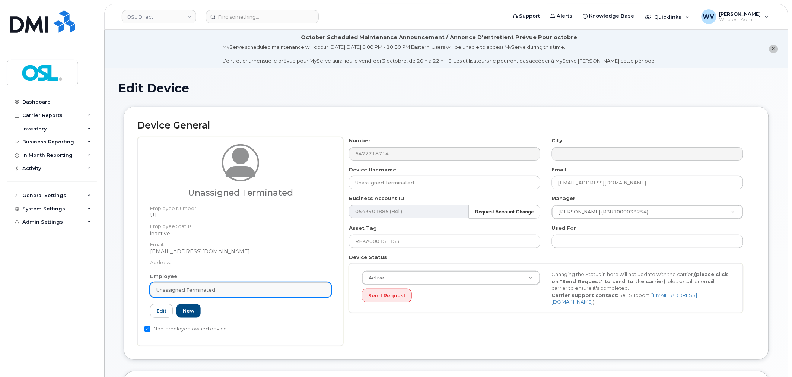
click at [221, 297] on link "Unassigned Terminated" at bounding box center [240, 289] width 181 height 15
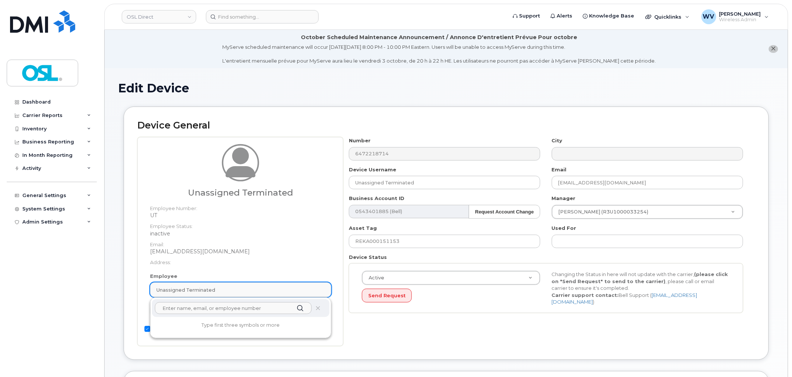
paste input "UNASSIGNED"
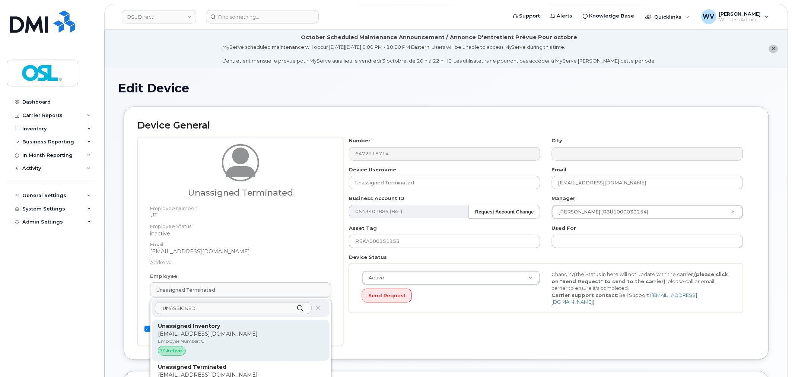
type input "UNASSIGNED"
click at [210, 325] on strong "Unassigned Inventory" at bounding box center [189, 325] width 62 height 7
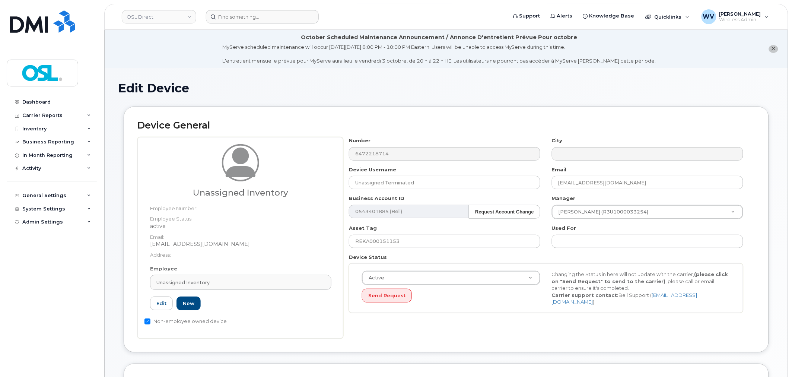
type input "UI"
type input "Unassigned Inventory"
type input "[EMAIL_ADDRESS][DOMAIN_NAME]"
type input "4724252"
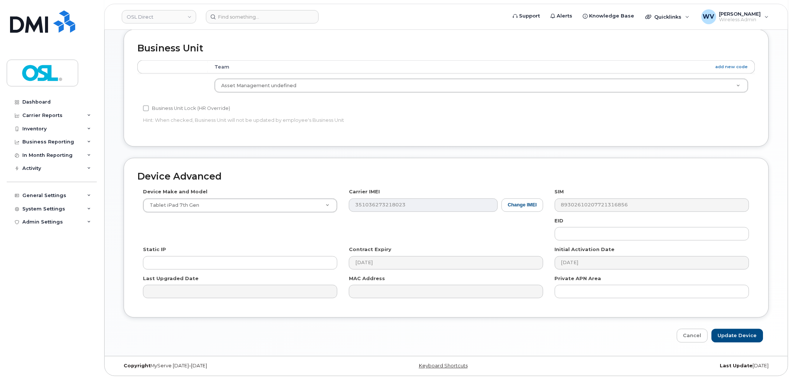
scroll to position [337, 0]
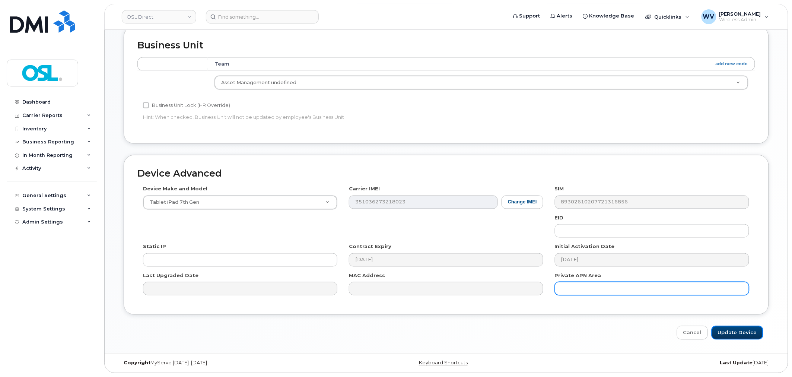
drag, startPoint x: 746, startPoint y: 337, endPoint x: 700, endPoint y: 285, distance: 69.6
click at [746, 337] on input "Update Device" at bounding box center [737, 333] width 52 height 14
type input "Saving..."
